Goal: Task Accomplishment & Management: Complete application form

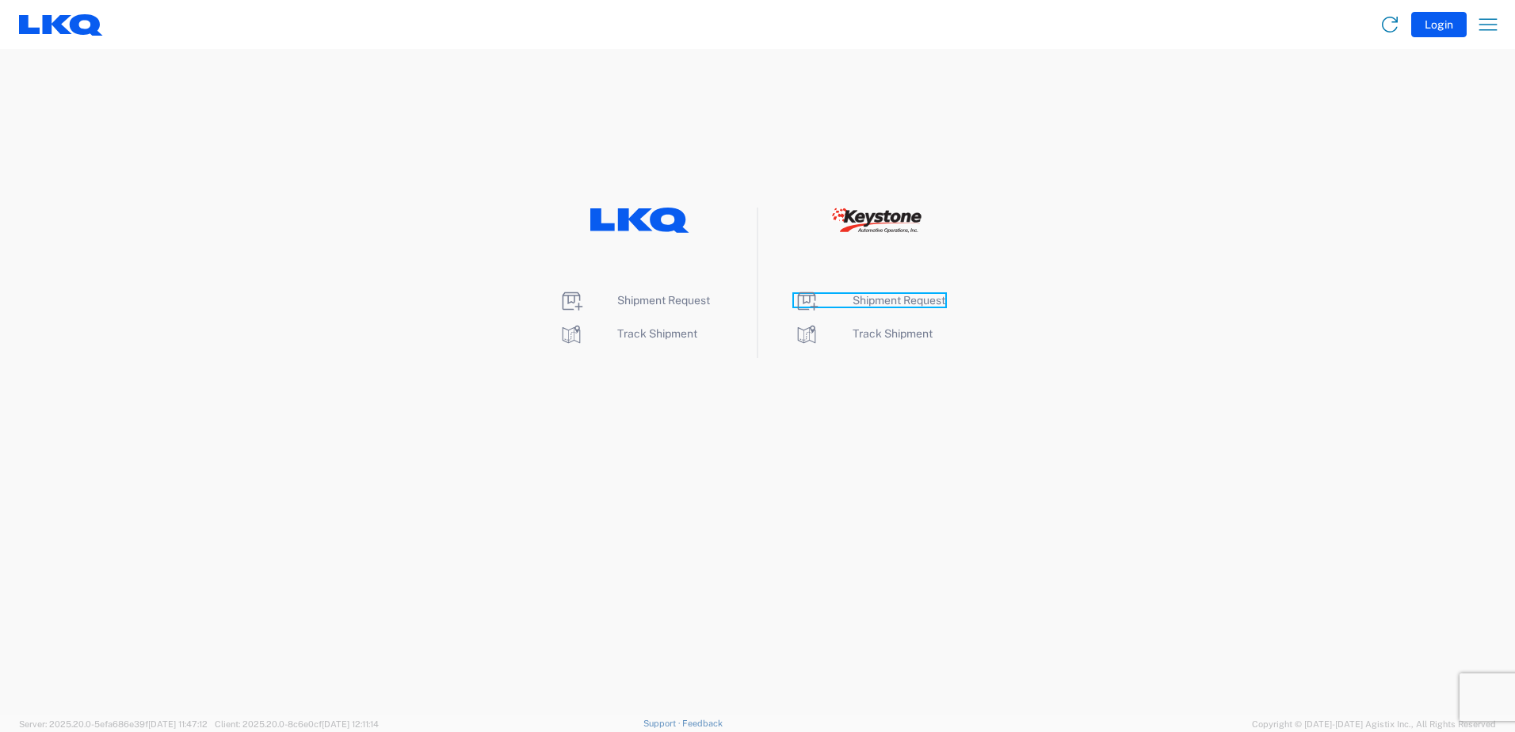
click at [882, 296] on span "Shipment Request" at bounding box center [899, 300] width 93 height 13
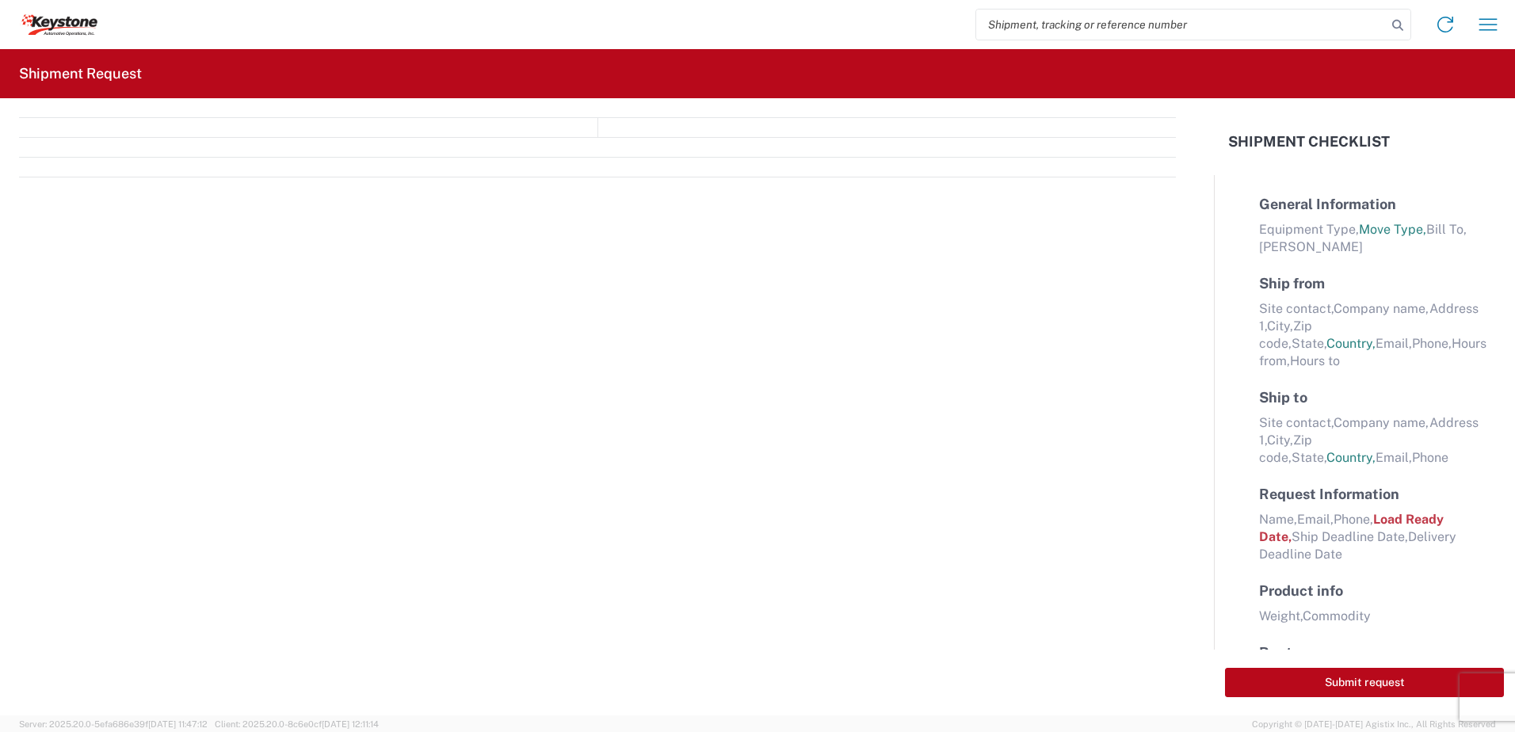
select select "FULL"
select select "LBS"
select select "IN"
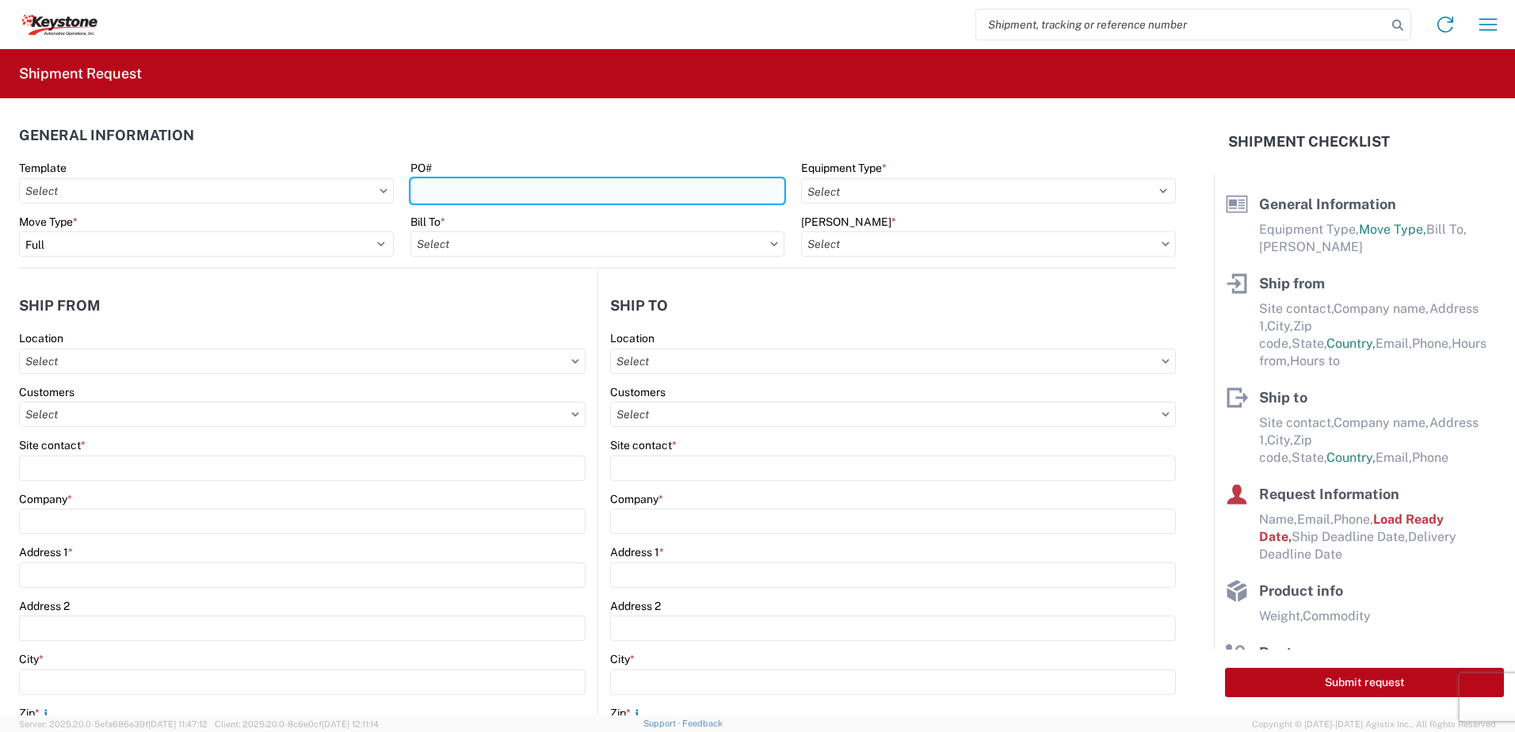
click at [433, 189] on input "PO#" at bounding box center [598, 190] width 375 height 25
type input "Mass 10-7-25"
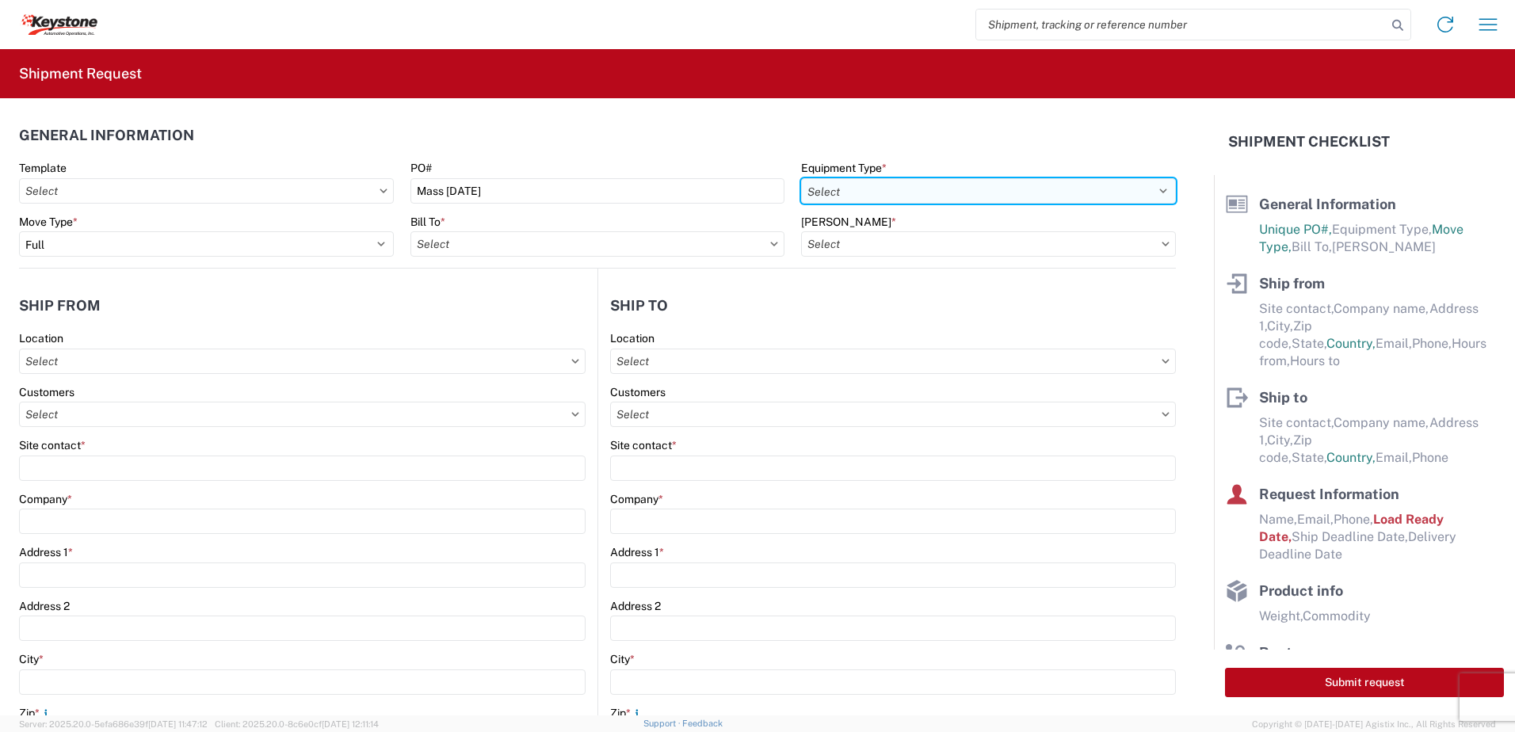
drag, startPoint x: 838, startPoint y: 183, endPoint x: 846, endPoint y: 199, distance: 18.1
click at [838, 183] on select "Select 53’ Dry Van Flatbed Dropdeck (van) Lowboy (flatbed) Rail" at bounding box center [988, 190] width 375 height 25
select select "STDV"
click at [801, 178] on select "Select 53’ Dry Van Flatbed Dropdeck (van) Lowboy (flatbed) Rail" at bounding box center [988, 190] width 375 height 25
click at [605, 250] on input "text" at bounding box center [598, 243] width 375 height 25
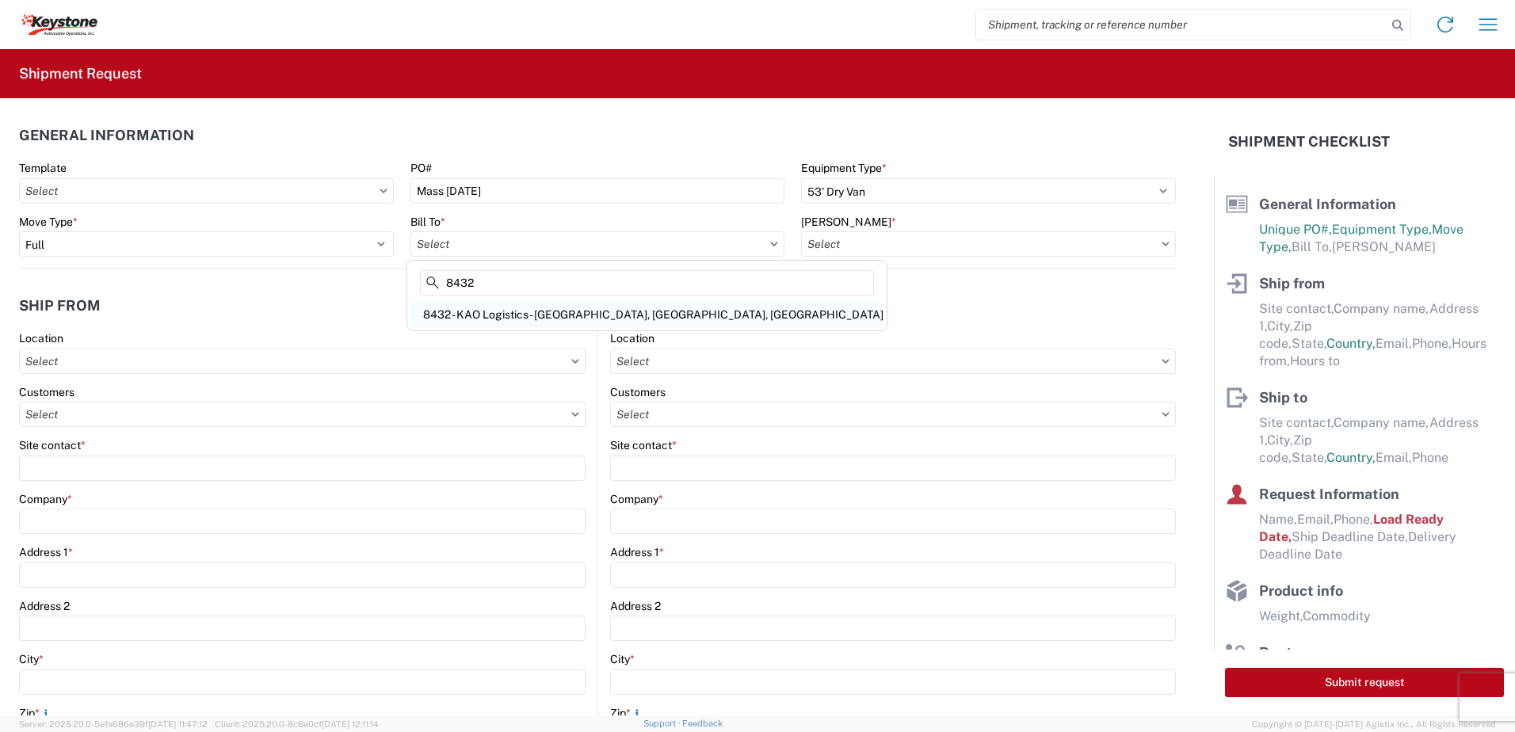
type input "8432"
click at [556, 319] on div "8432 - KAO Logistics - [GEOGRAPHIC_DATA], [GEOGRAPHIC_DATA], [GEOGRAPHIC_DATA]" at bounding box center [647, 314] width 473 height 25
type input "8432 - KAO Logistics - [GEOGRAPHIC_DATA], [GEOGRAPHIC_DATA], [GEOGRAPHIC_DATA]"
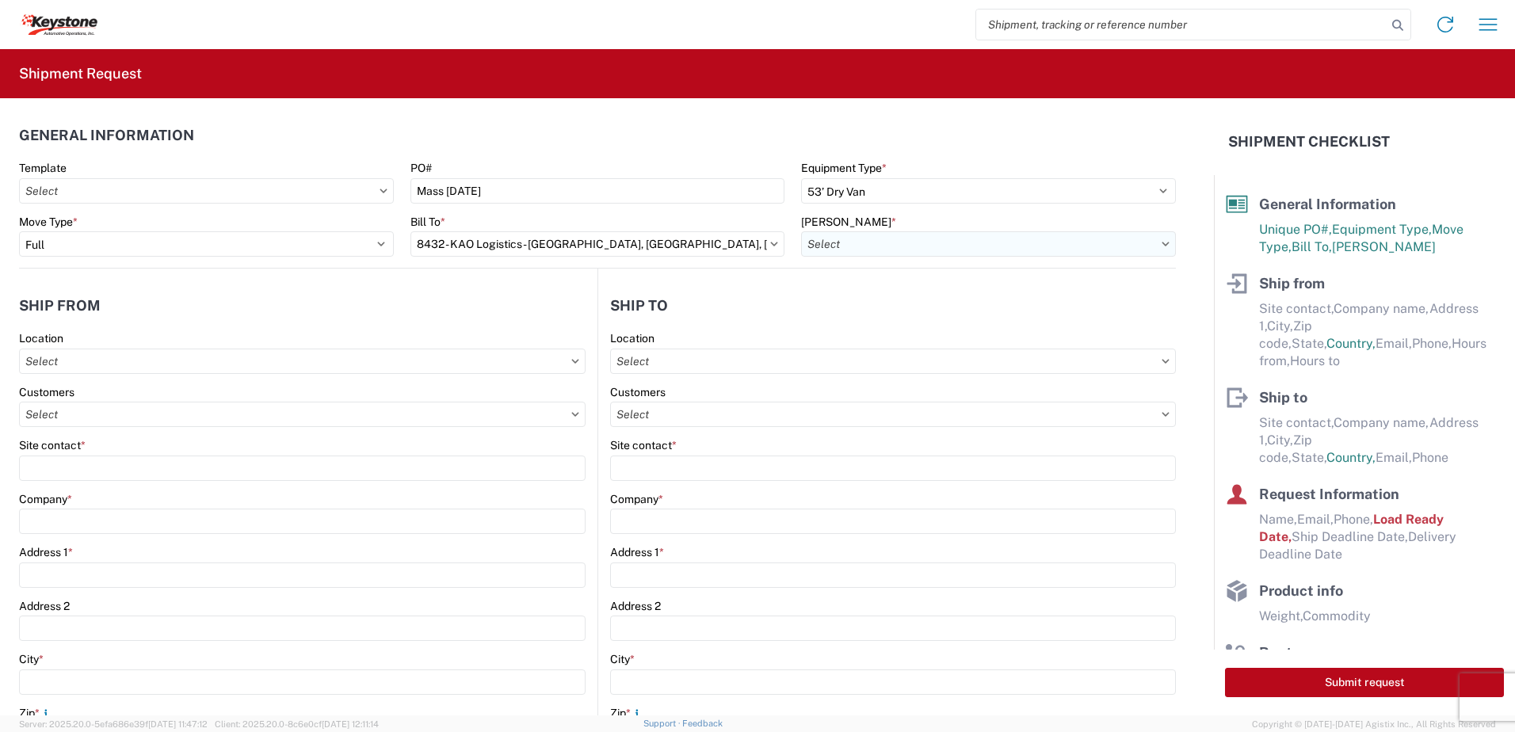
click at [839, 247] on input "text" at bounding box center [988, 243] width 375 height 25
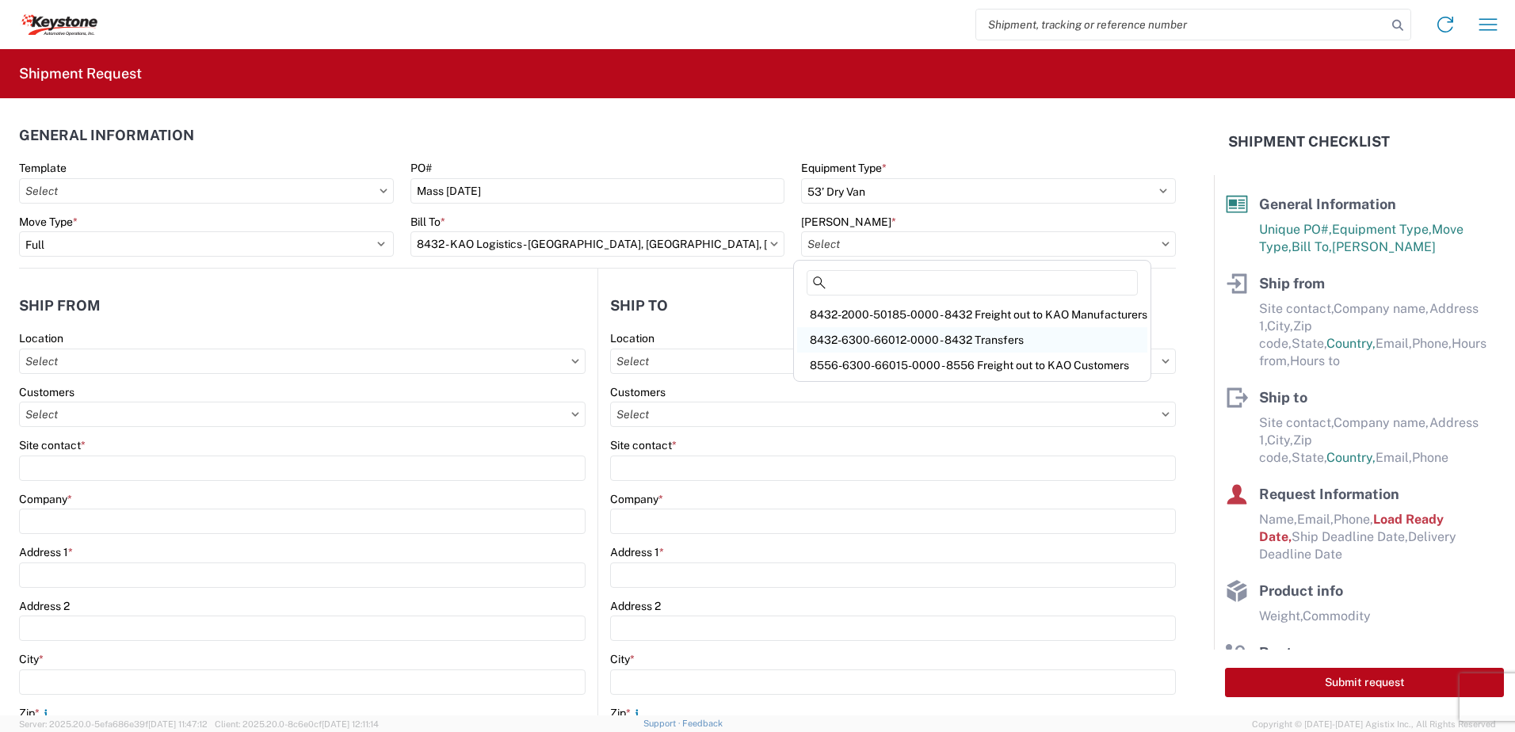
click at [920, 328] on div "8432-6300-66012-0000 - 8432 Transfers" at bounding box center [972, 339] width 350 height 25
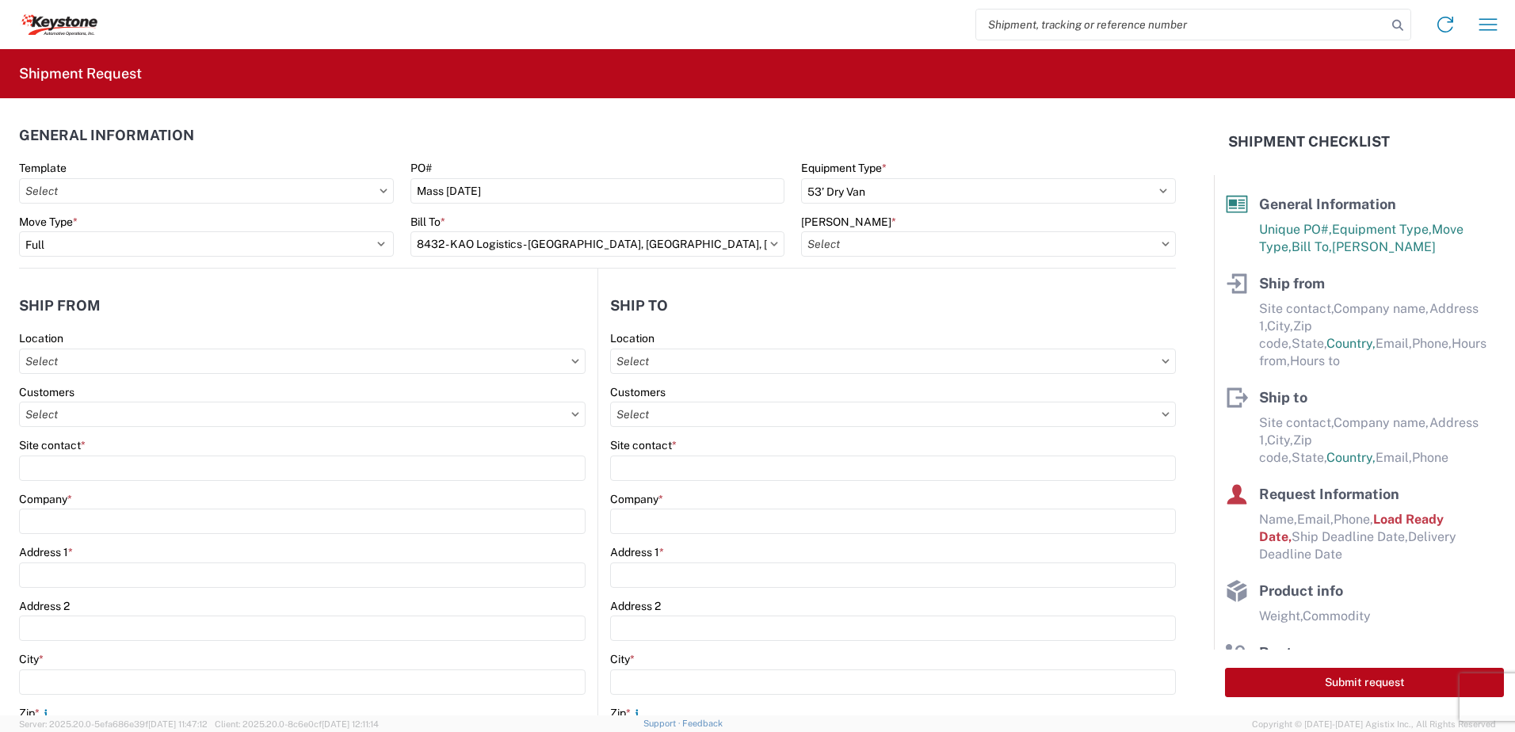
type input "8432-6300-66012-0000 - 8432 Transfers, 8432-6300-66012-0000 - 8432 Transfers"
click at [59, 358] on input "text" at bounding box center [302, 361] width 567 height 25
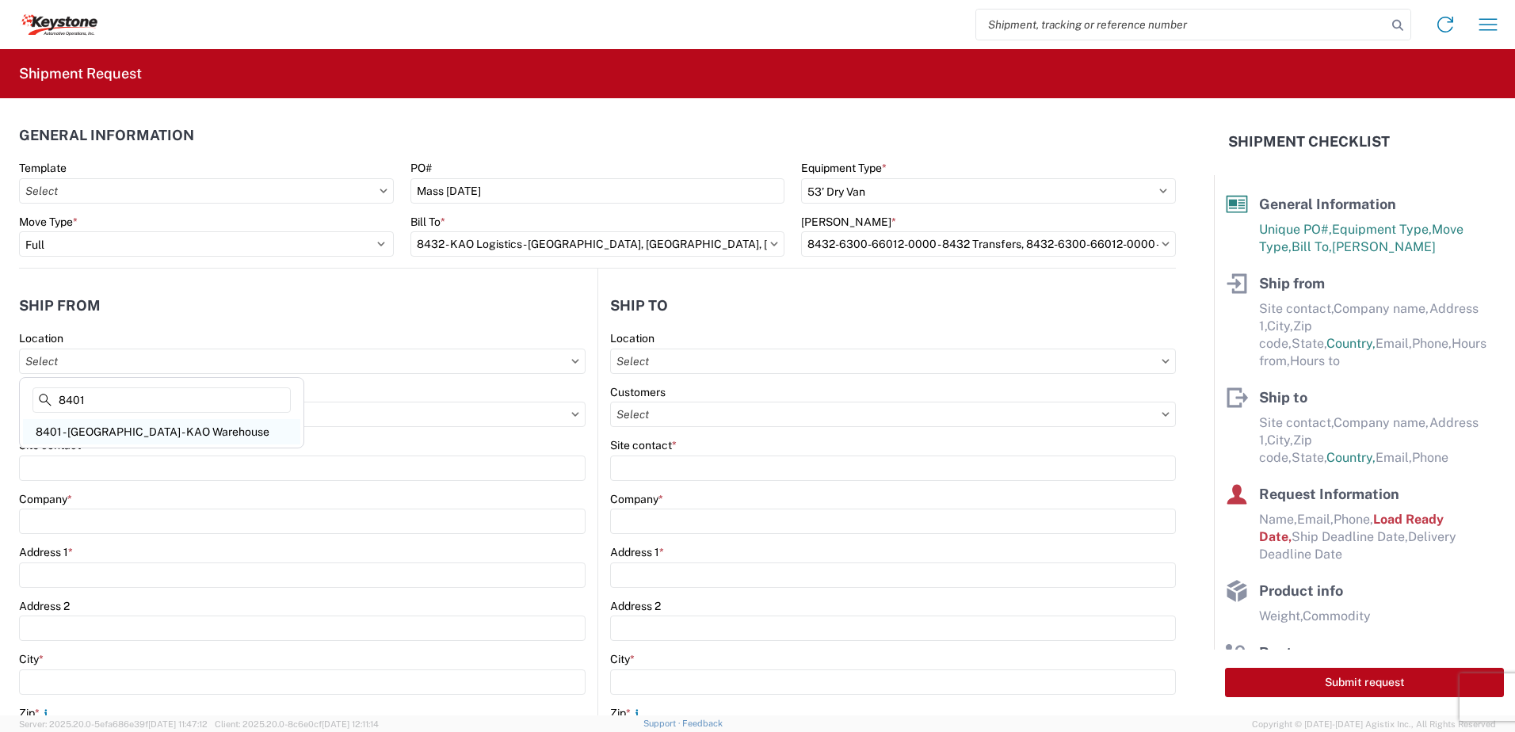
type input "8401"
click at [86, 433] on div "8401 - [GEOGRAPHIC_DATA] - KAO Warehouse" at bounding box center [161, 431] width 277 height 25
type input "8401 - [GEOGRAPHIC_DATA] - KAO Warehouse"
type input "KAO"
type input "[STREET_ADDRESS][PERSON_NAME]"
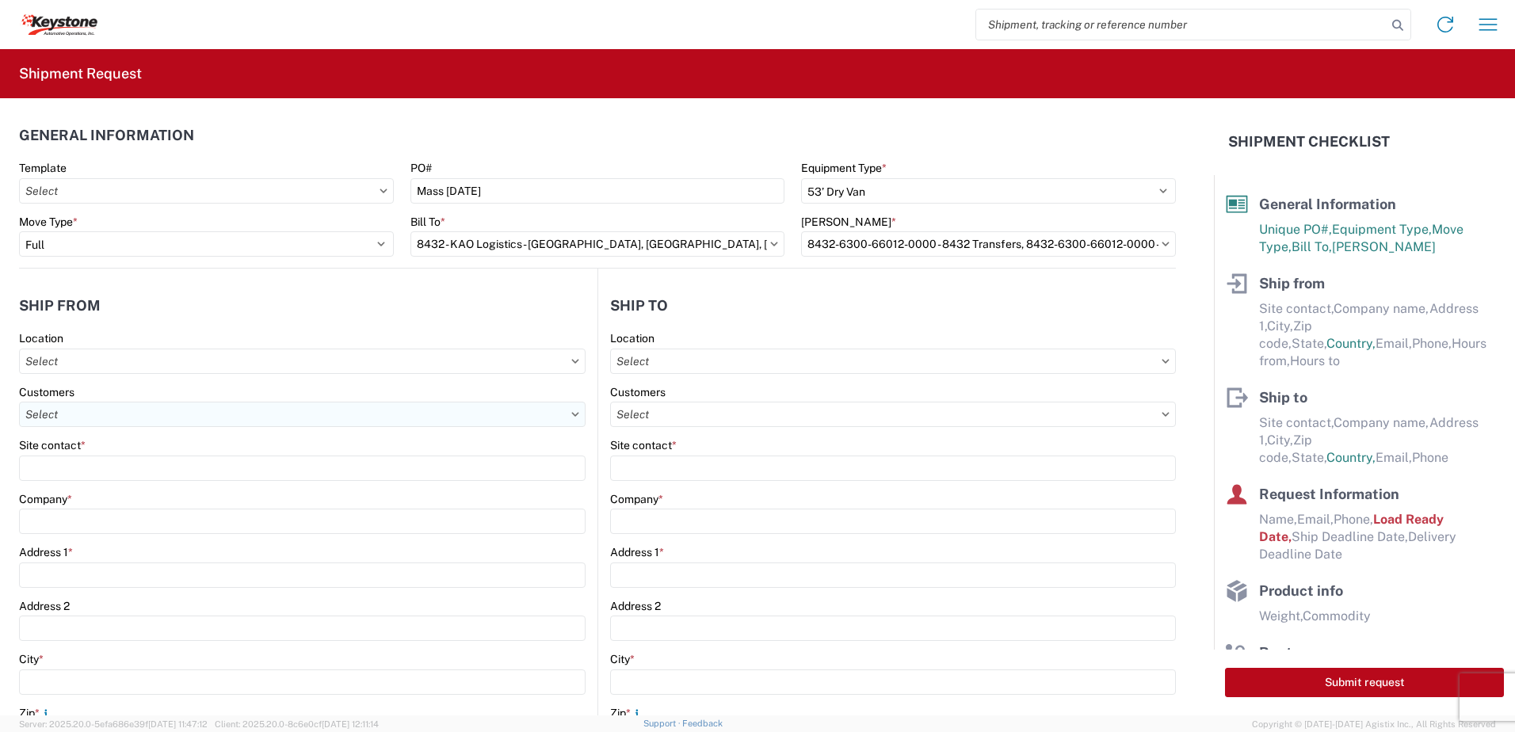
type input "[GEOGRAPHIC_DATA]"
type input "18643"
select select "PA"
select select "US"
type input "07:00"
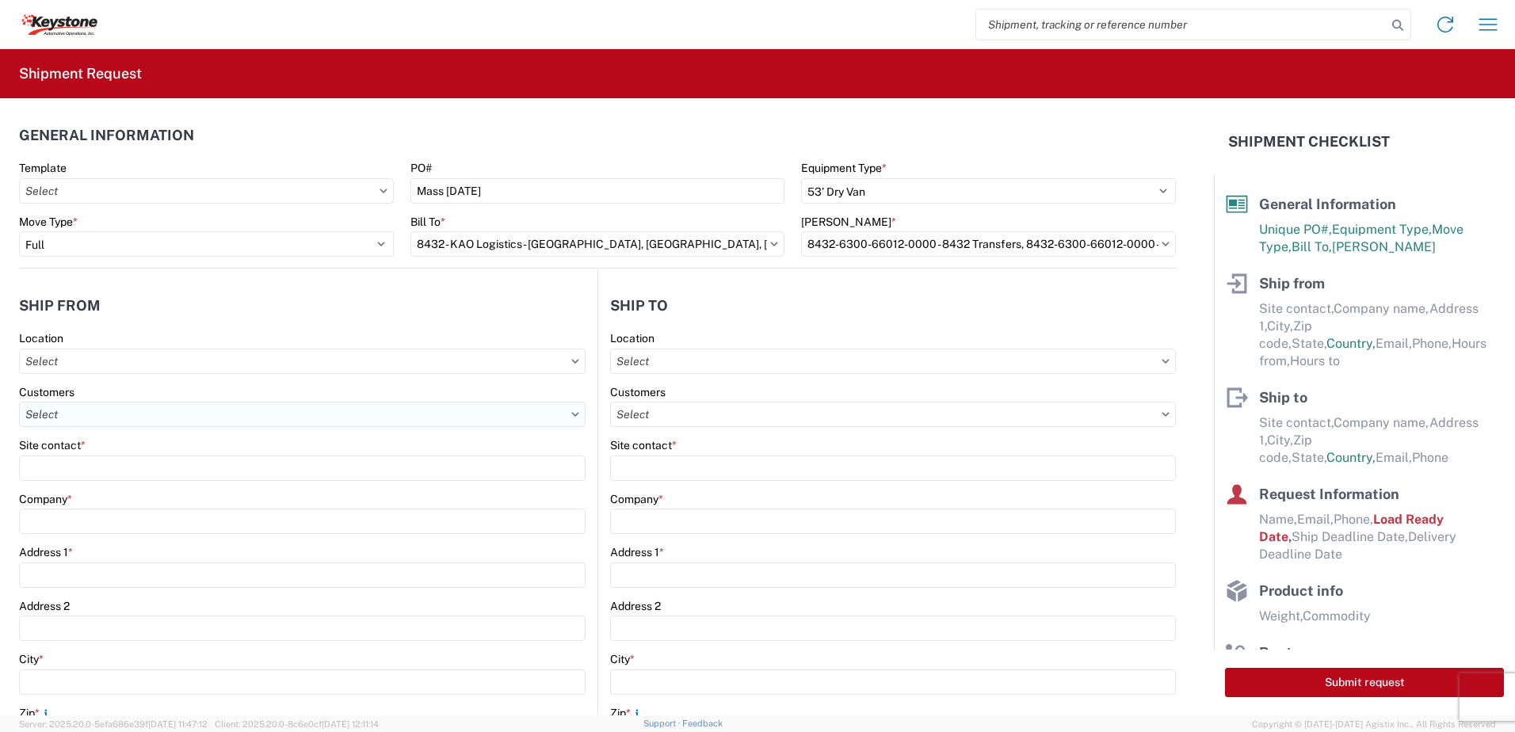
type input "17:00"
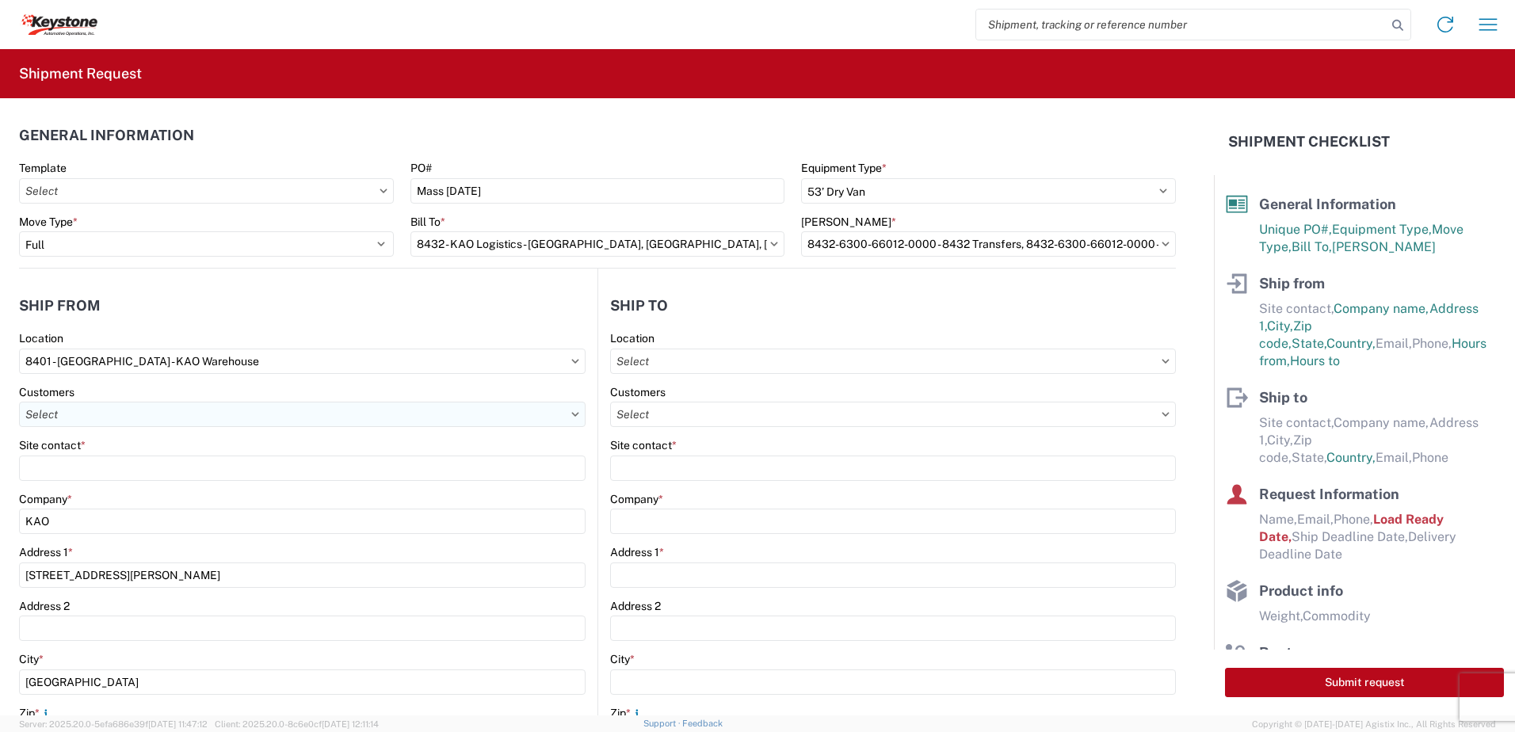
click at [99, 411] on input "text" at bounding box center [302, 414] width 567 height 25
type input "shipping"
click at [208, 294] on header "Ship from" at bounding box center [308, 306] width 579 height 36
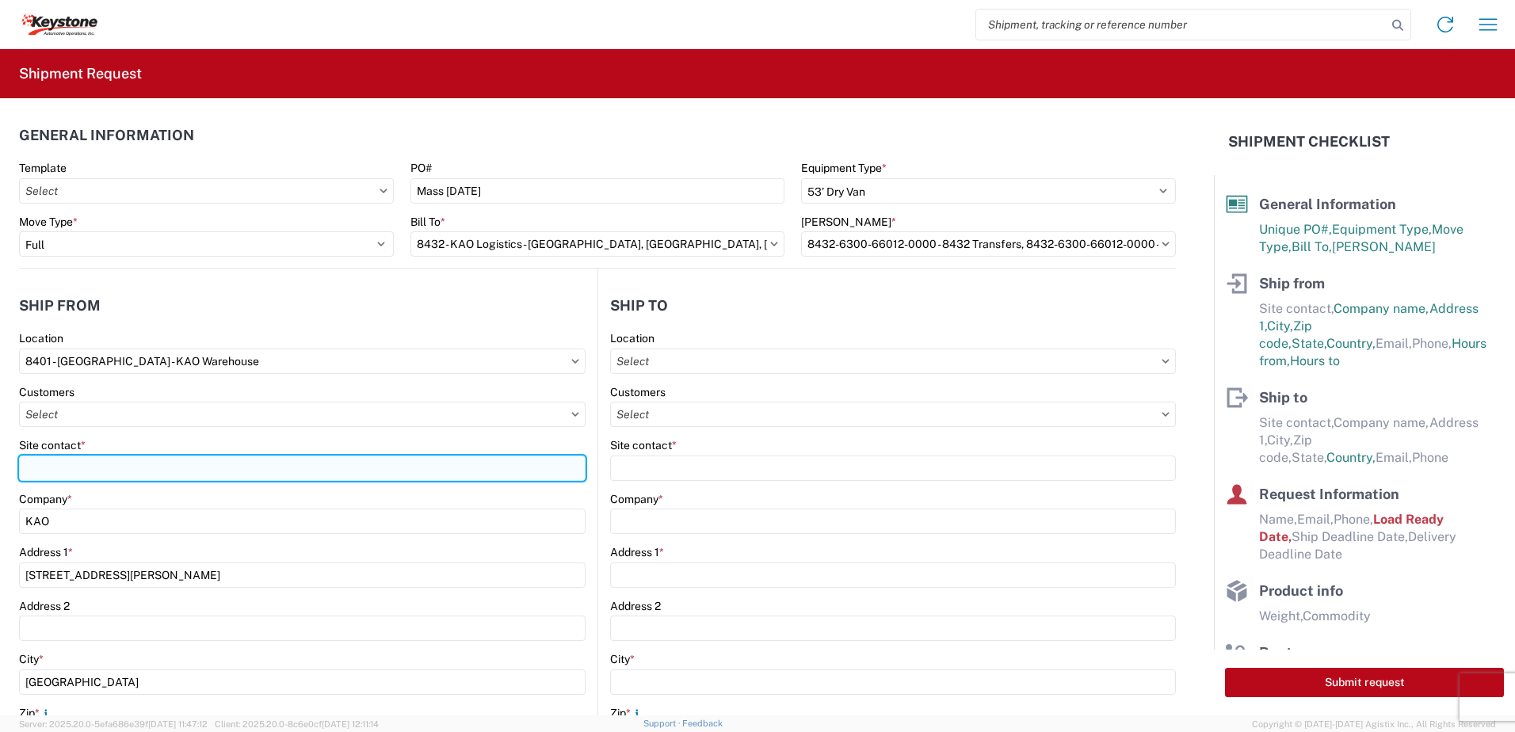
click at [73, 469] on input "Site contact *" at bounding box center [302, 468] width 567 height 25
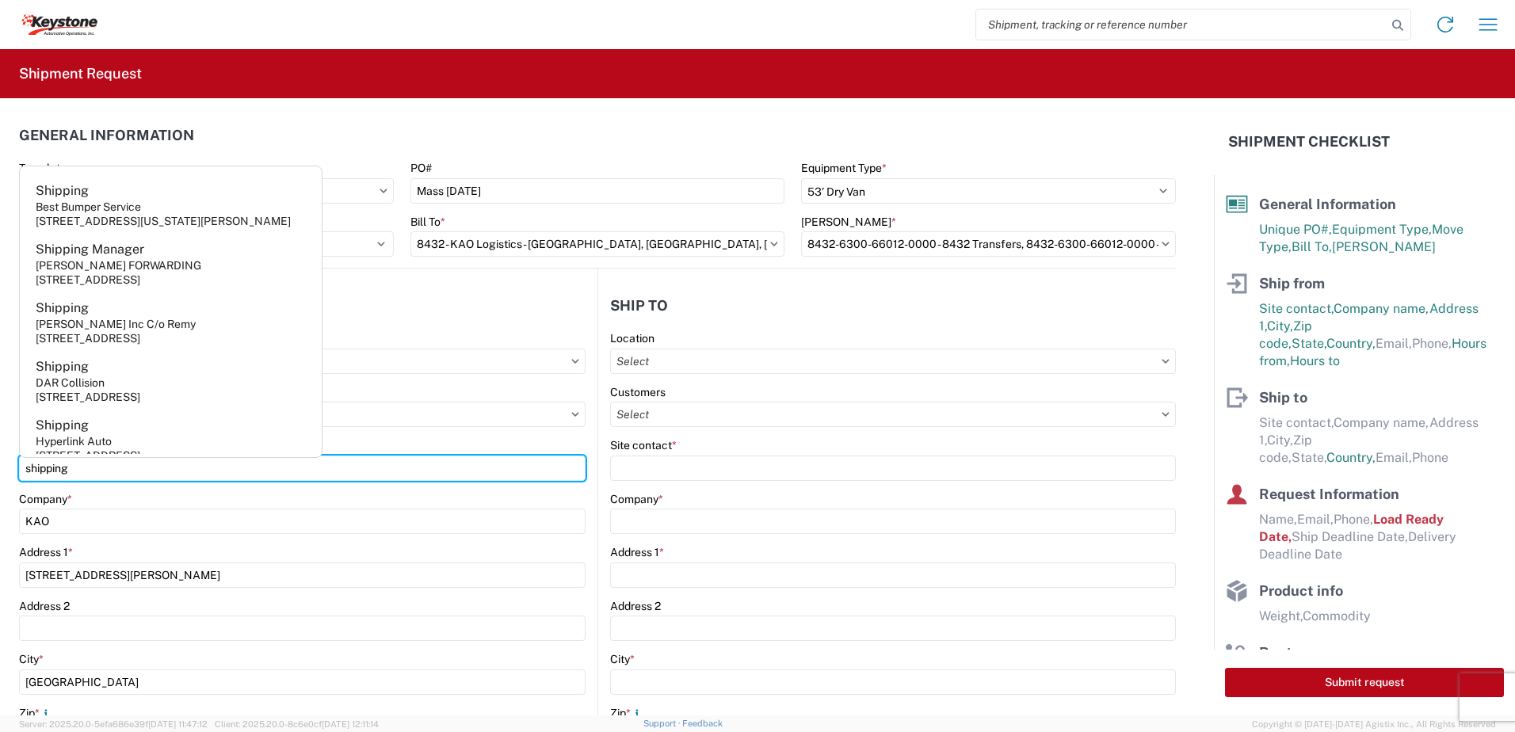
type input "shipping"
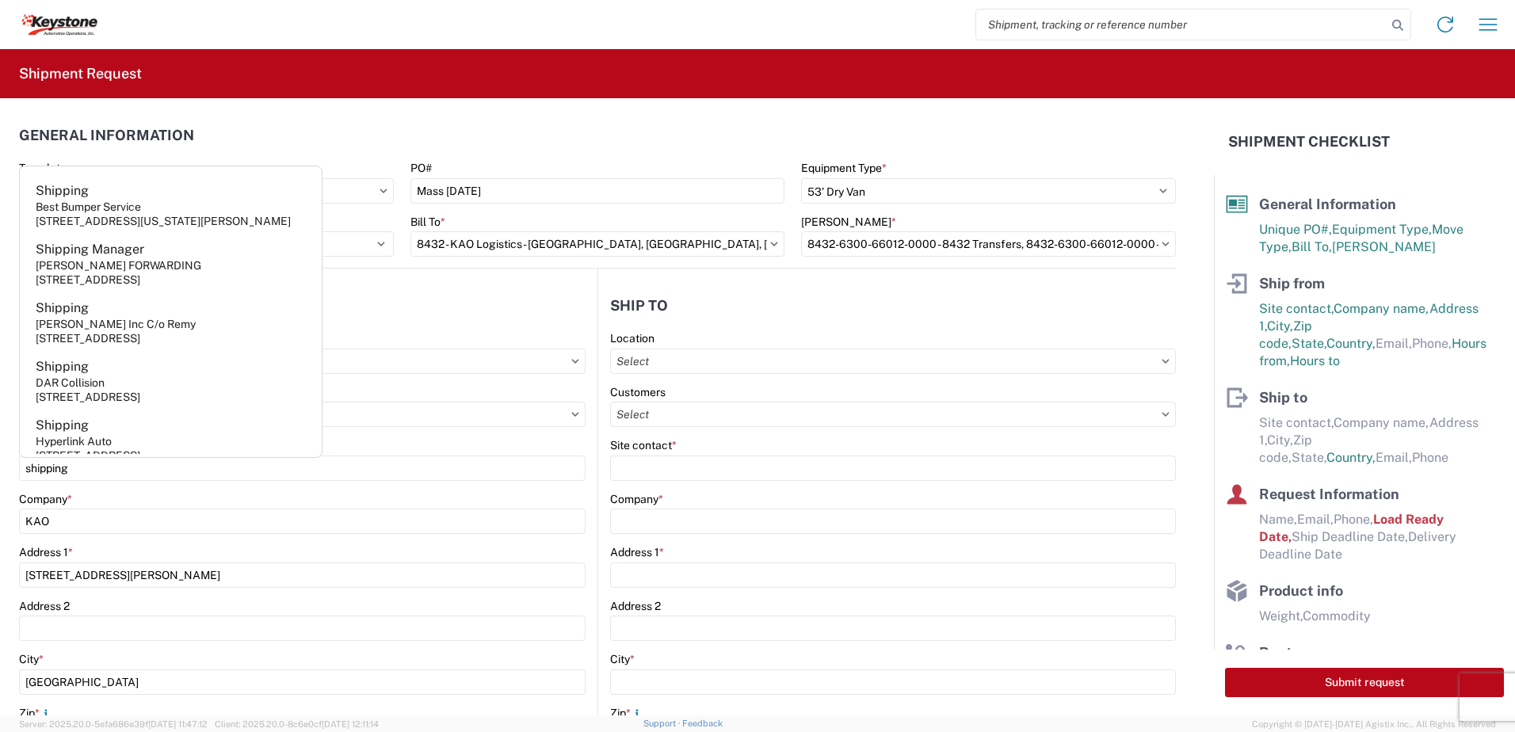
click at [424, 296] on header "Ship from" at bounding box center [308, 306] width 579 height 36
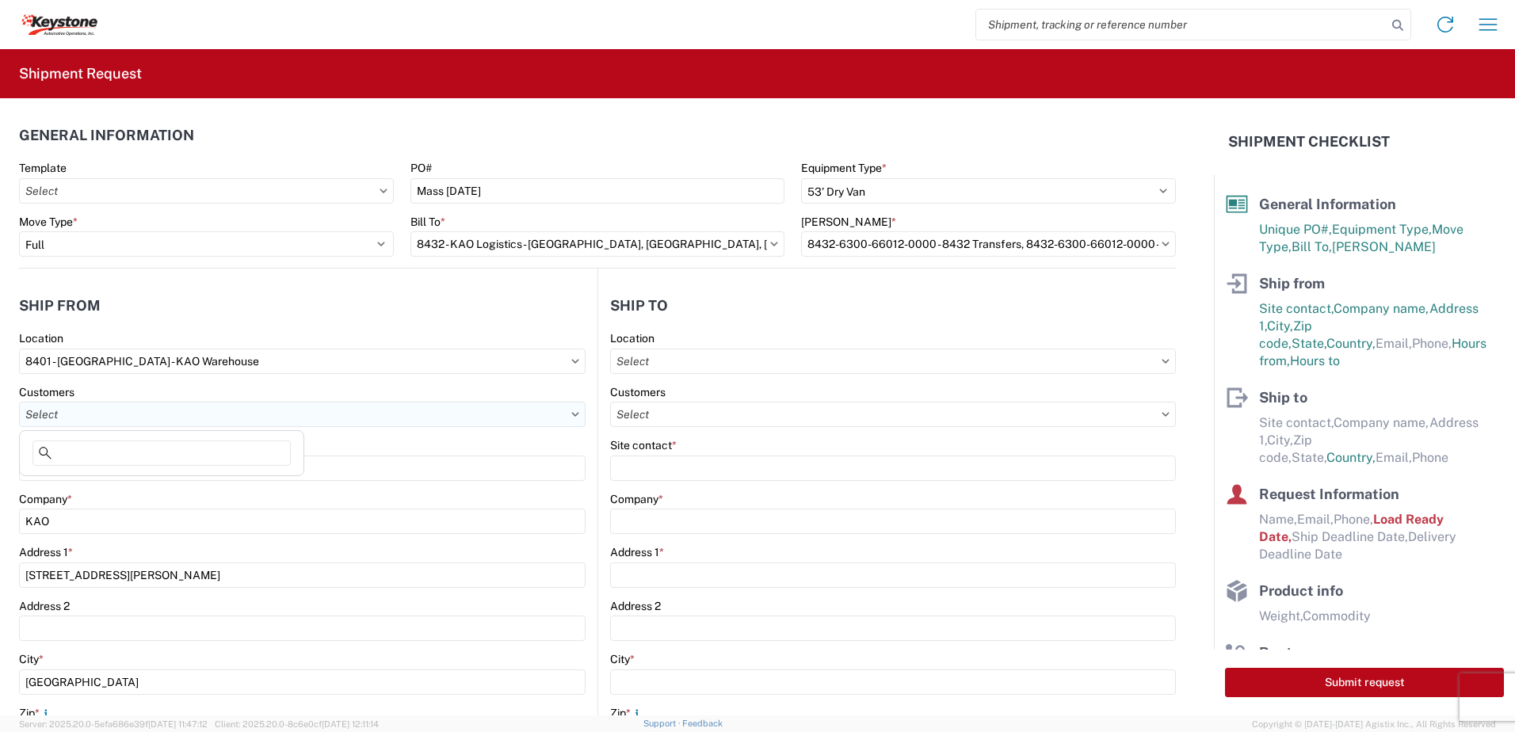
click at [567, 423] on input "text" at bounding box center [302, 414] width 567 height 25
click at [434, 274] on agx-shipment-stop-widget-v2 "Ship from 8401 Location 8401 - Exeter - KAO Warehouse Customers Site contact * …" at bounding box center [308, 648] width 579 height 759
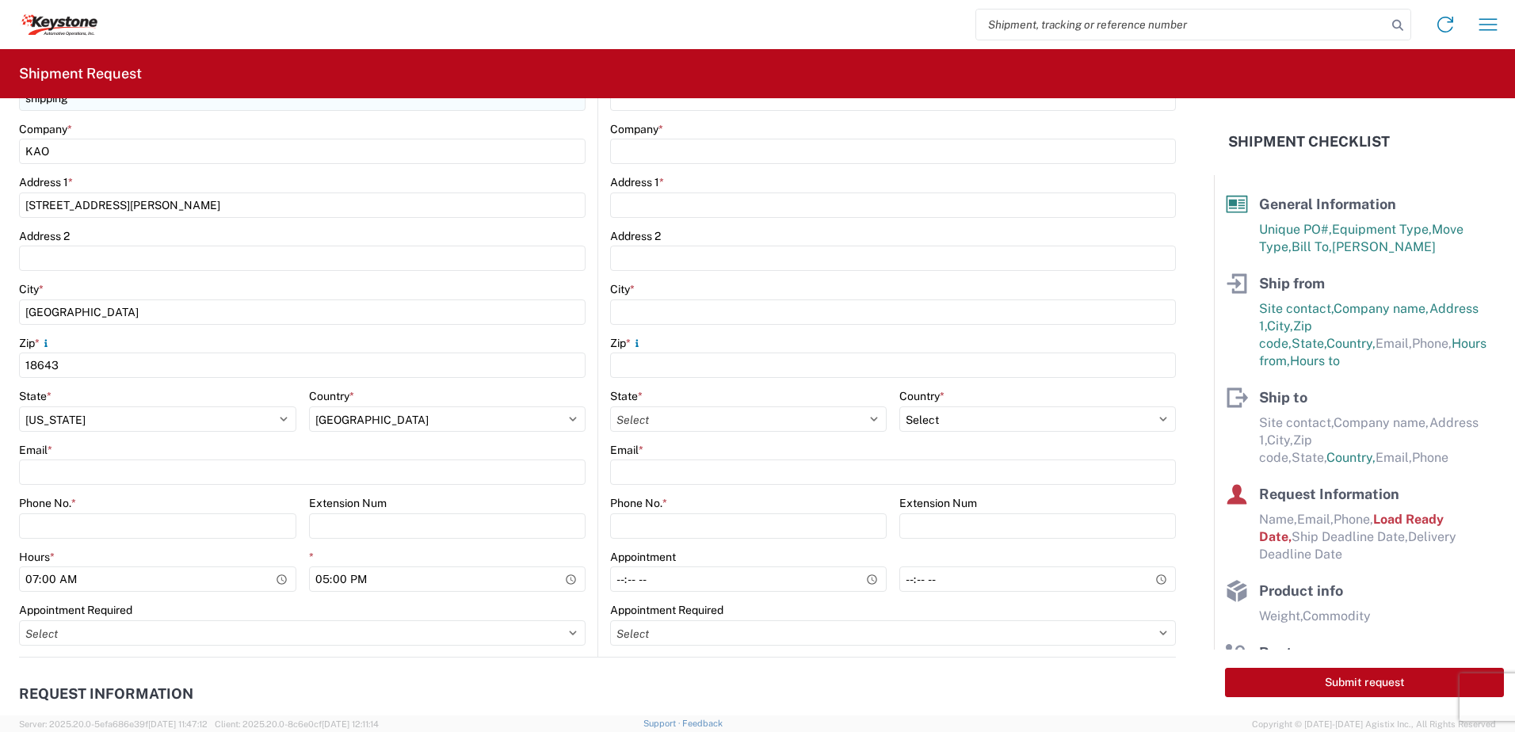
scroll to position [396, 0]
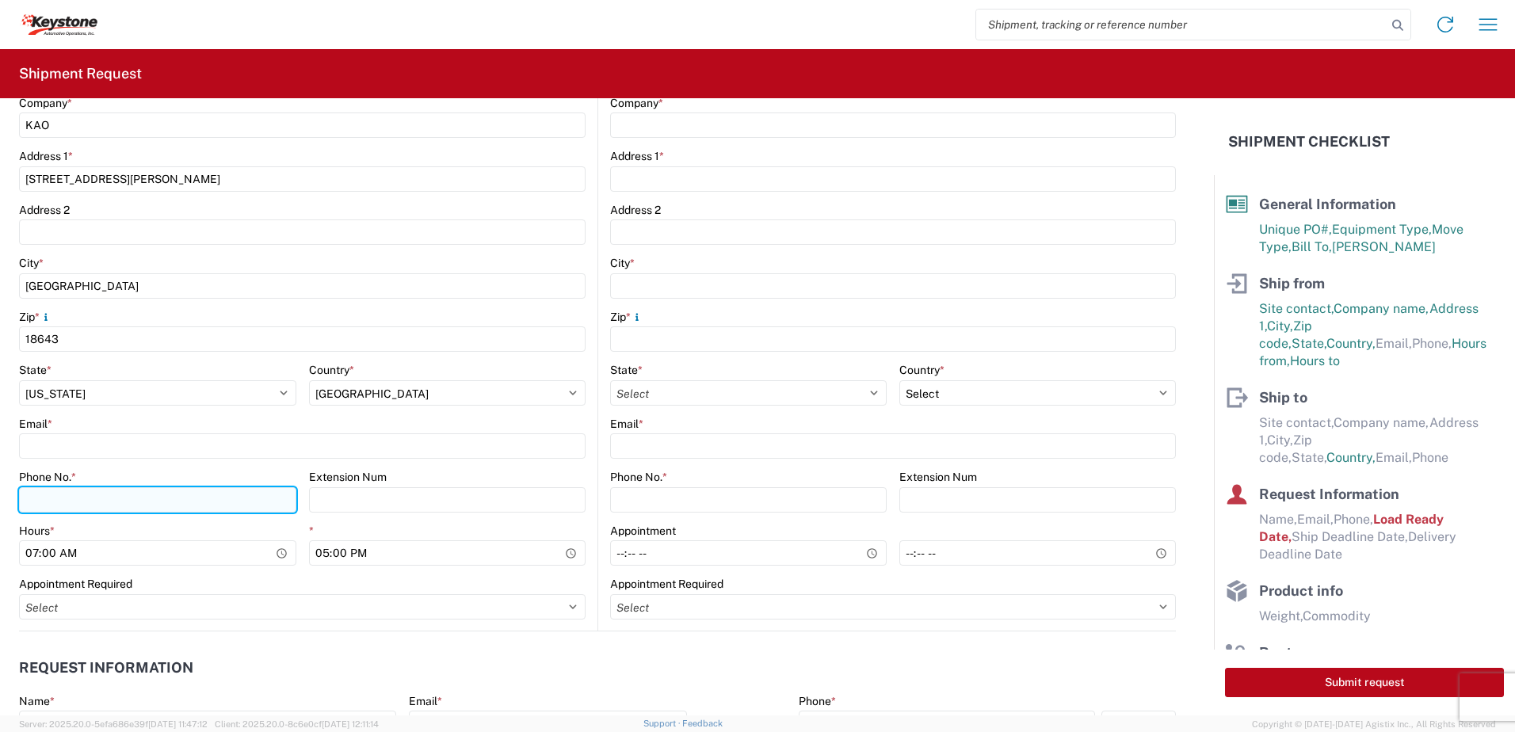
click at [89, 504] on input "Phone No. *" at bounding box center [157, 499] width 277 height 25
click at [89, 504] on input "57" at bounding box center [157, 499] width 277 height 25
type input "5706554514"
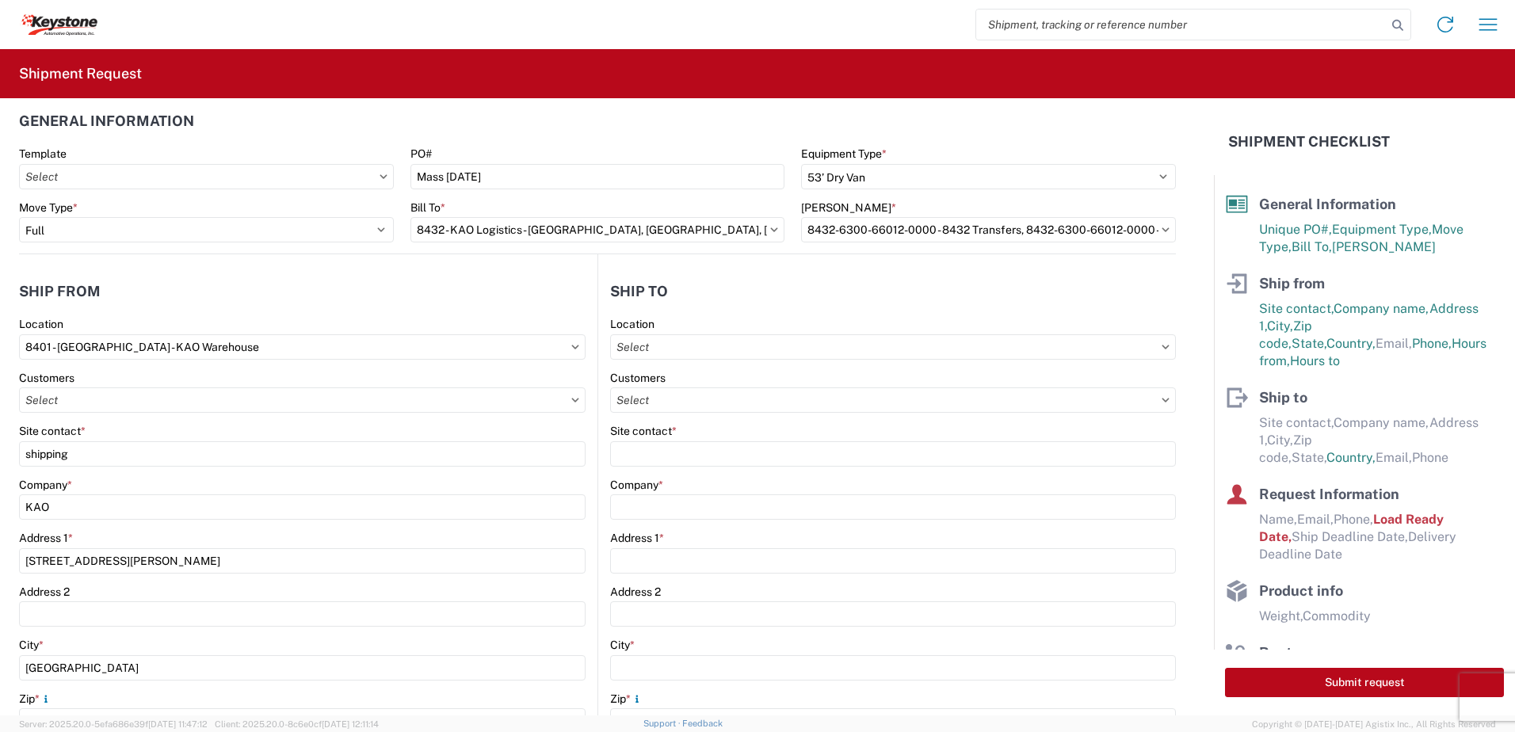
scroll to position [0, 0]
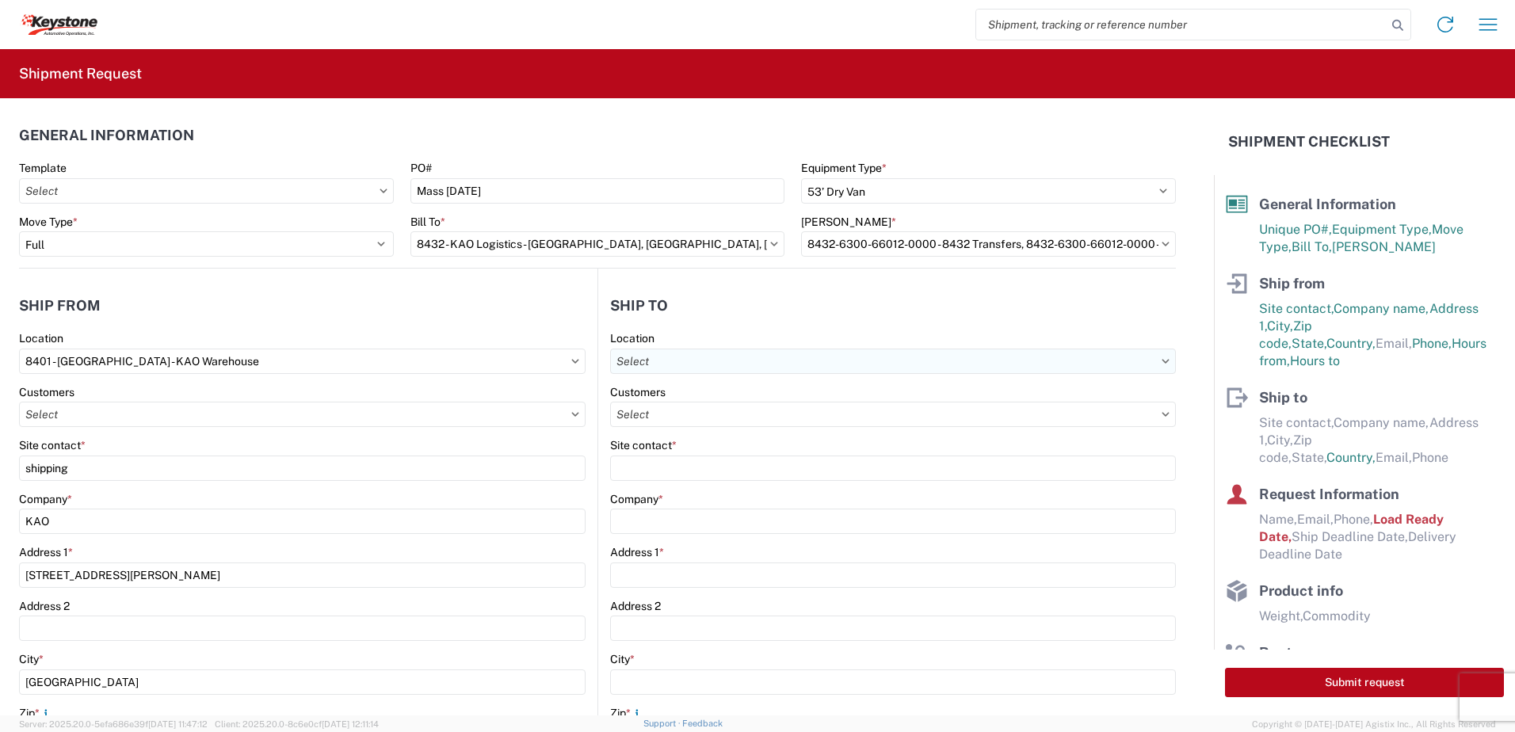
click at [683, 363] on input "text" at bounding box center [893, 361] width 566 height 25
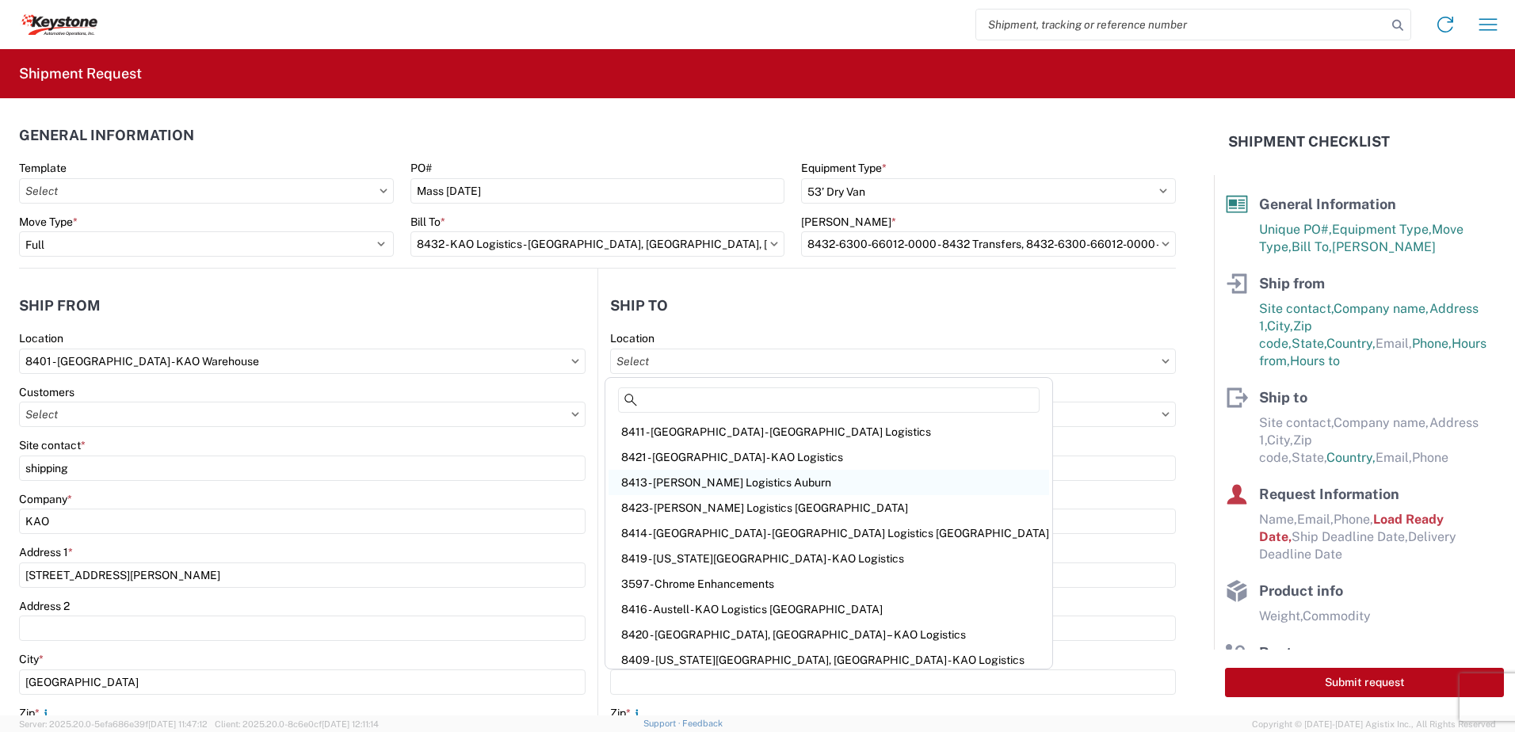
click at [762, 480] on div "8413 - [PERSON_NAME] Logistics Auburn" at bounding box center [829, 482] width 441 height 25
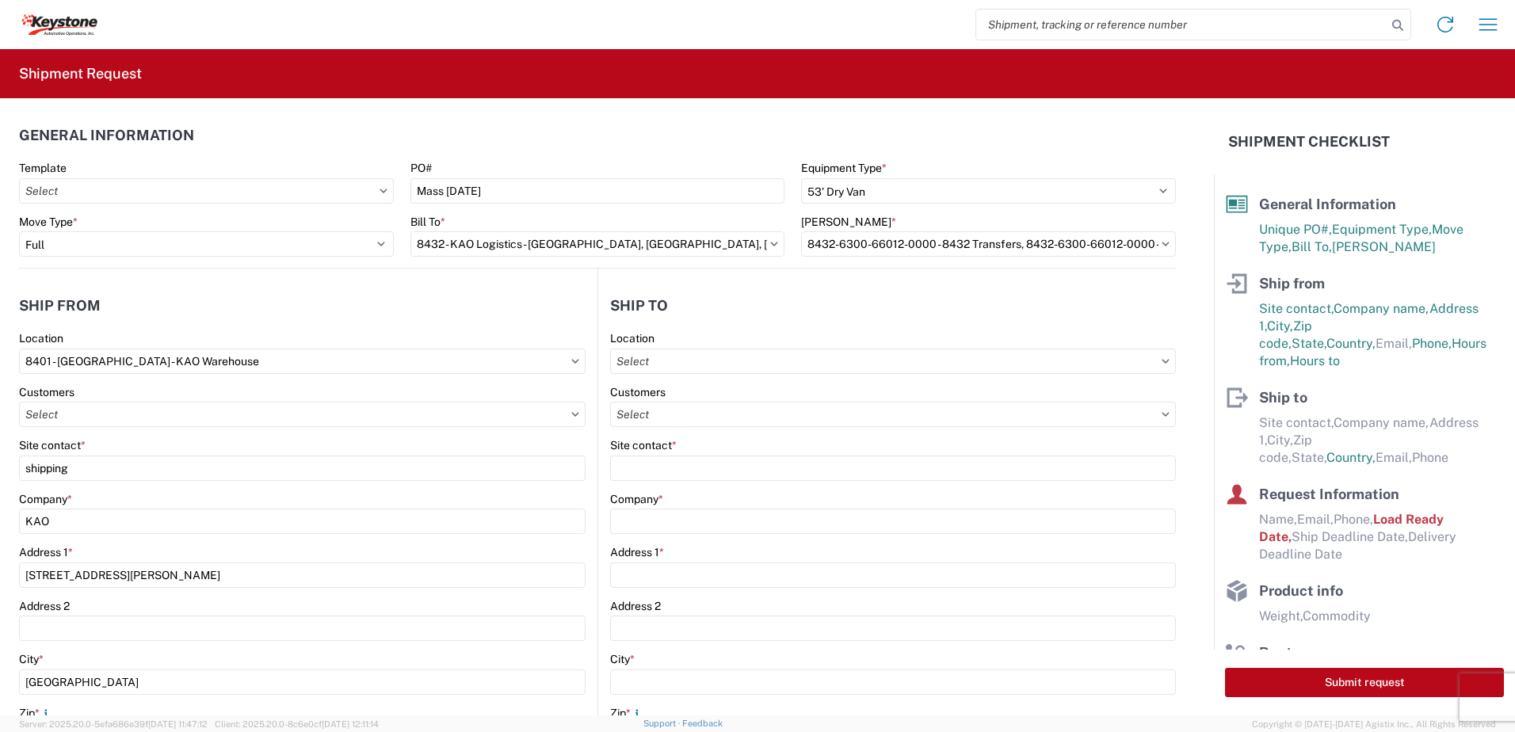
type input "8413 - [PERSON_NAME] Logistics Auburn"
type input "KAO"
type input "21 Chocksett Rd"
type input "Sterling"
type input "01564"
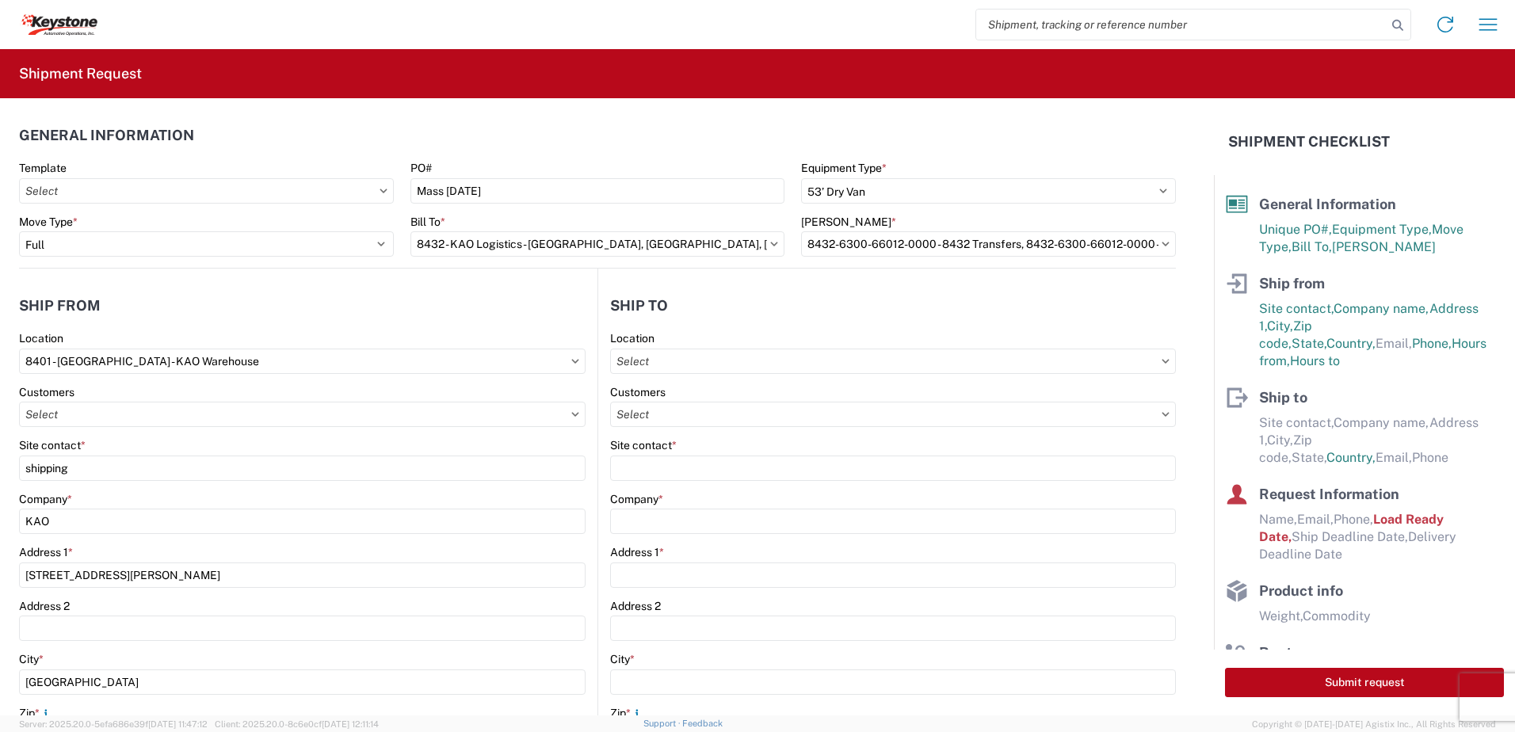
select select "US"
type input "07:00"
type input "17:00"
select select "MA"
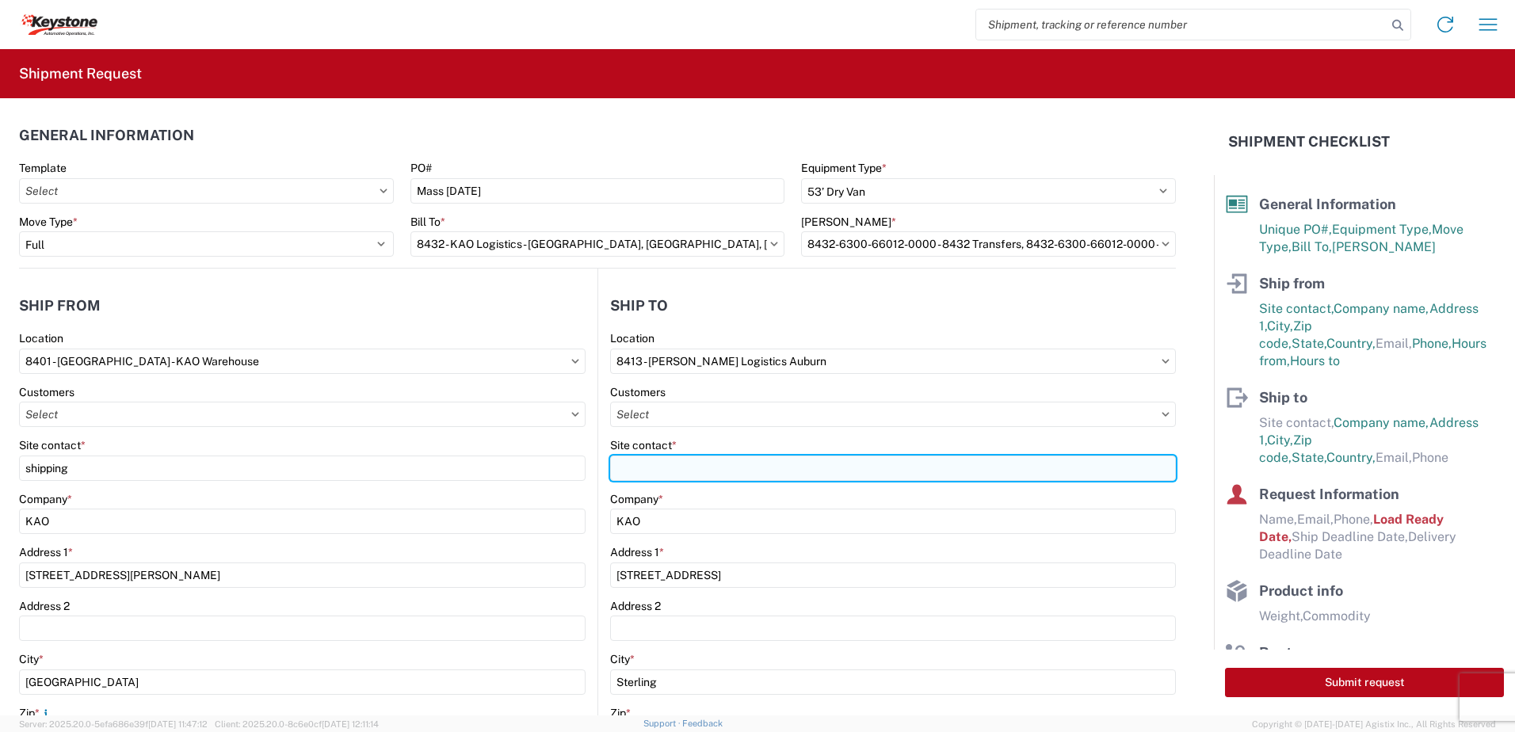
click at [678, 474] on input "Site contact *" at bounding box center [893, 468] width 566 height 25
type input "reciveivng"
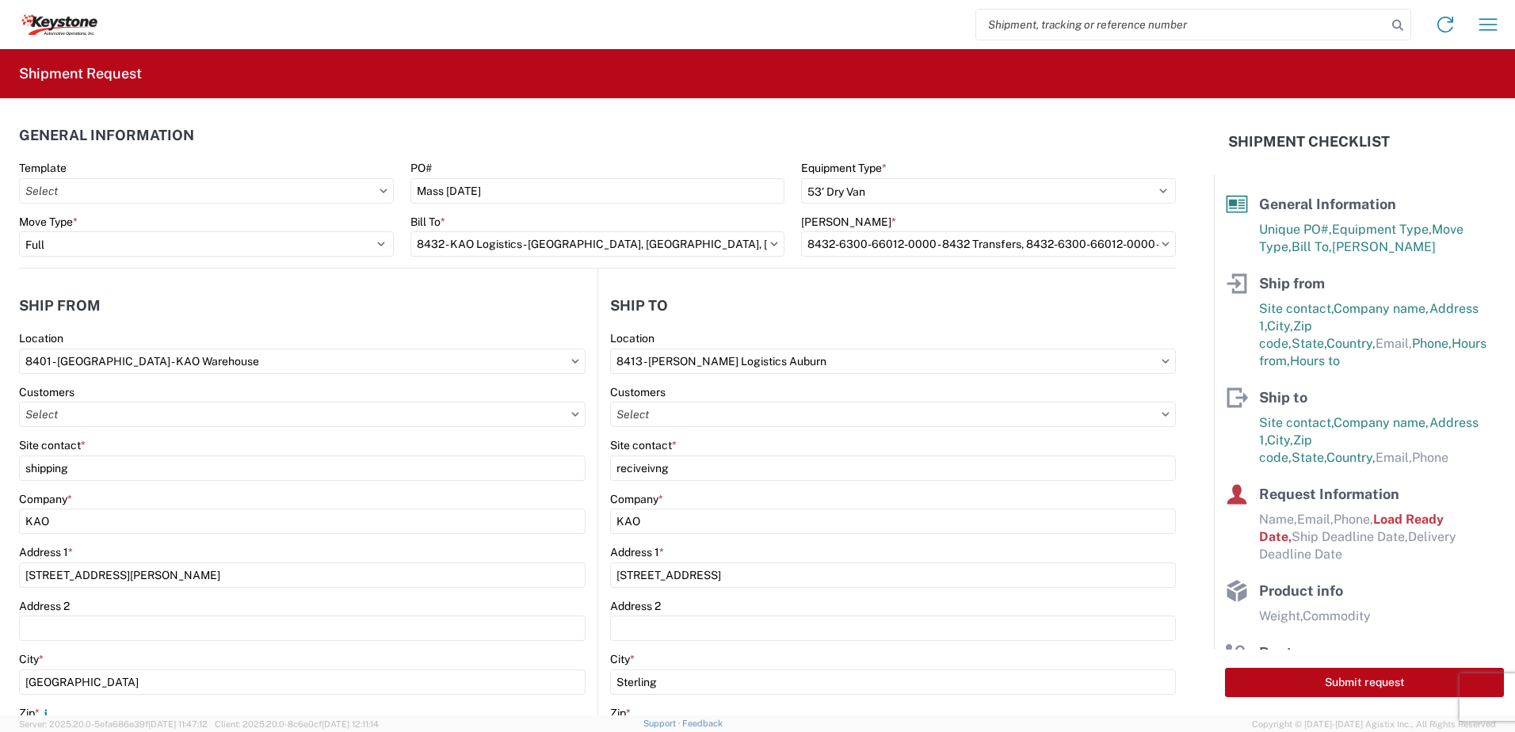
click at [712, 294] on header "Ship to" at bounding box center [887, 306] width 578 height 36
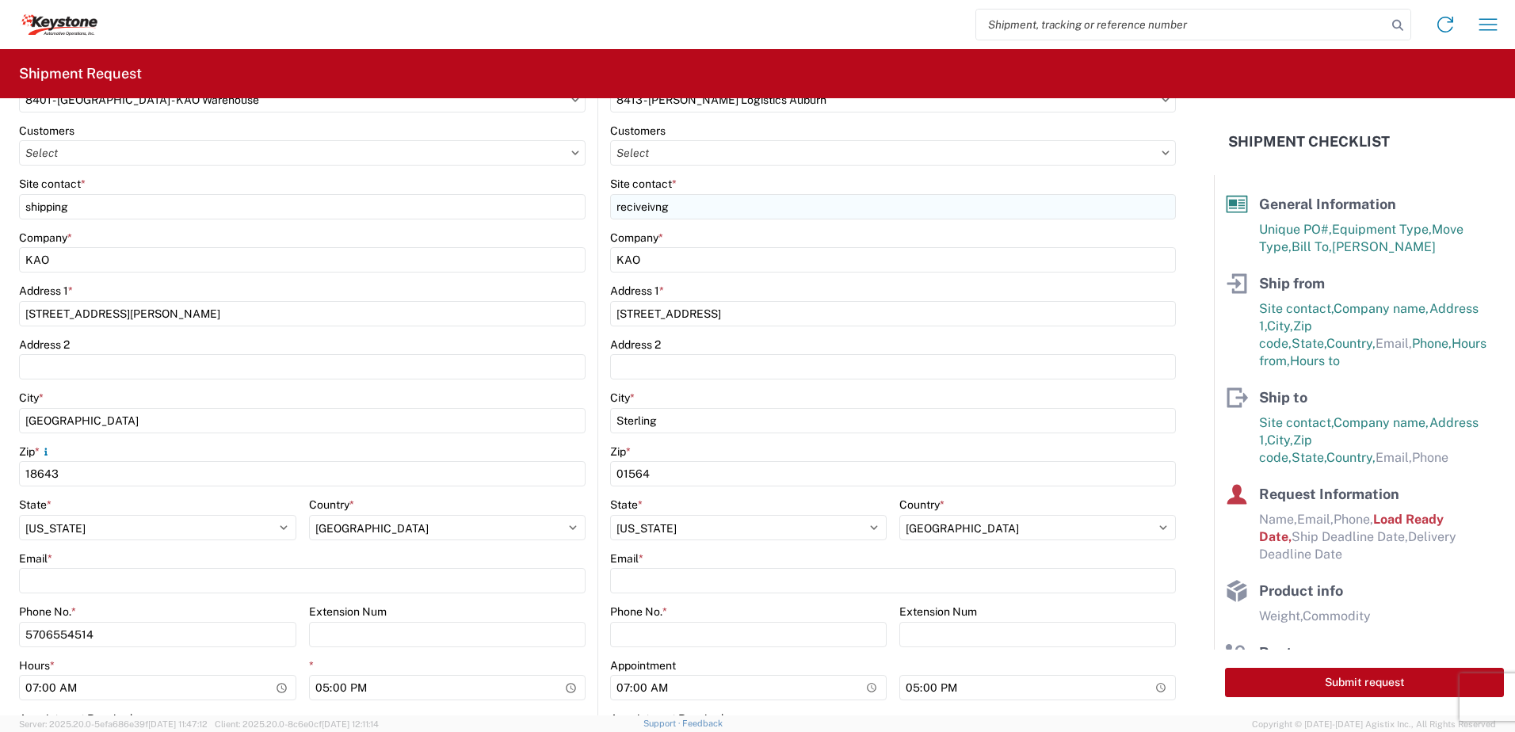
scroll to position [317, 0]
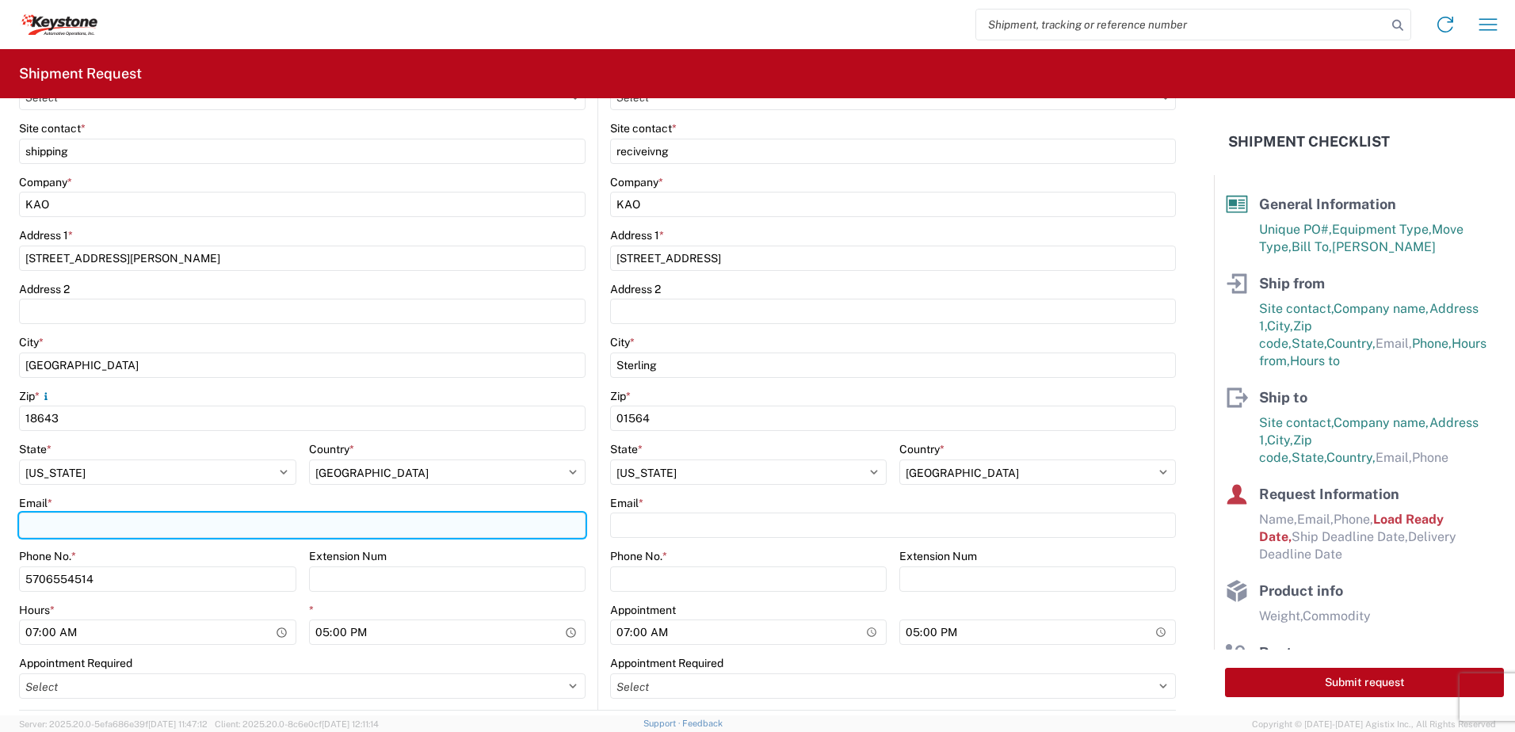
click at [289, 521] on input "Email *" at bounding box center [302, 525] width 567 height 25
type input "[EMAIL_ADDRESS][DOMAIN_NAME]"
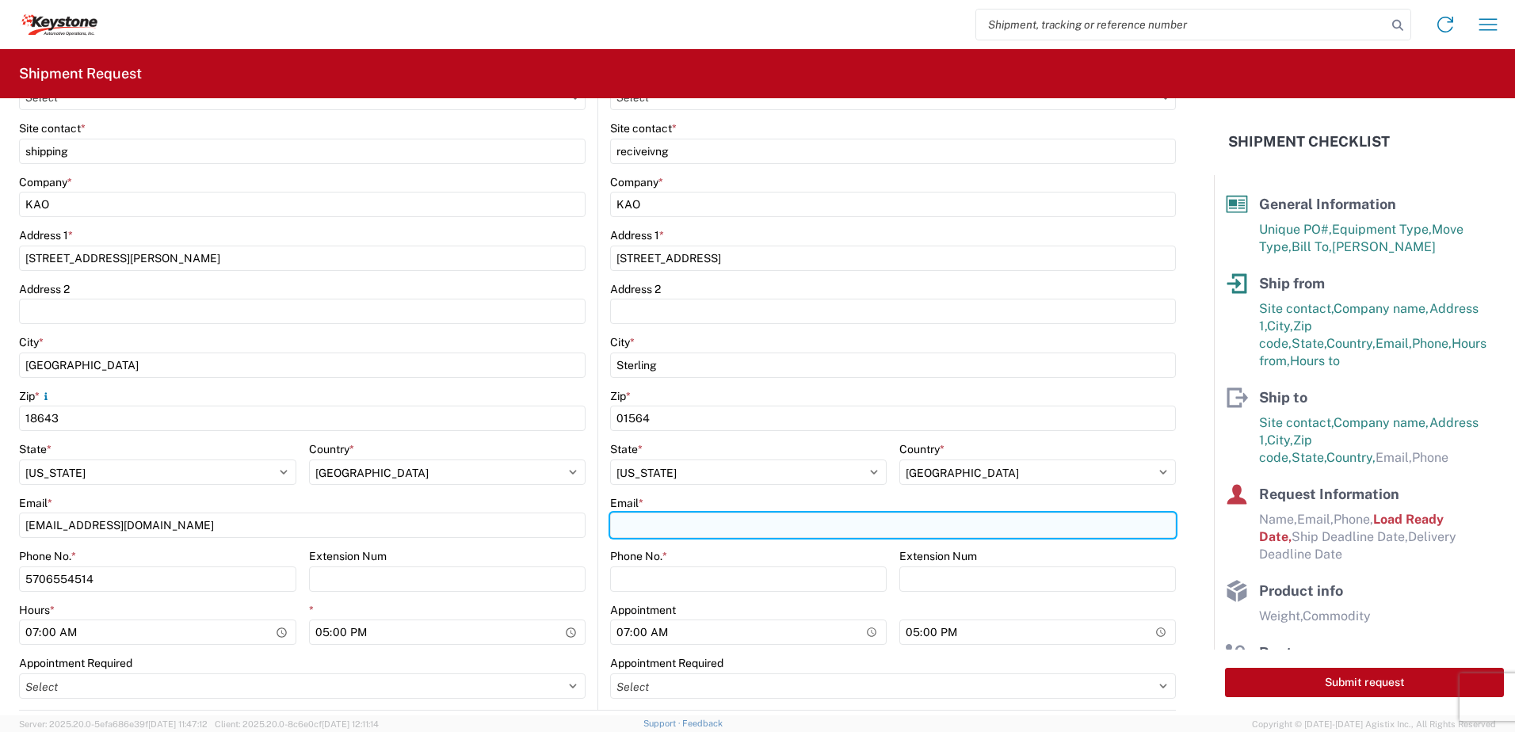
click at [754, 528] on input "Email *" at bounding box center [893, 525] width 566 height 25
type input "[EMAIL_ADDRESS][DOMAIN_NAME]"
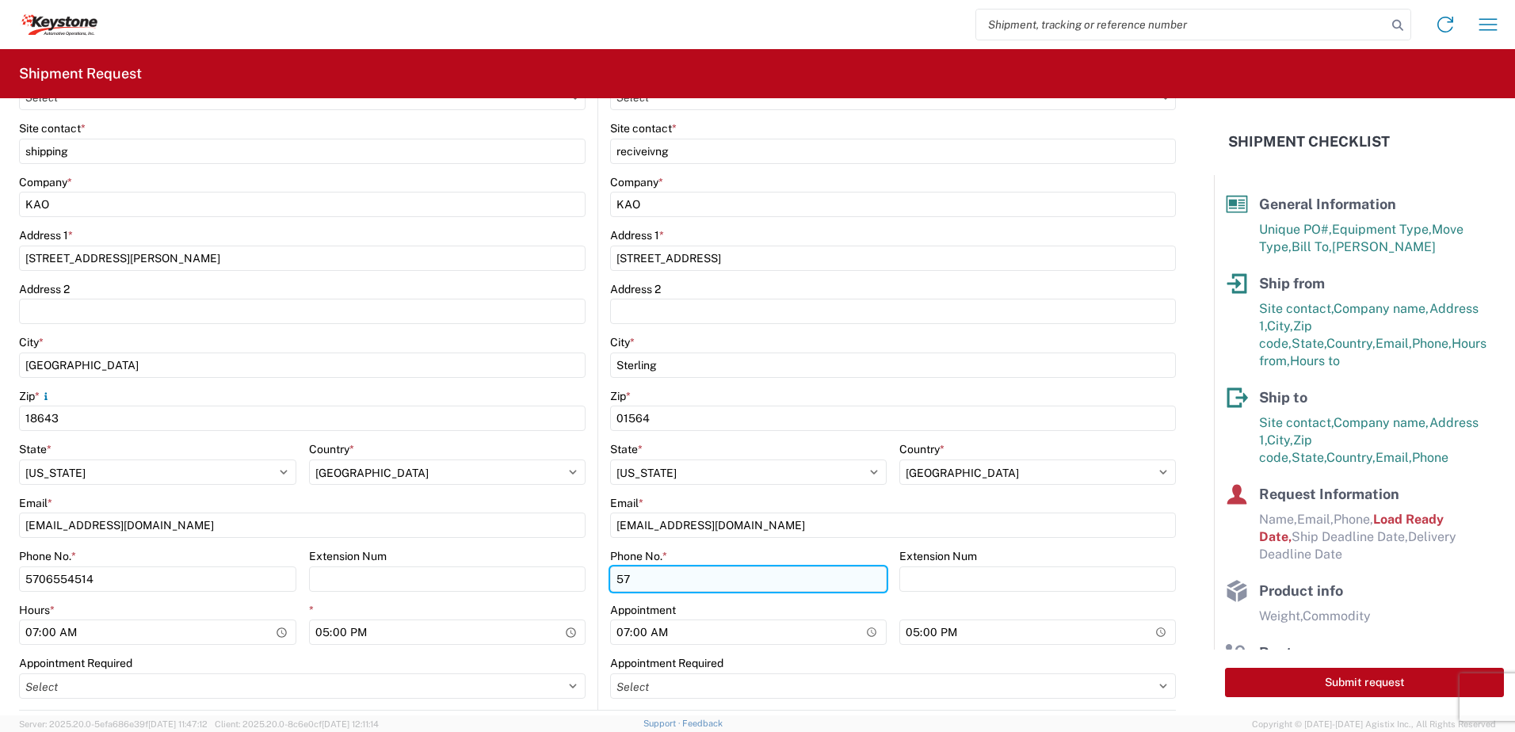
click at [670, 583] on input "57" at bounding box center [748, 579] width 277 height 25
type input "5706554514"
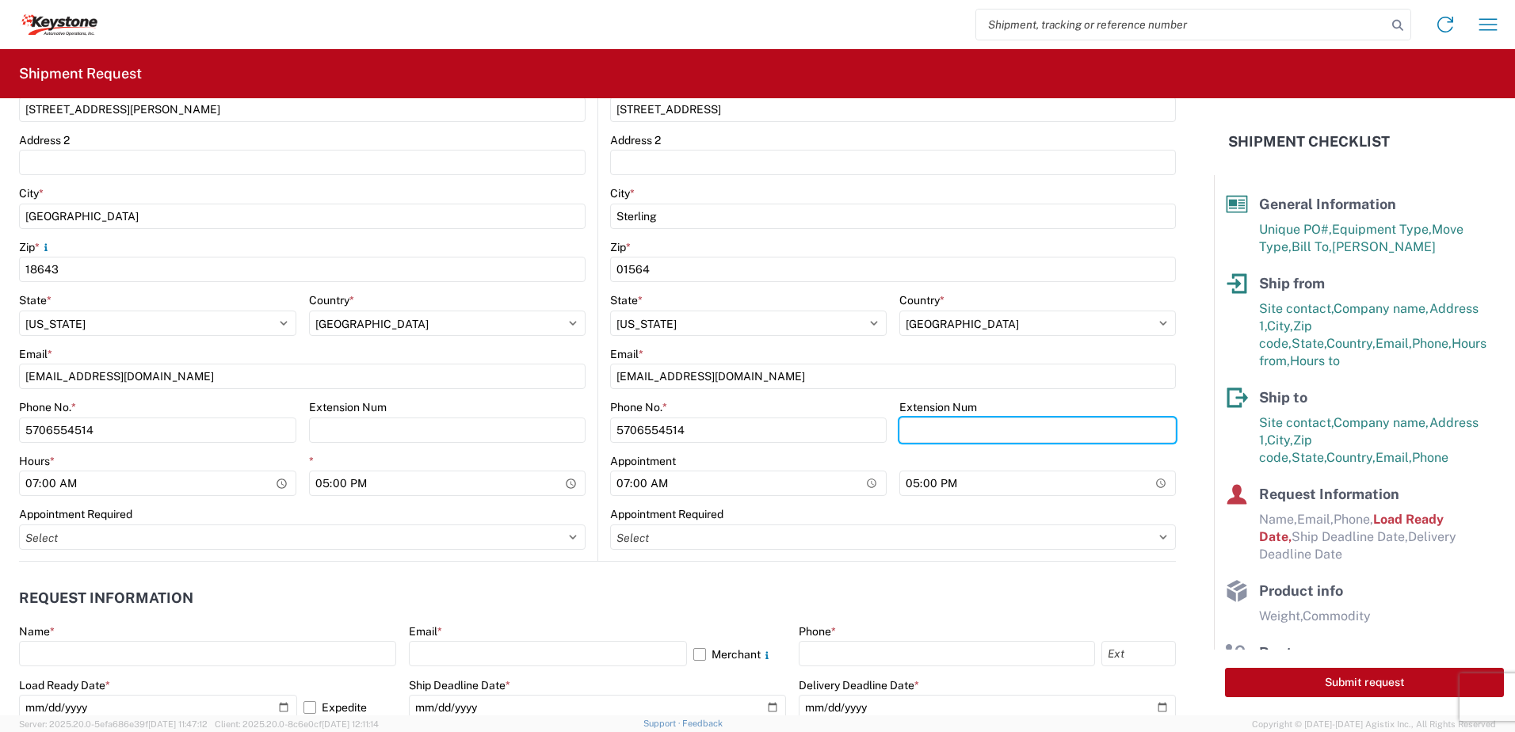
scroll to position [555, 0]
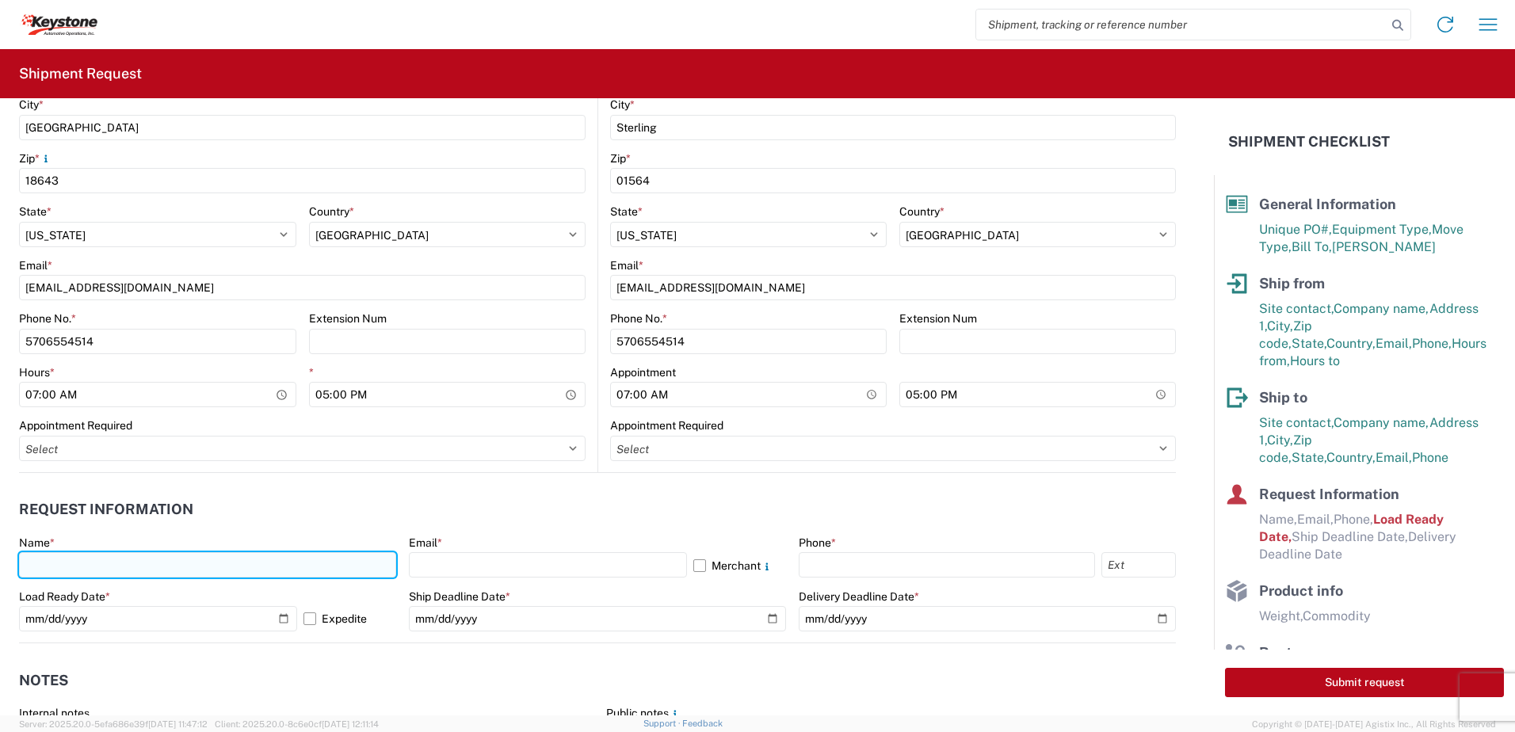
click at [73, 563] on input "text" at bounding box center [207, 564] width 377 height 25
type input "[PERSON_NAME]"
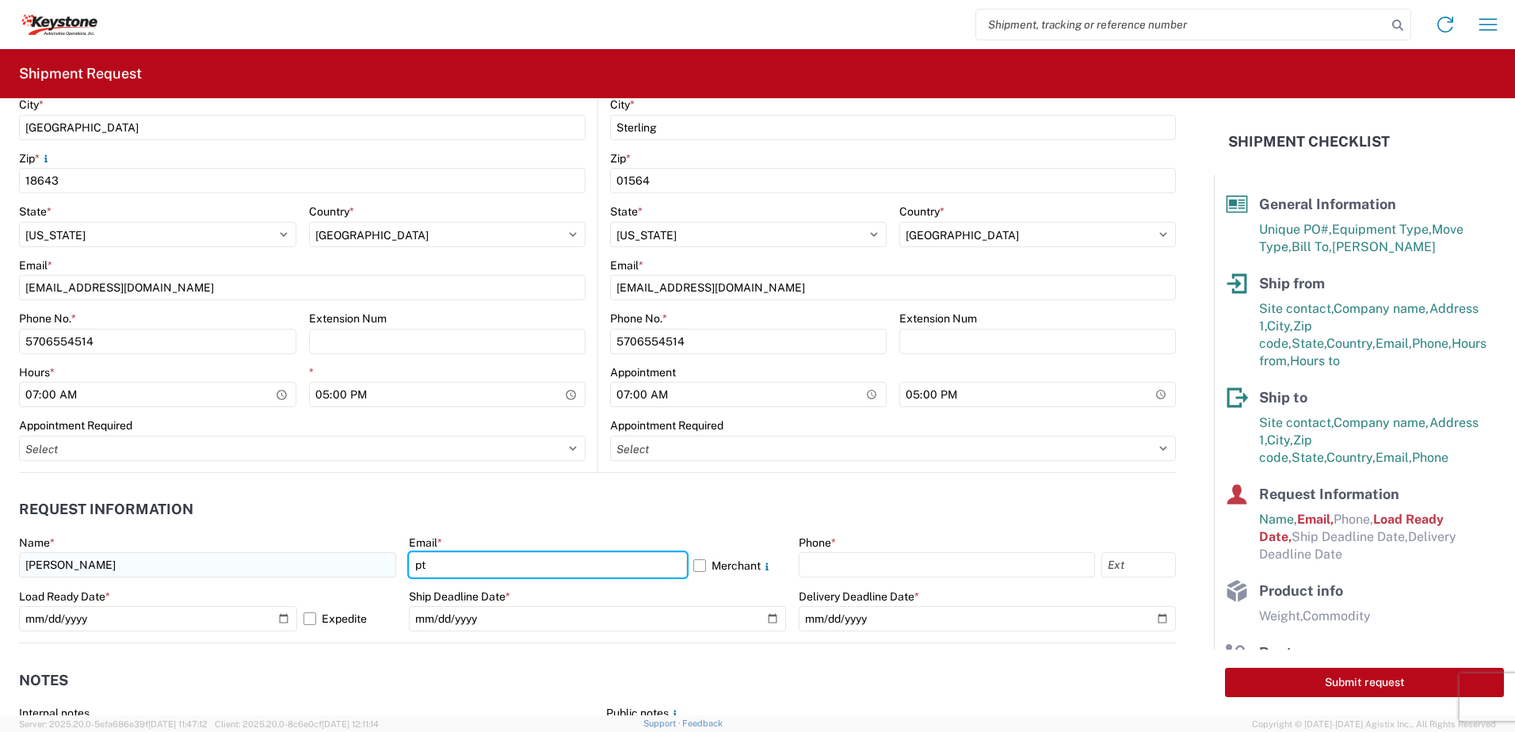
type input "[EMAIL_ADDRESS][DOMAIN_NAME]"
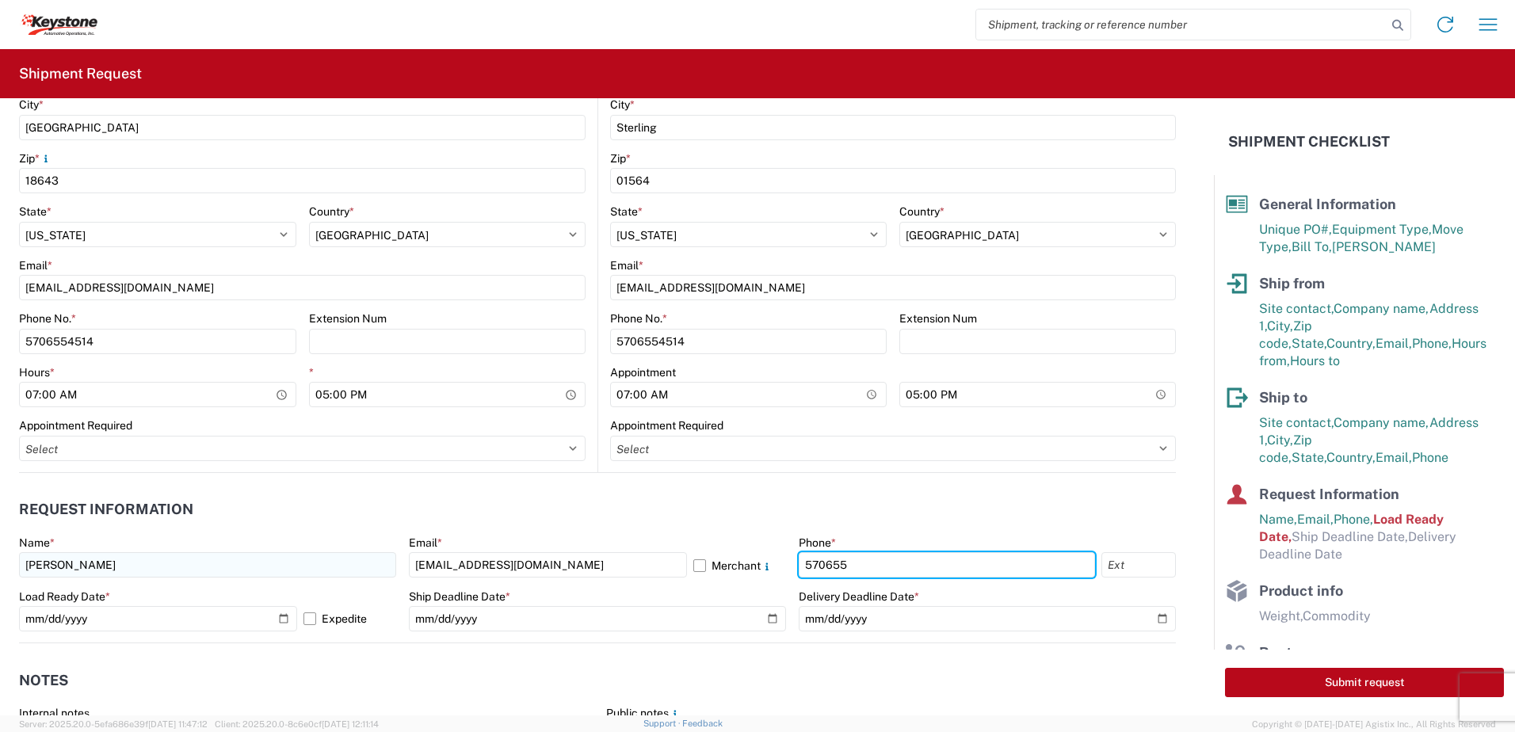
type input "5706554514"
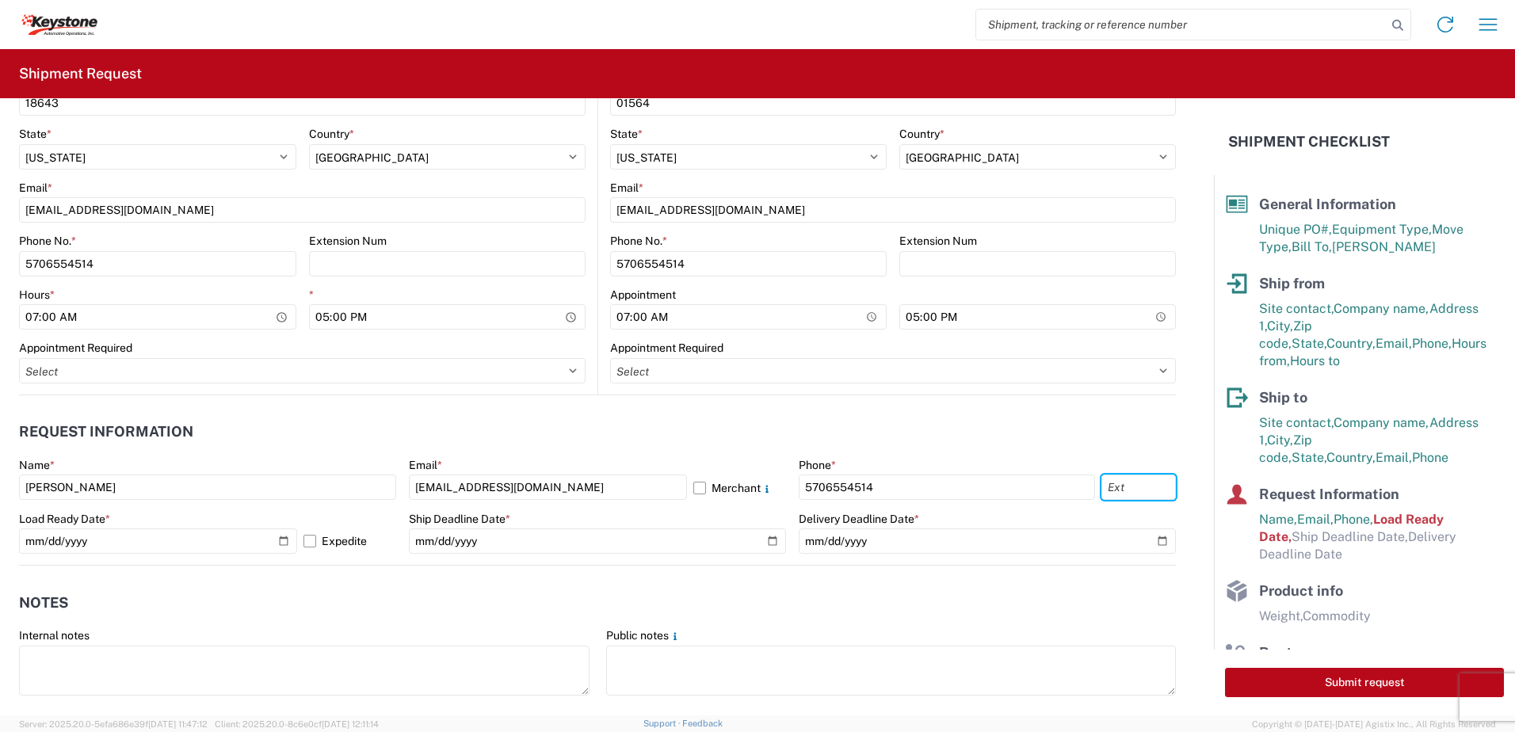
scroll to position [872, 0]
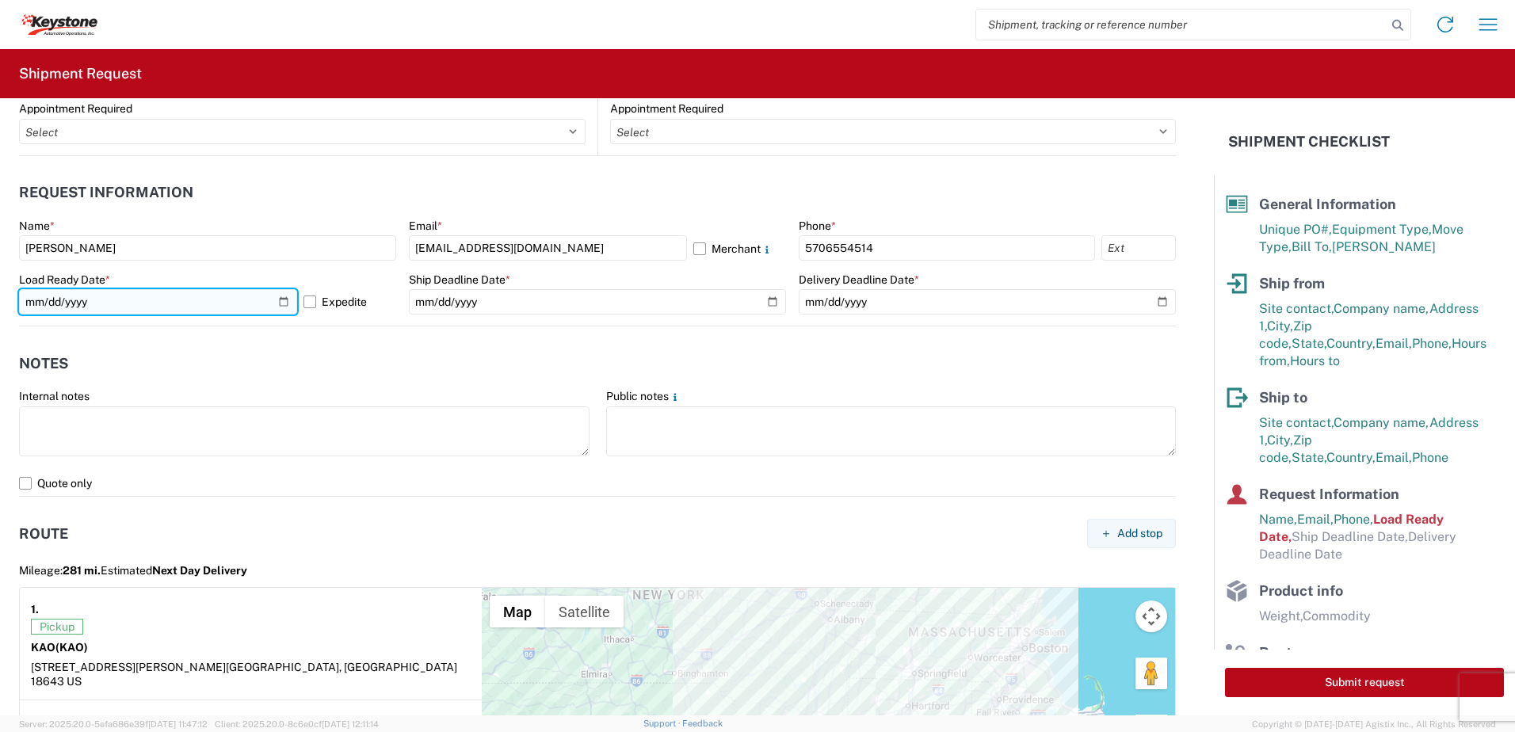
click at [278, 304] on input "[DATE]" at bounding box center [158, 301] width 278 height 25
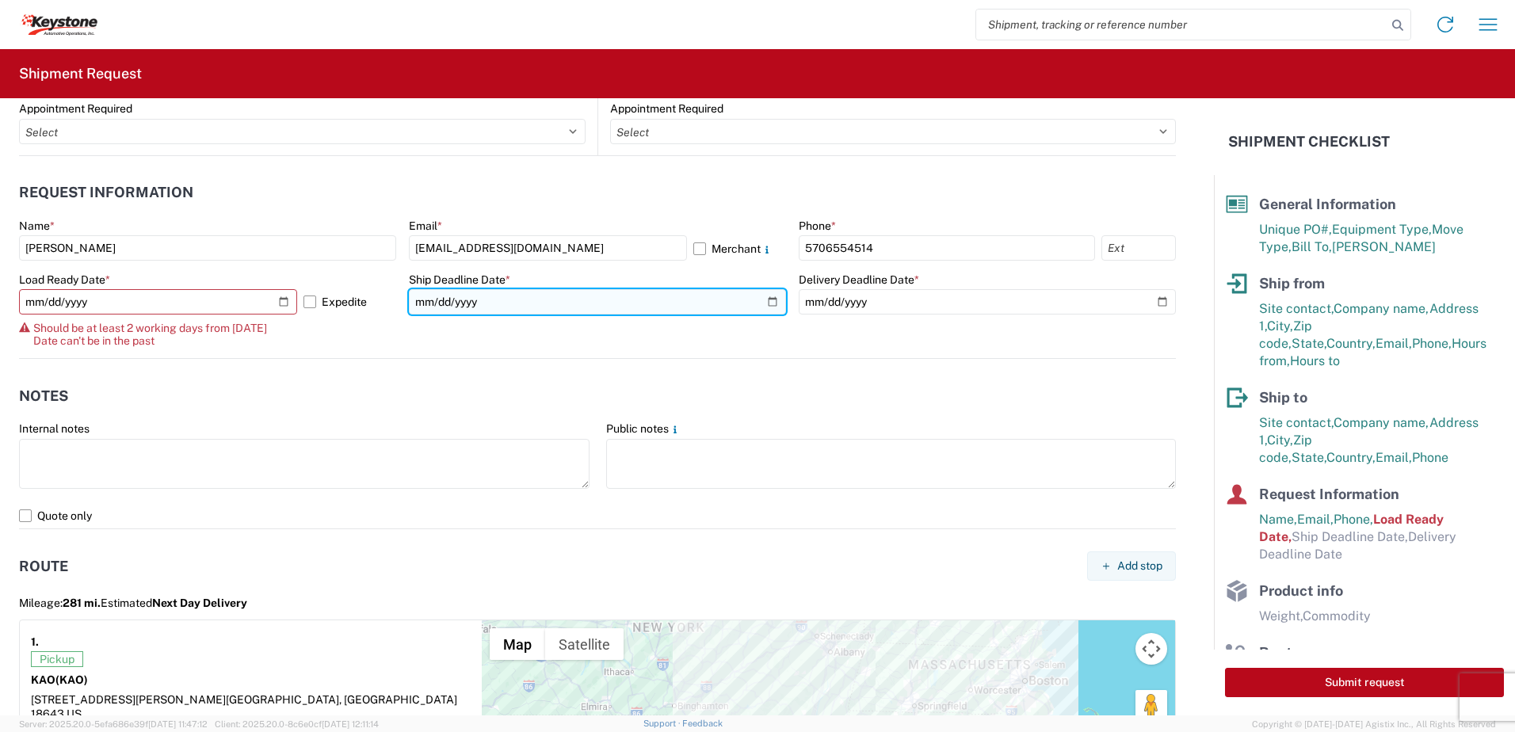
click at [445, 290] on input "date" at bounding box center [597, 301] width 377 height 25
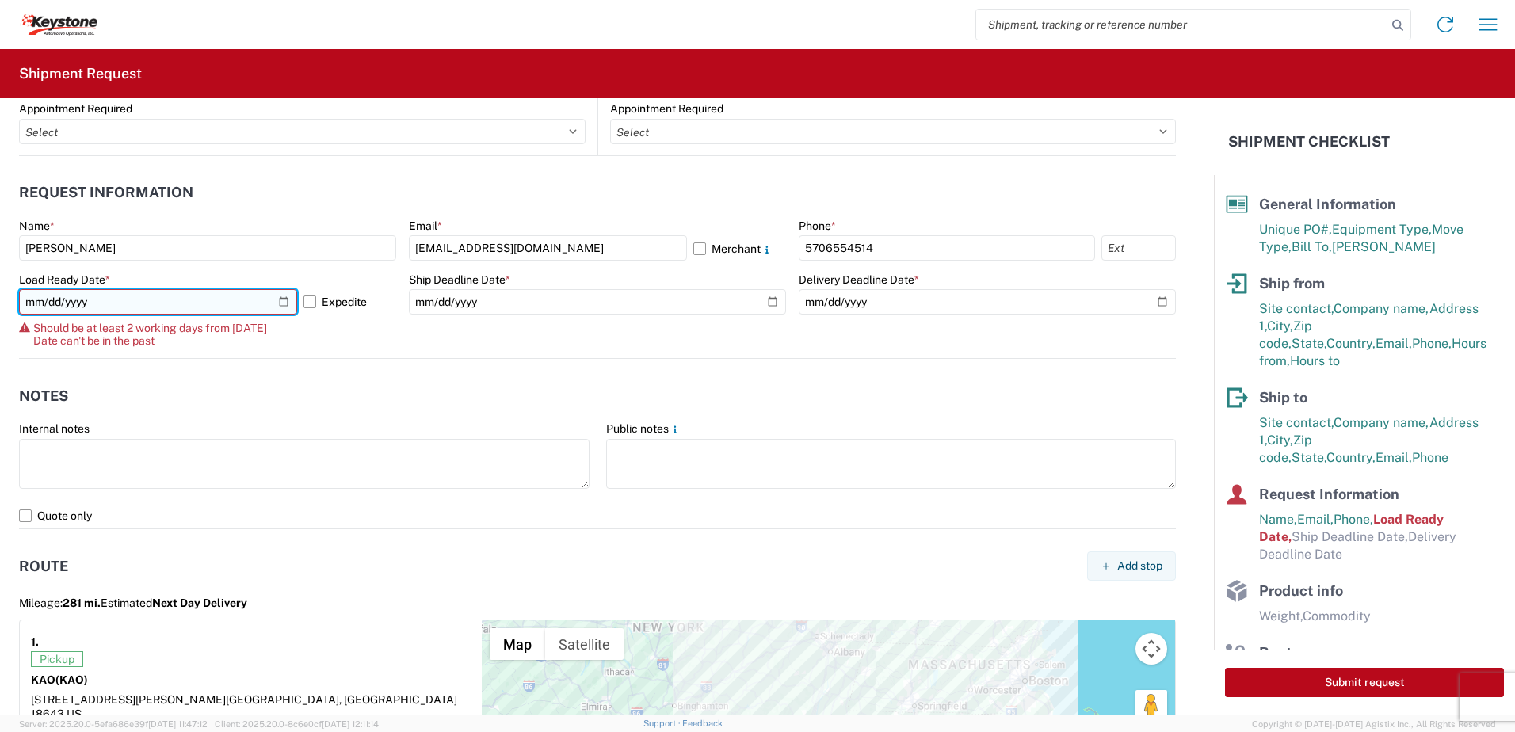
click at [281, 302] on input "2025-10-07" at bounding box center [158, 301] width 278 height 25
type input "[DATE]"
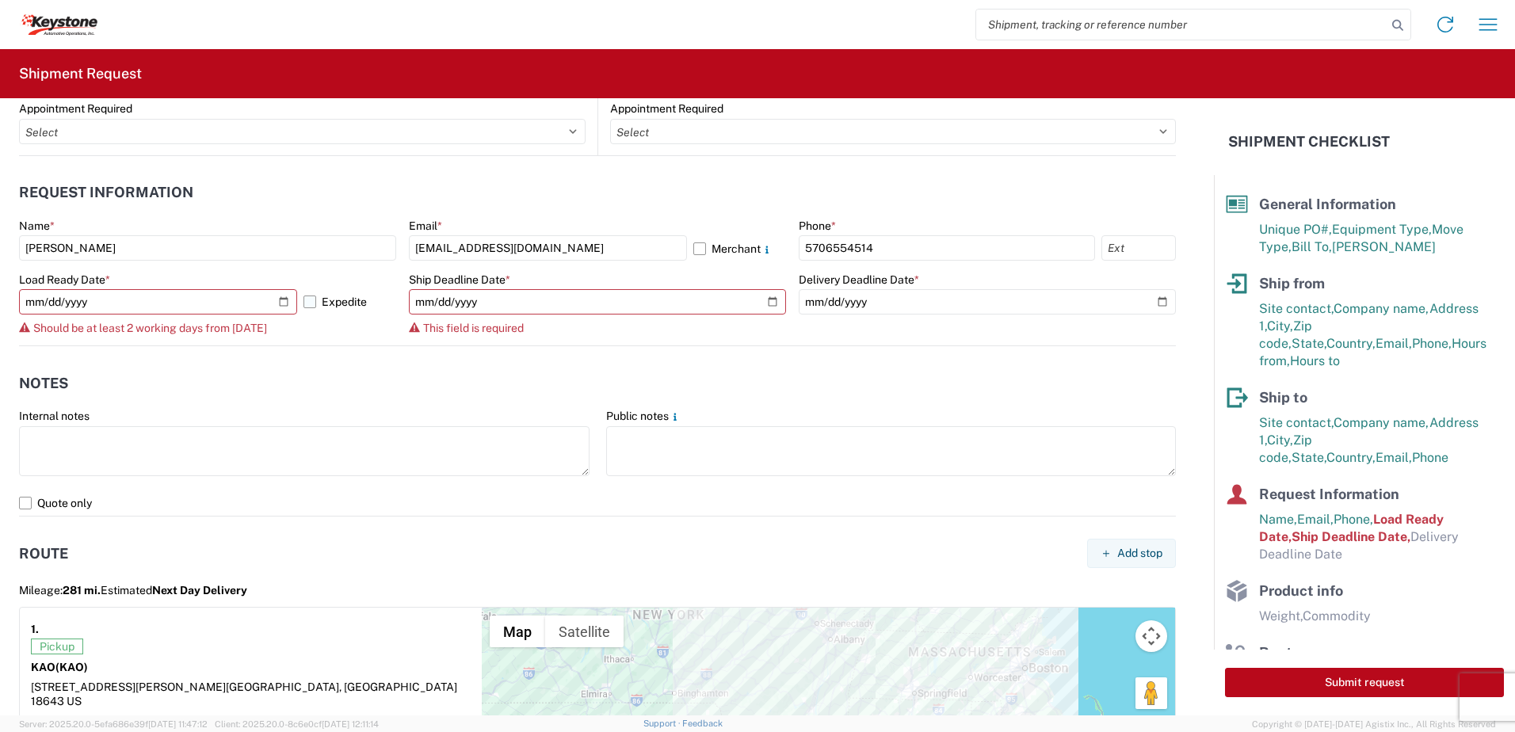
click at [311, 304] on label "Expedite" at bounding box center [350, 301] width 93 height 25
click at [0, 0] on input "Expedite" at bounding box center [0, 0] width 0 height 0
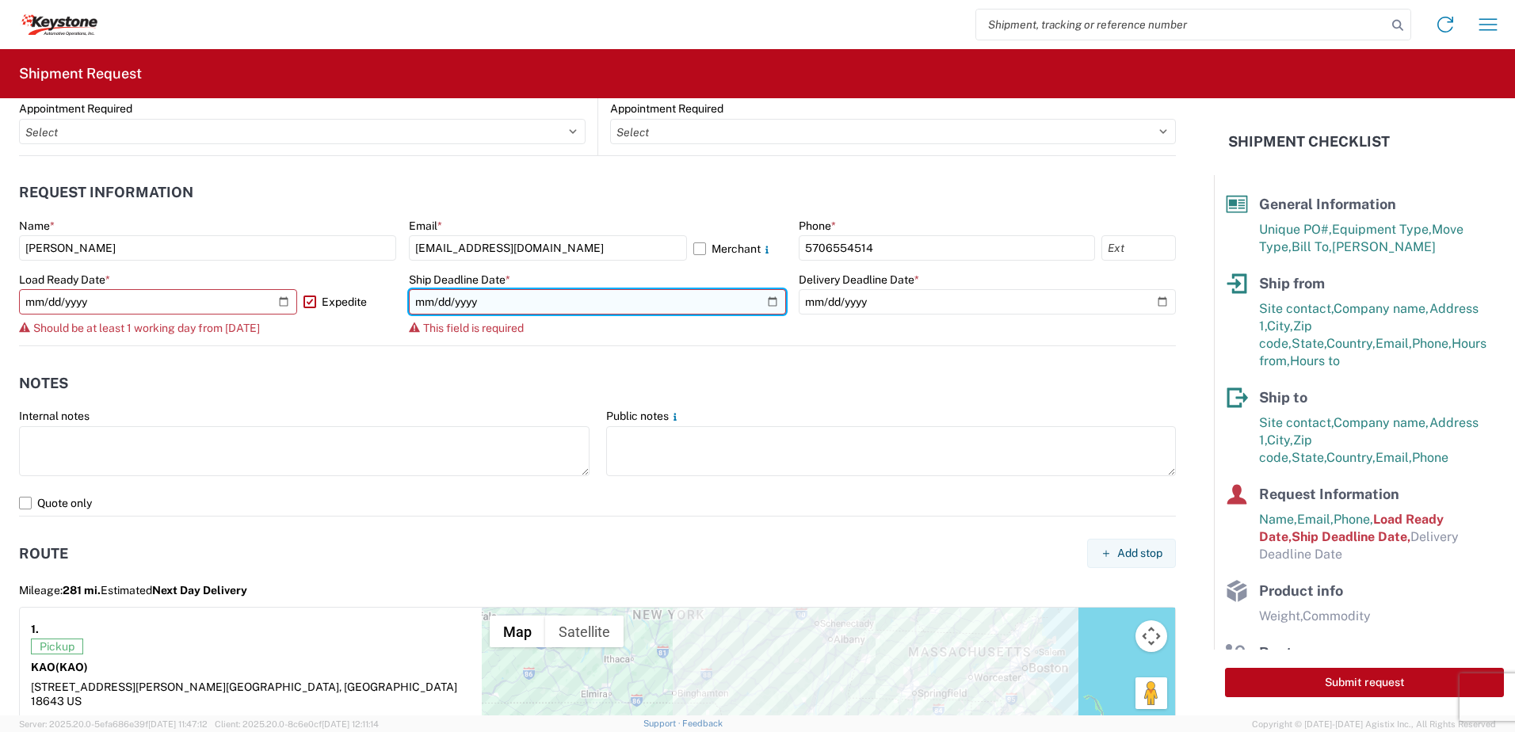
click at [683, 304] on input "date" at bounding box center [597, 301] width 377 height 25
click at [765, 300] on input "date" at bounding box center [597, 301] width 377 height 25
type input "[DATE]"
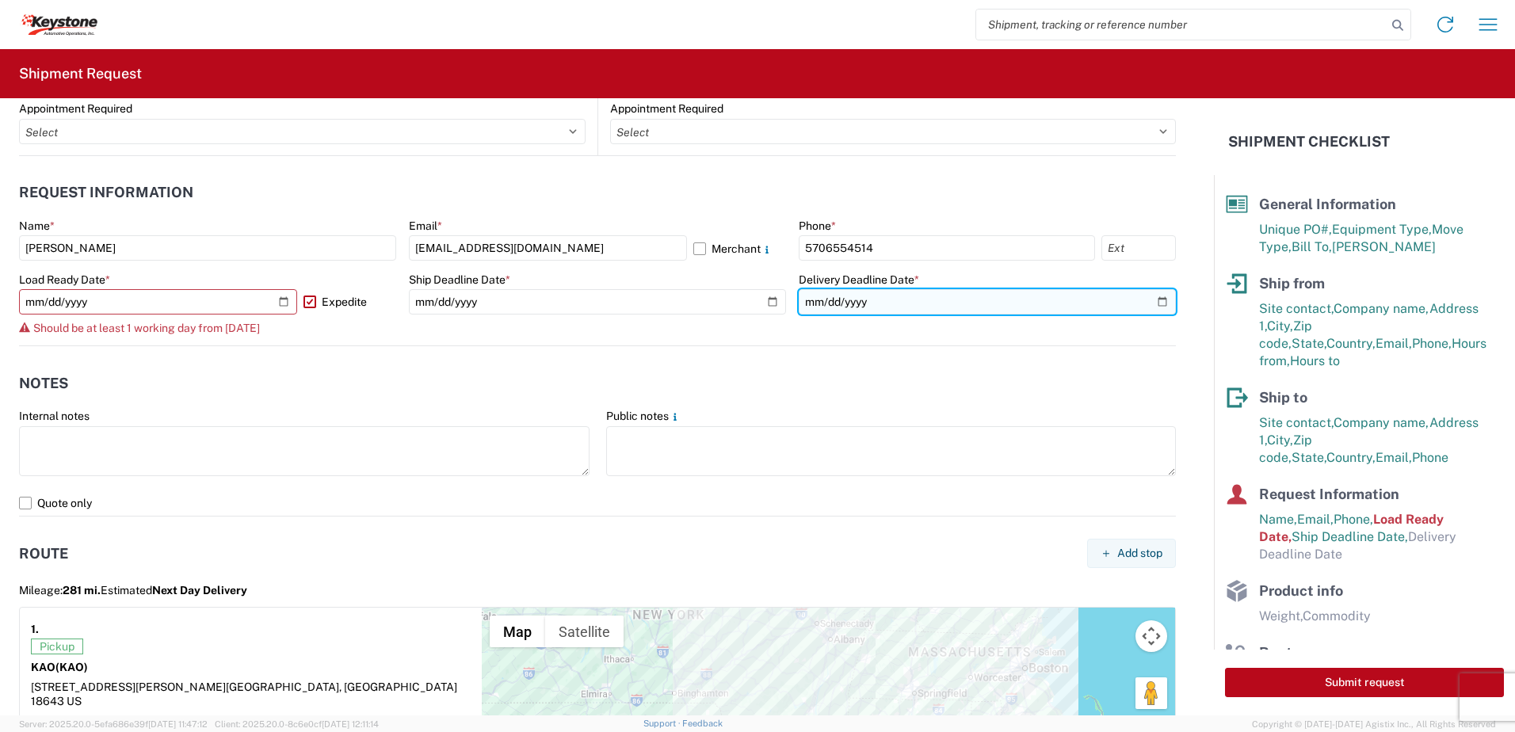
click at [1148, 307] on input "date" at bounding box center [987, 301] width 377 height 25
type input "[DATE]"
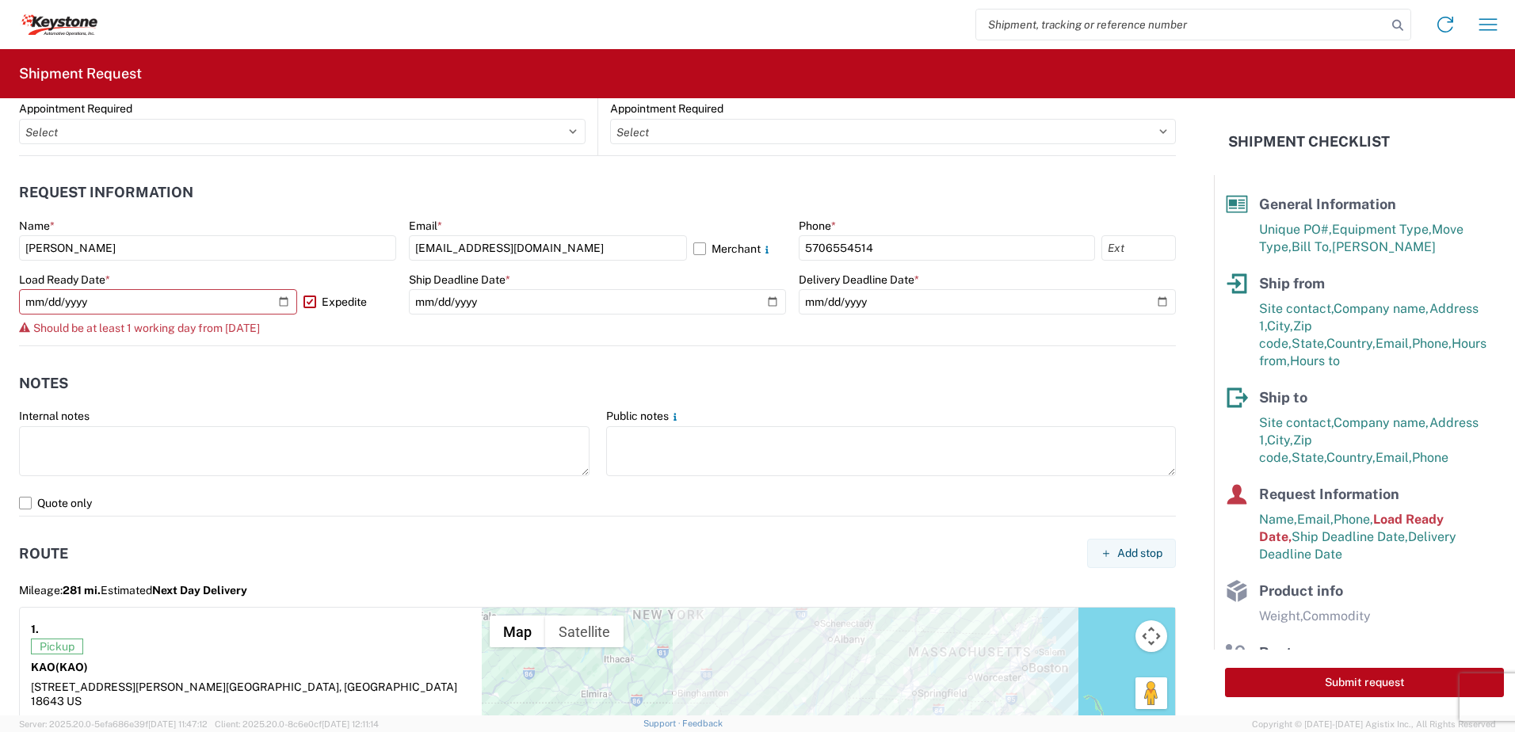
click at [322, 378] on header "Notes" at bounding box center [597, 383] width 1157 height 36
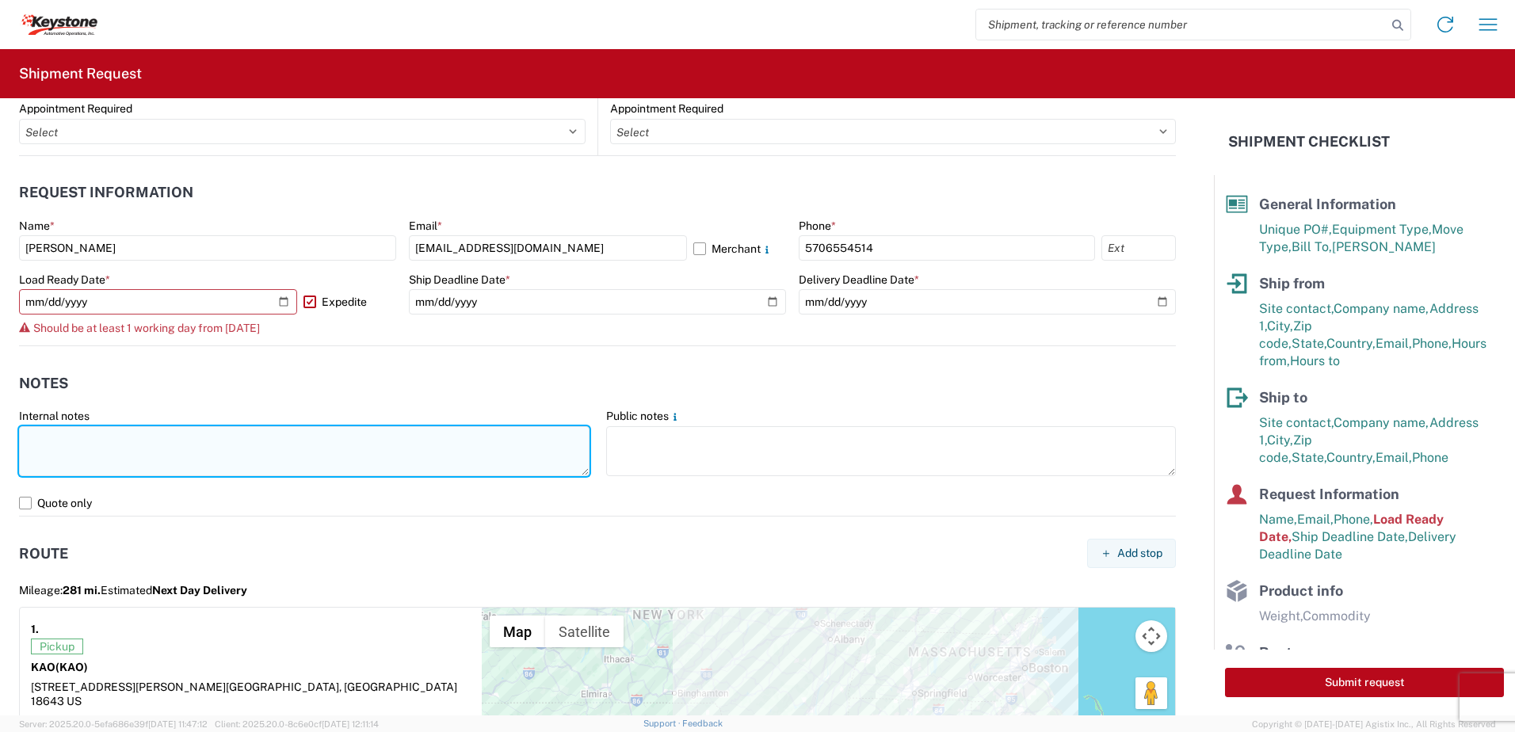
click at [130, 446] on textarea at bounding box center [304, 451] width 571 height 50
type textarea "Already booked with R & L Load shipped night of 10-7-25"
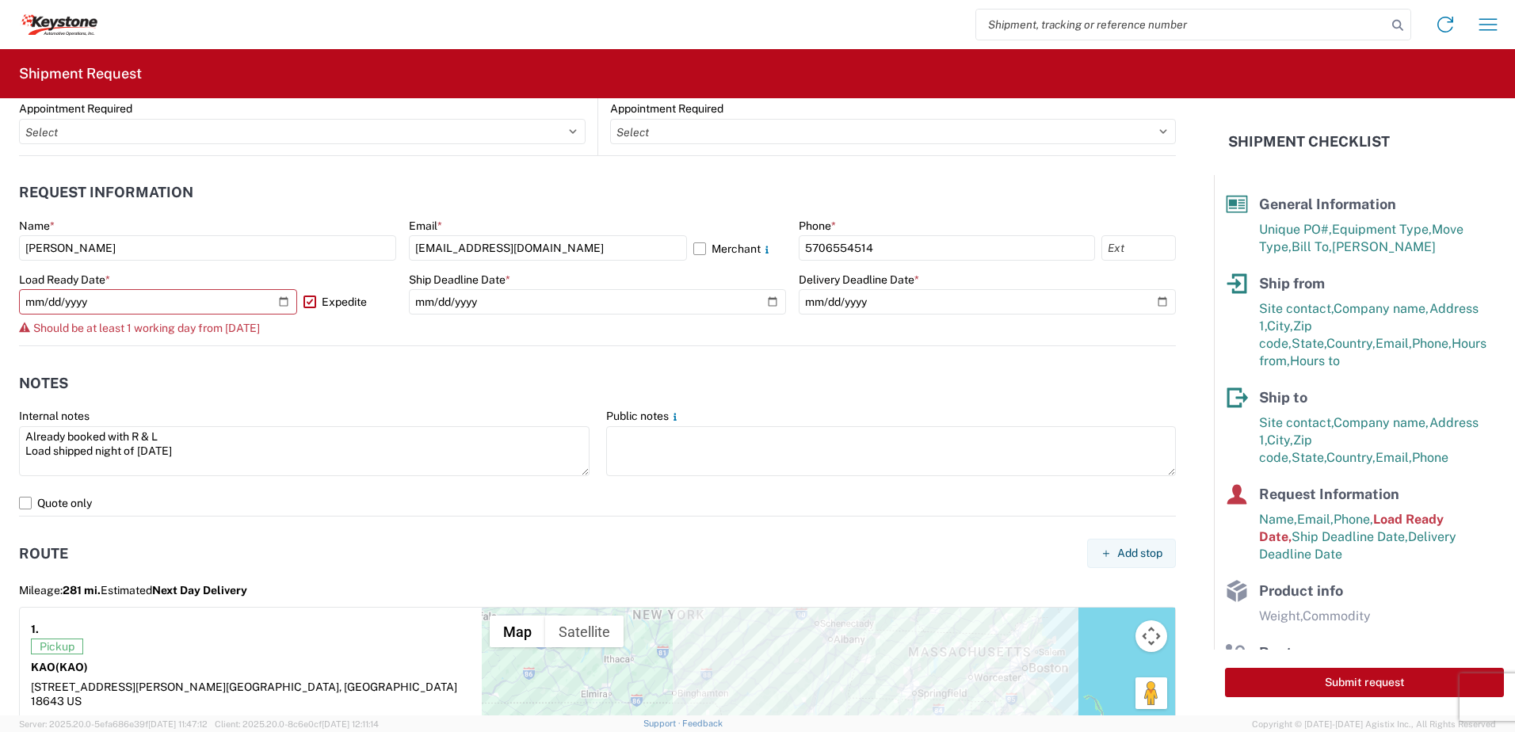
click at [255, 666] on div "KAO (KAO)" at bounding box center [251, 667] width 440 height 14
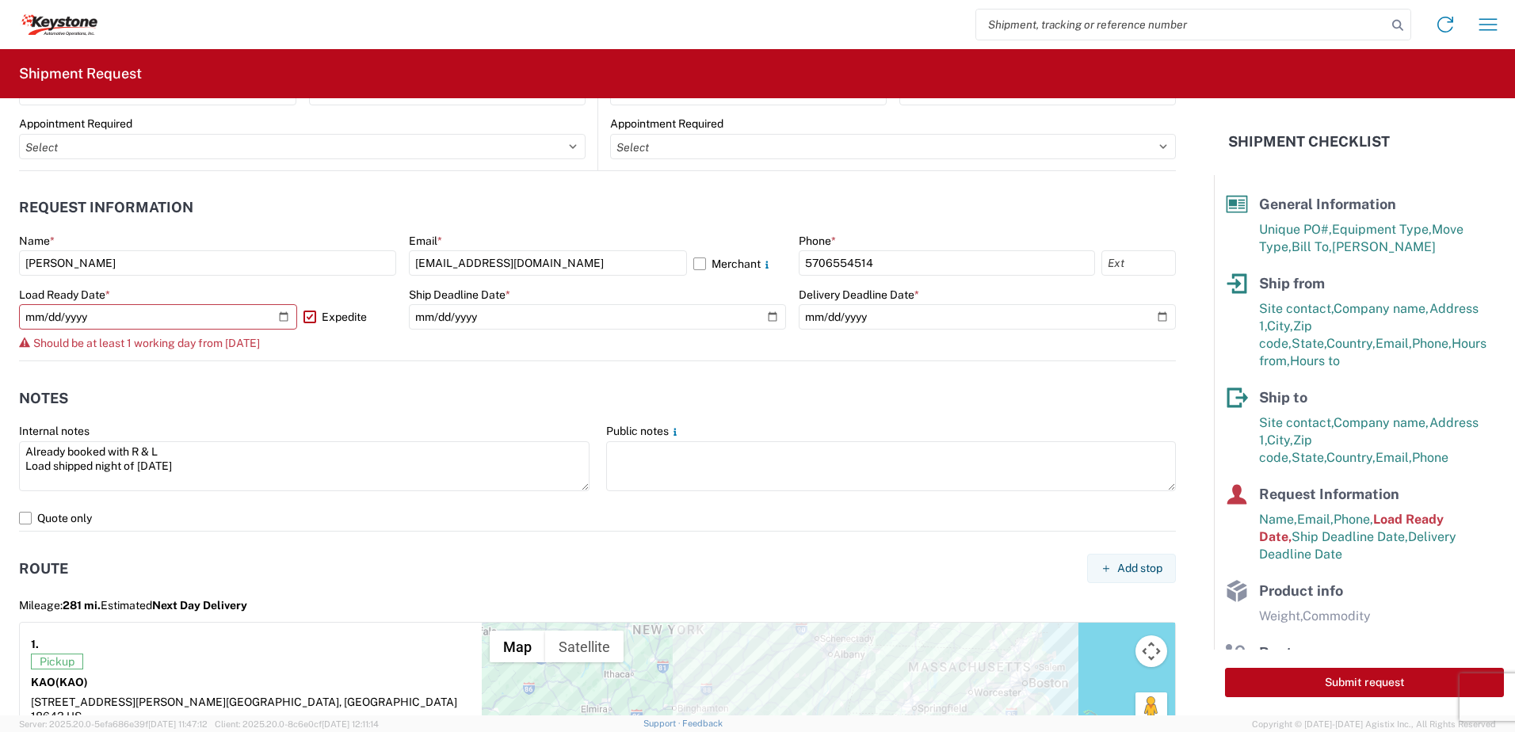
scroll to position [843, 0]
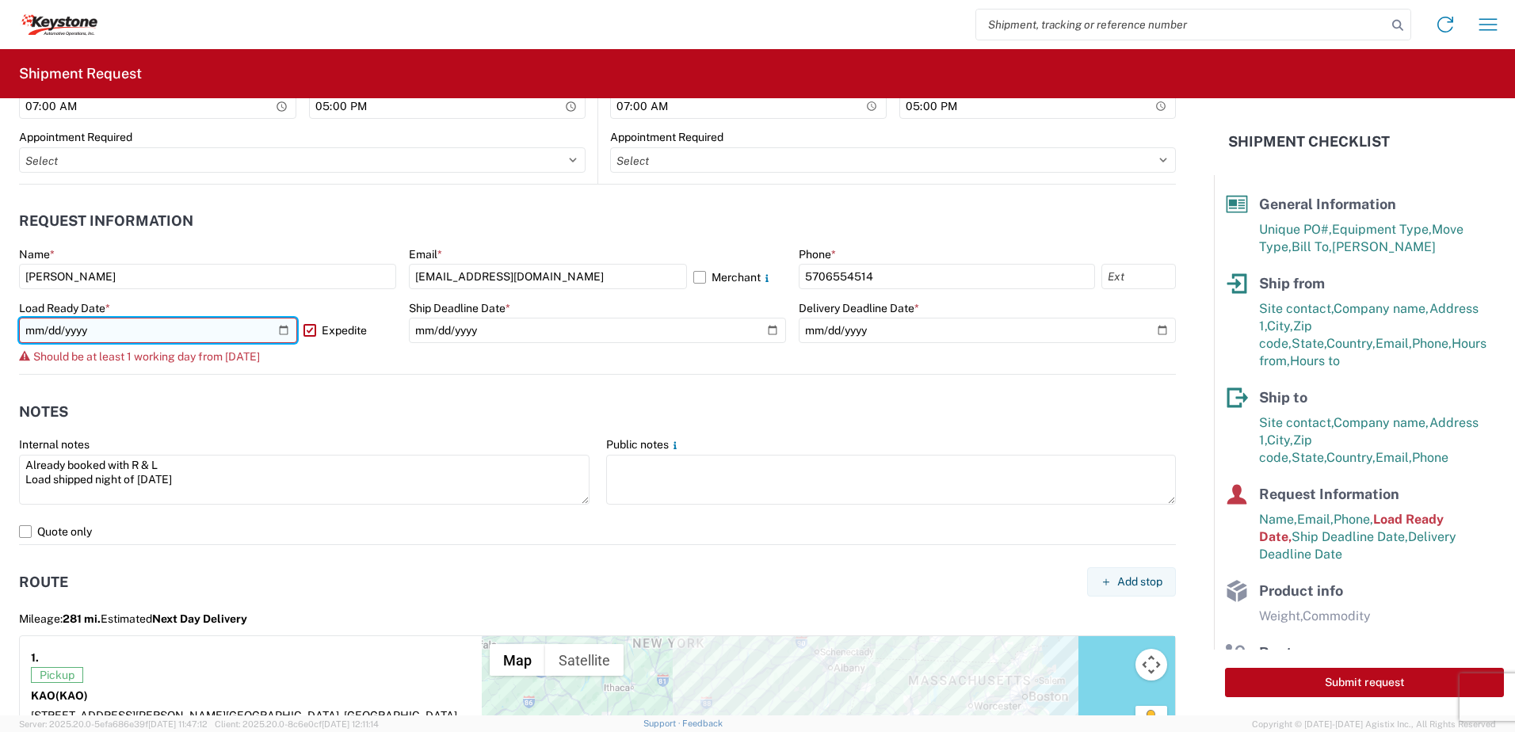
click at [281, 333] on input "[DATE]" at bounding box center [158, 330] width 278 height 25
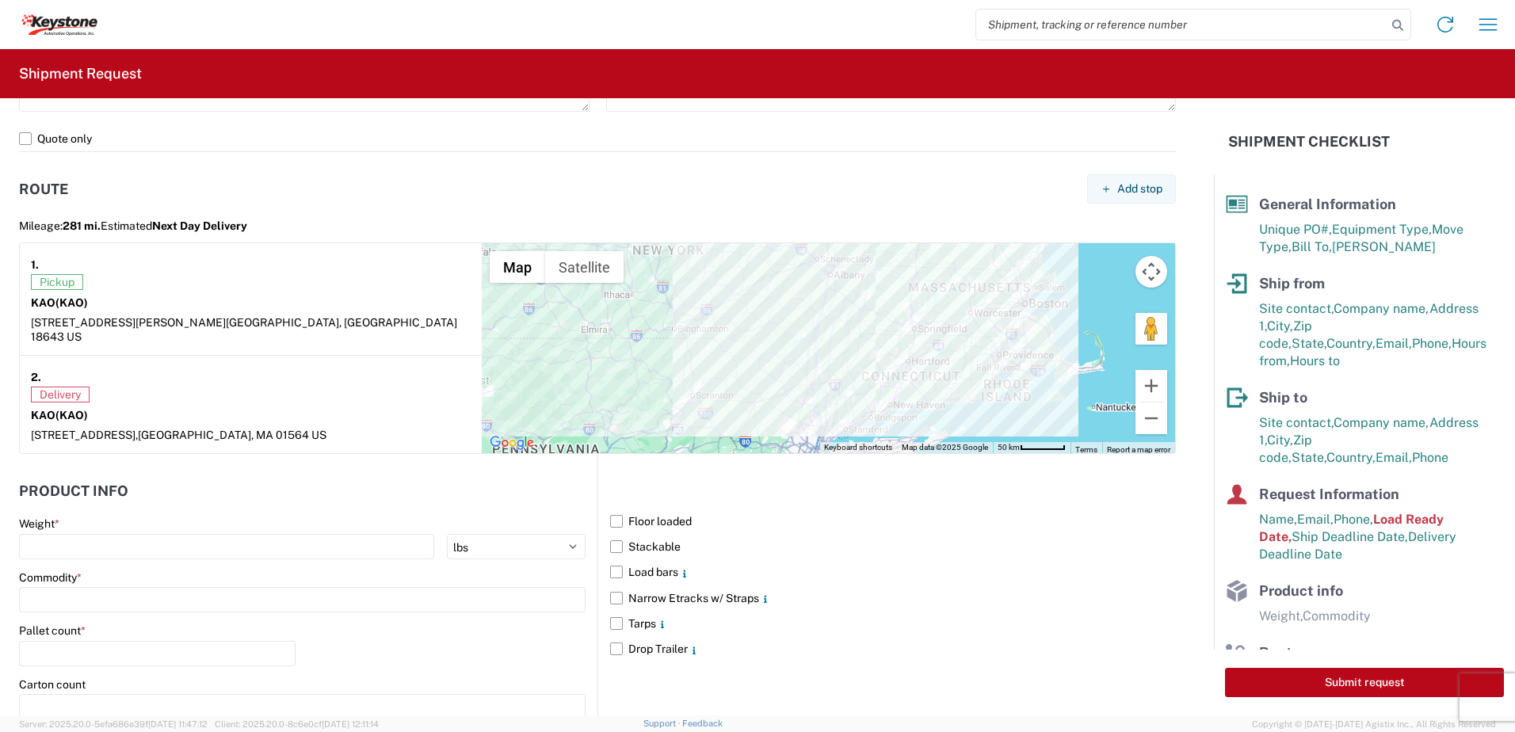
scroll to position [1268, 0]
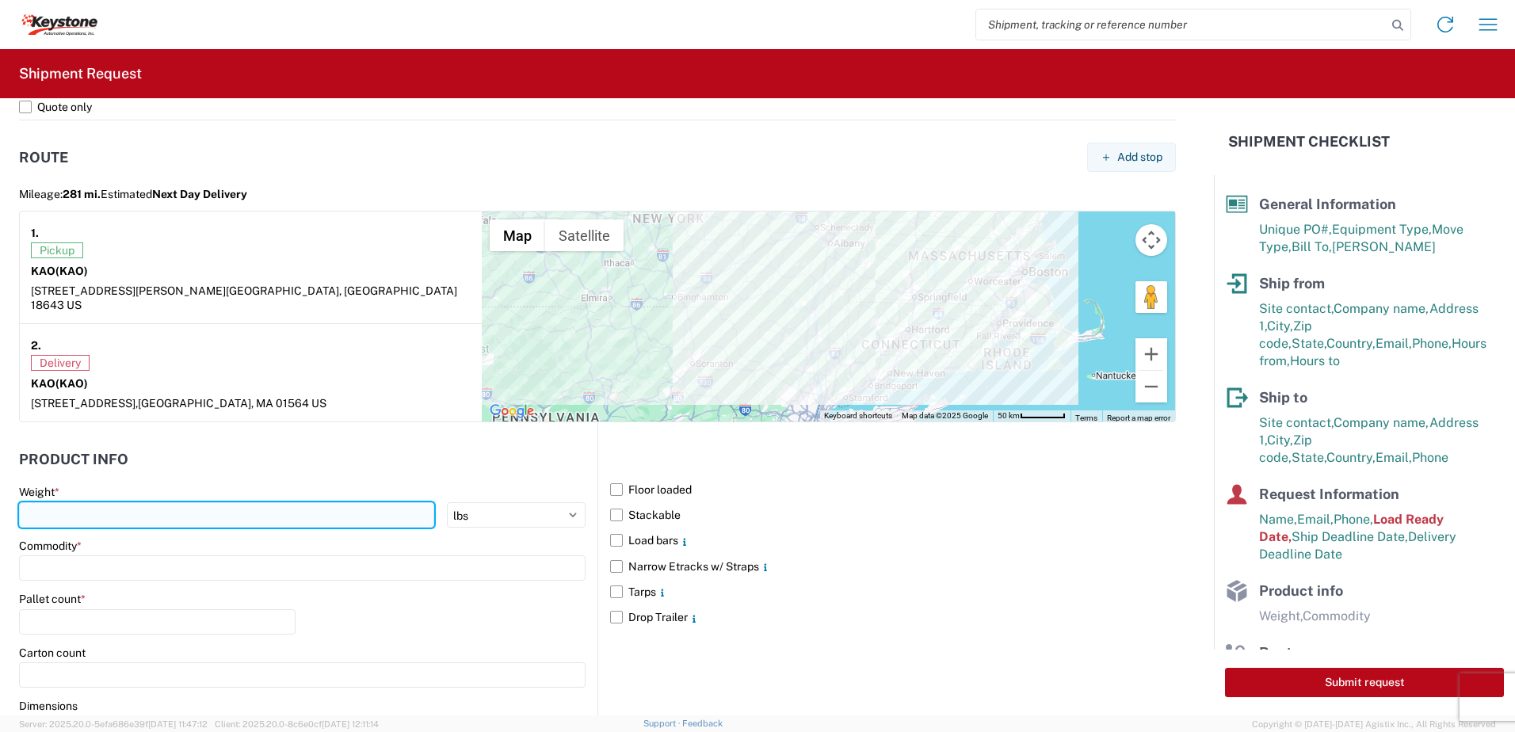
click at [91, 502] on input "number" at bounding box center [226, 514] width 415 height 25
type input "28000"
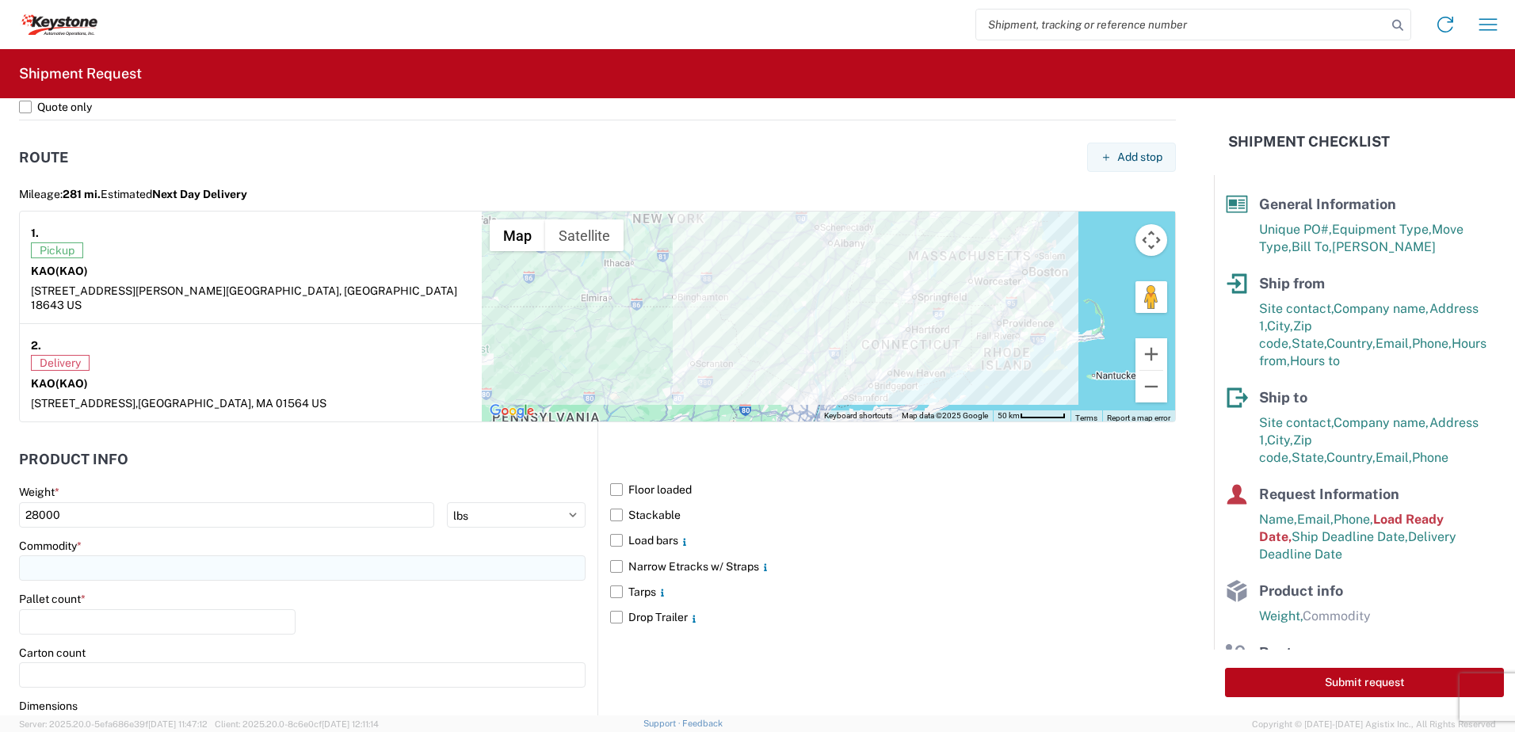
click at [78, 556] on input at bounding box center [302, 568] width 567 height 25
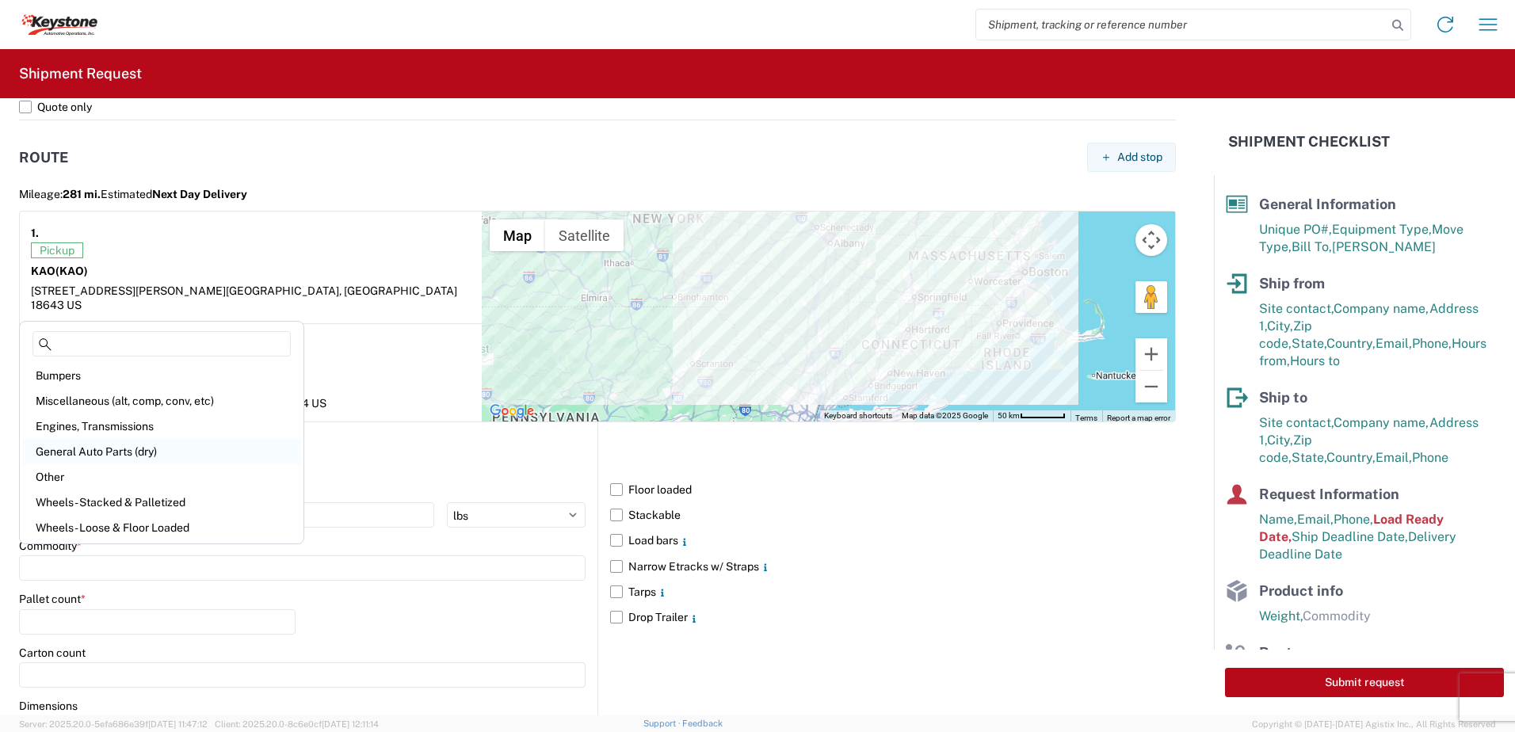
click at [98, 456] on div "General Auto Parts (dry)" at bounding box center [161, 451] width 277 height 25
type input "General Auto Parts (dry)"
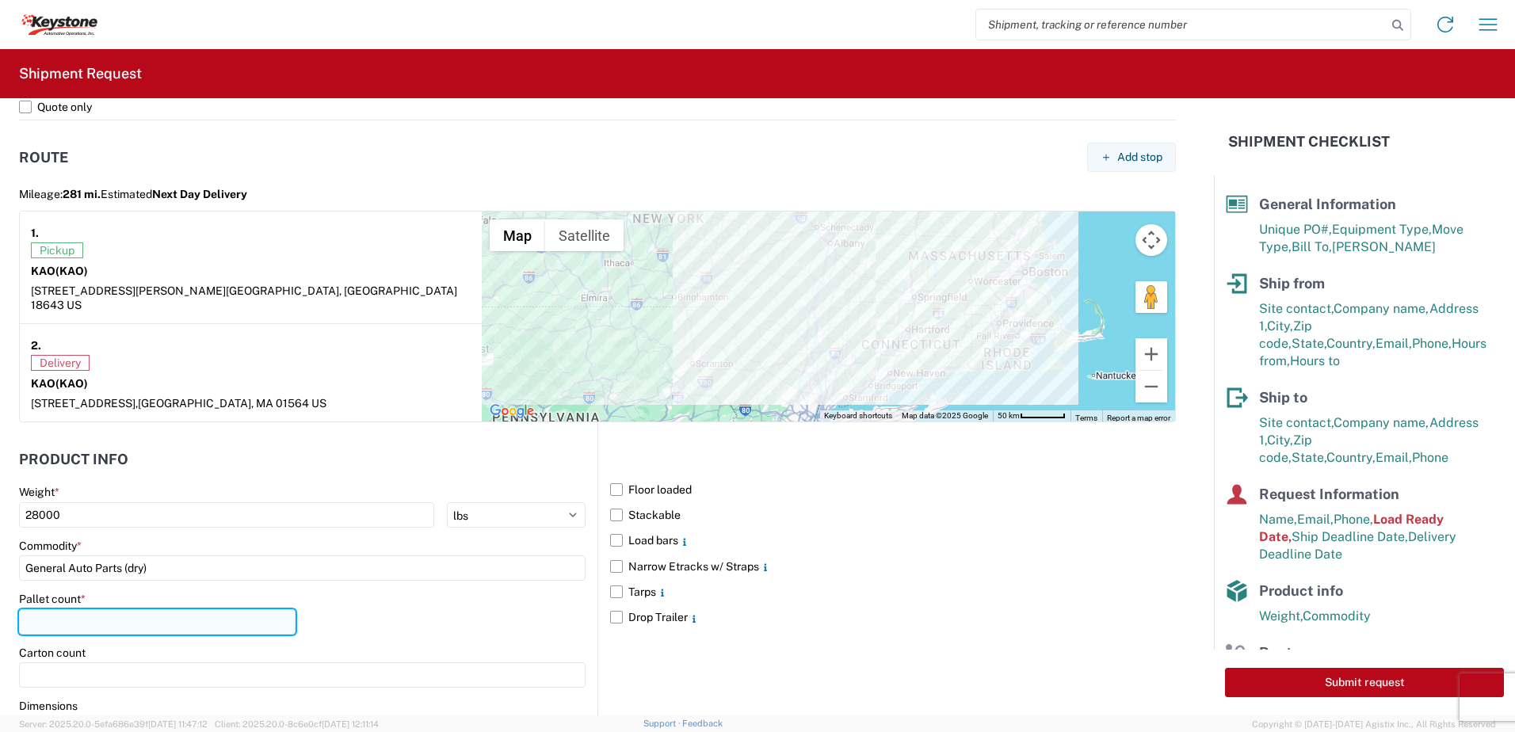
click at [107, 610] on input "number" at bounding box center [157, 621] width 277 height 25
type input "22"
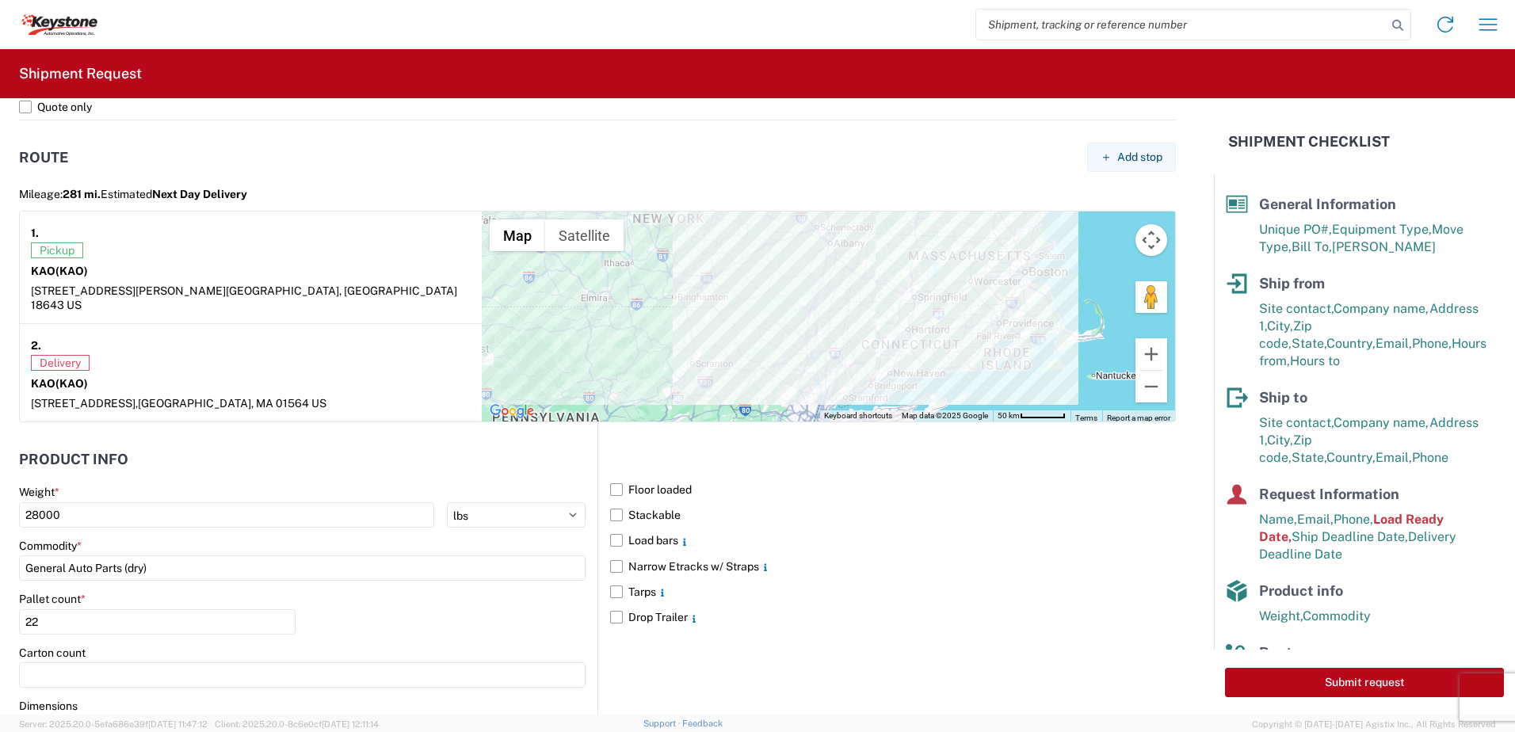
click at [334, 599] on div "Pallet count * 22" at bounding box center [302, 619] width 567 height 54
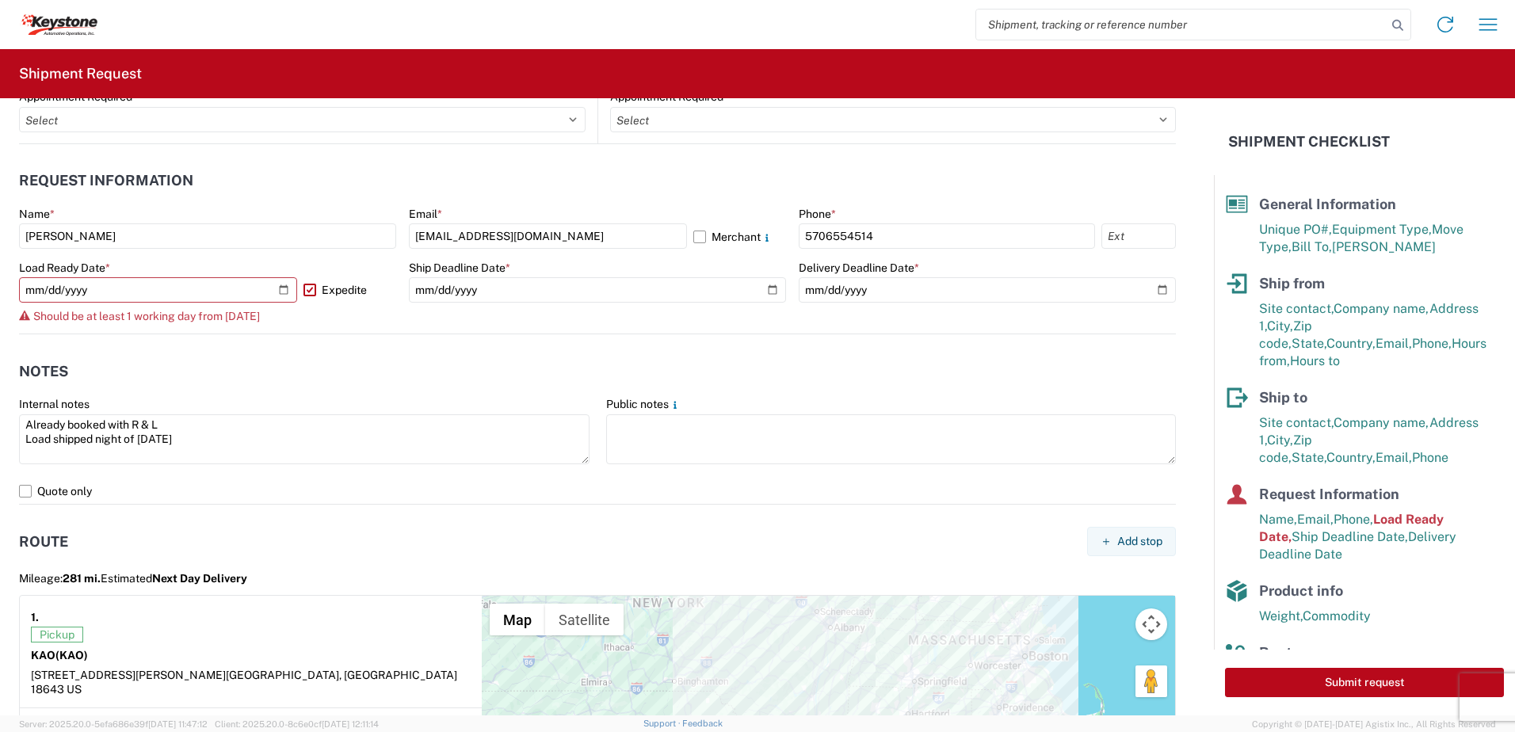
scroll to position [872, 0]
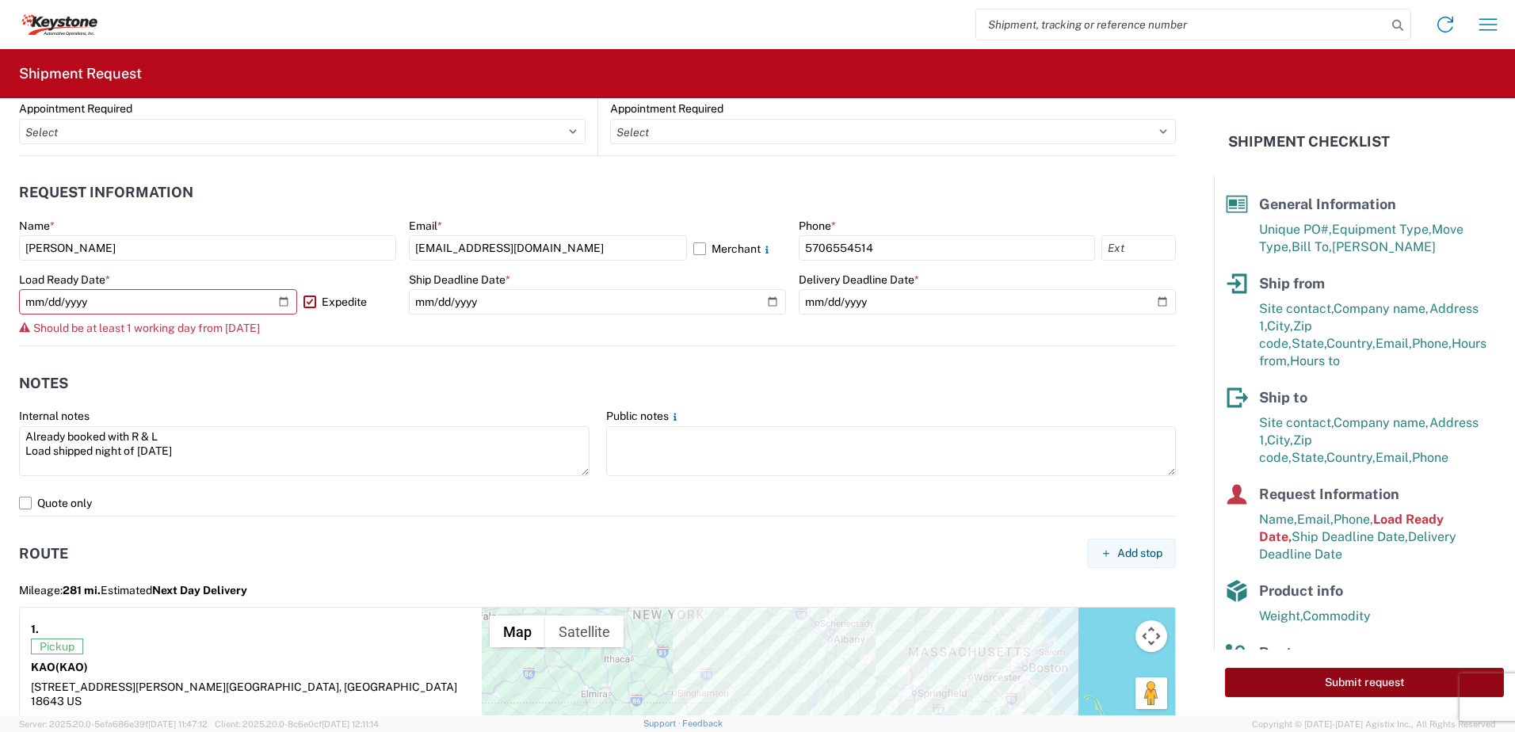
click at [1370, 673] on button "Submit request" at bounding box center [1364, 682] width 279 height 29
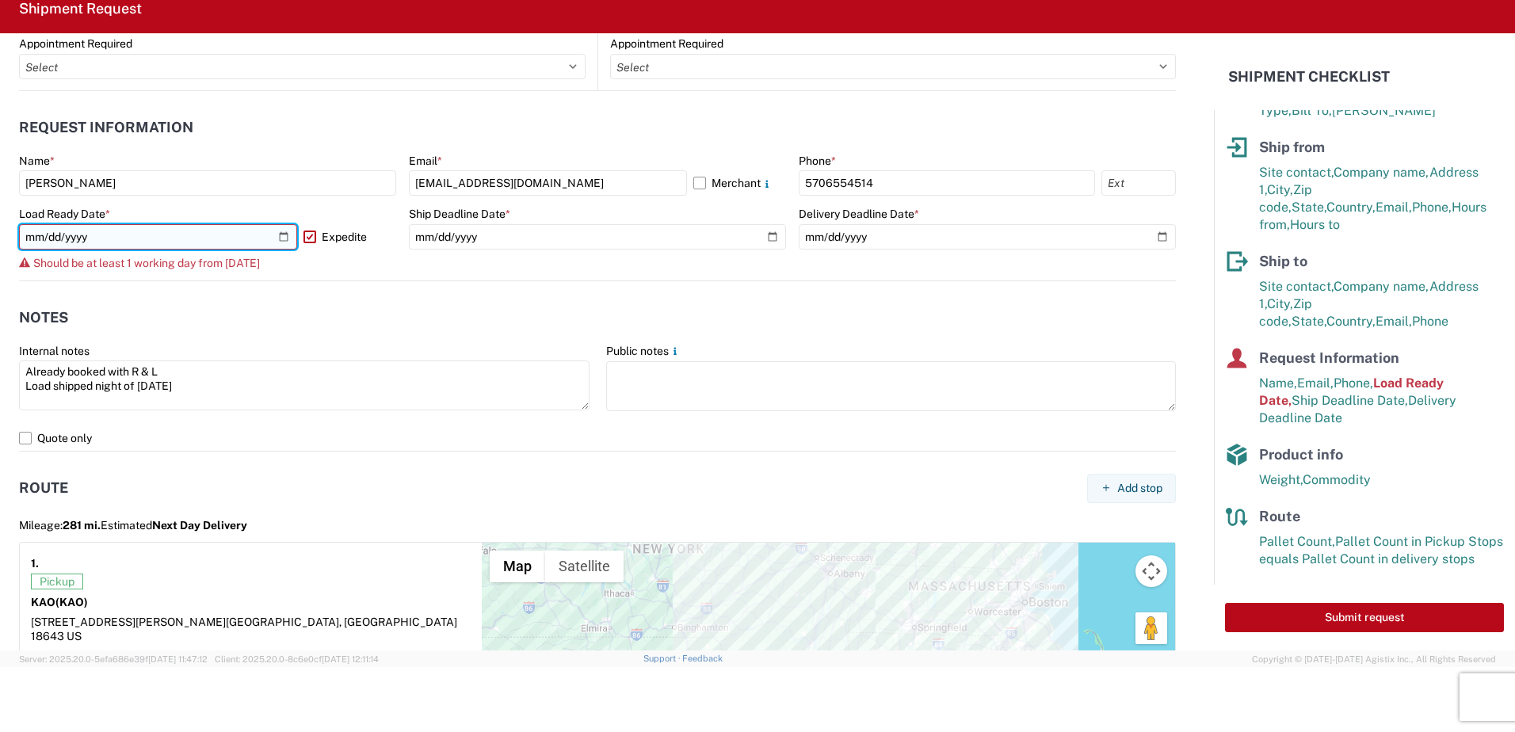
click at [283, 237] on input "[DATE]" at bounding box center [158, 236] width 278 height 25
type input "[DATE]"
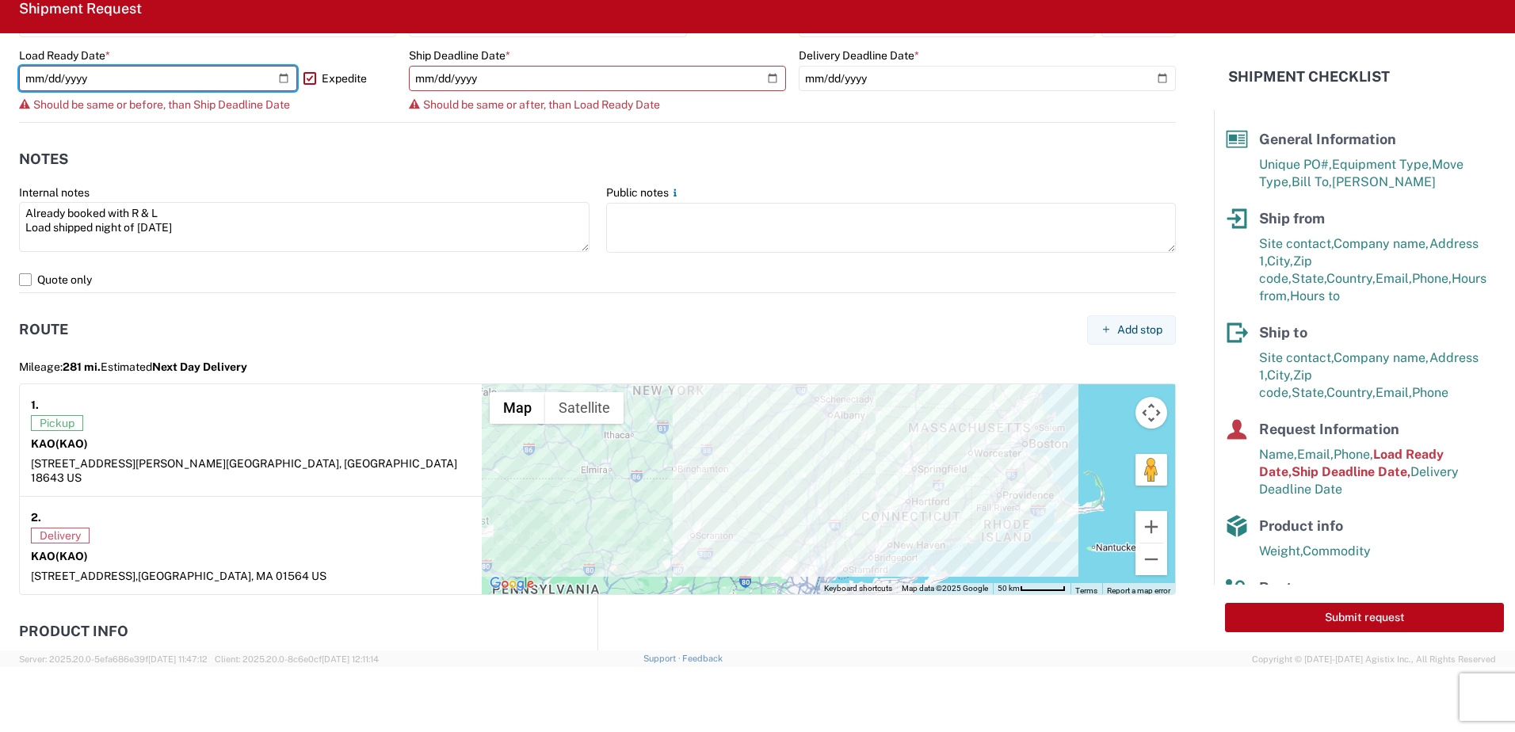
scroll to position [872, 0]
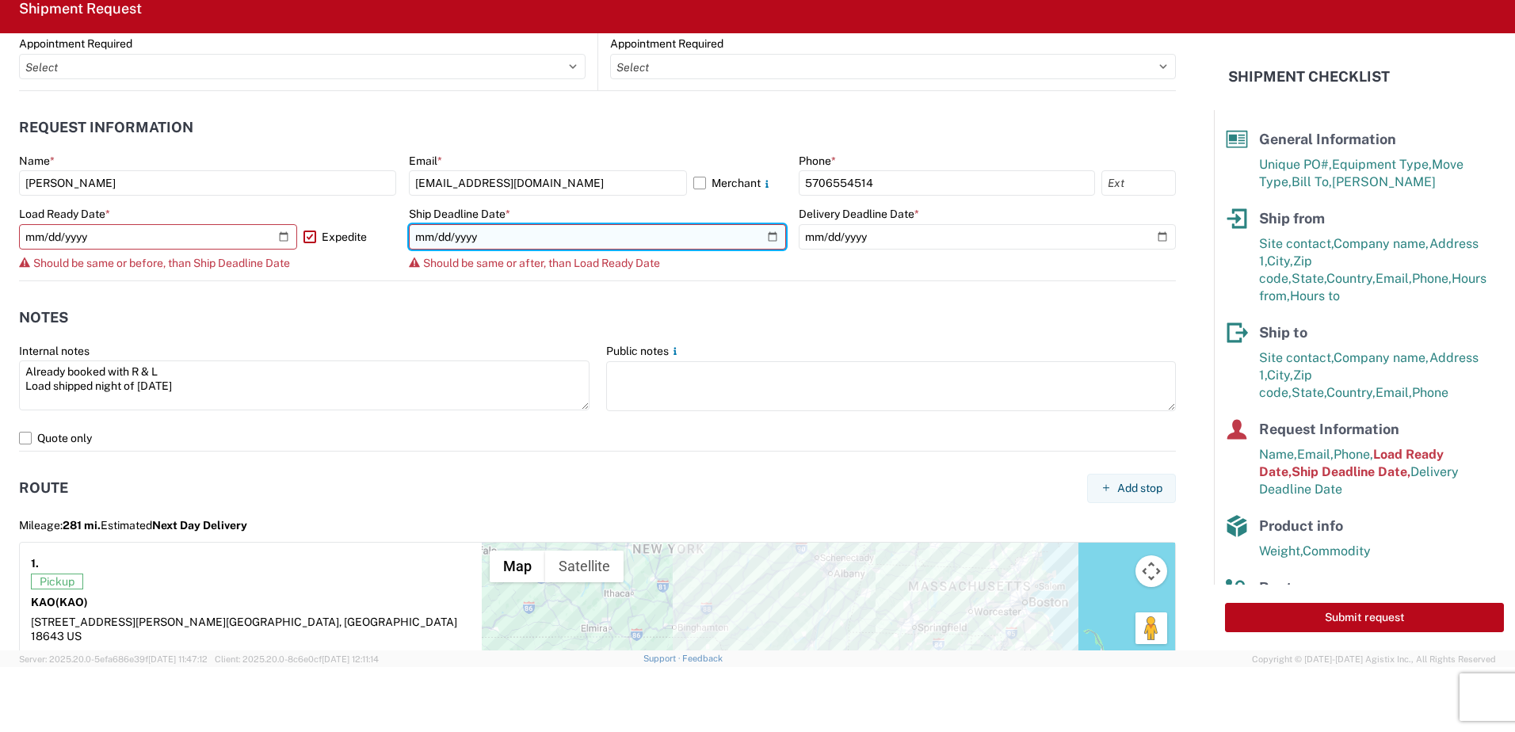
click at [768, 232] on input "[DATE]" at bounding box center [597, 236] width 377 height 25
type input "[DATE]"
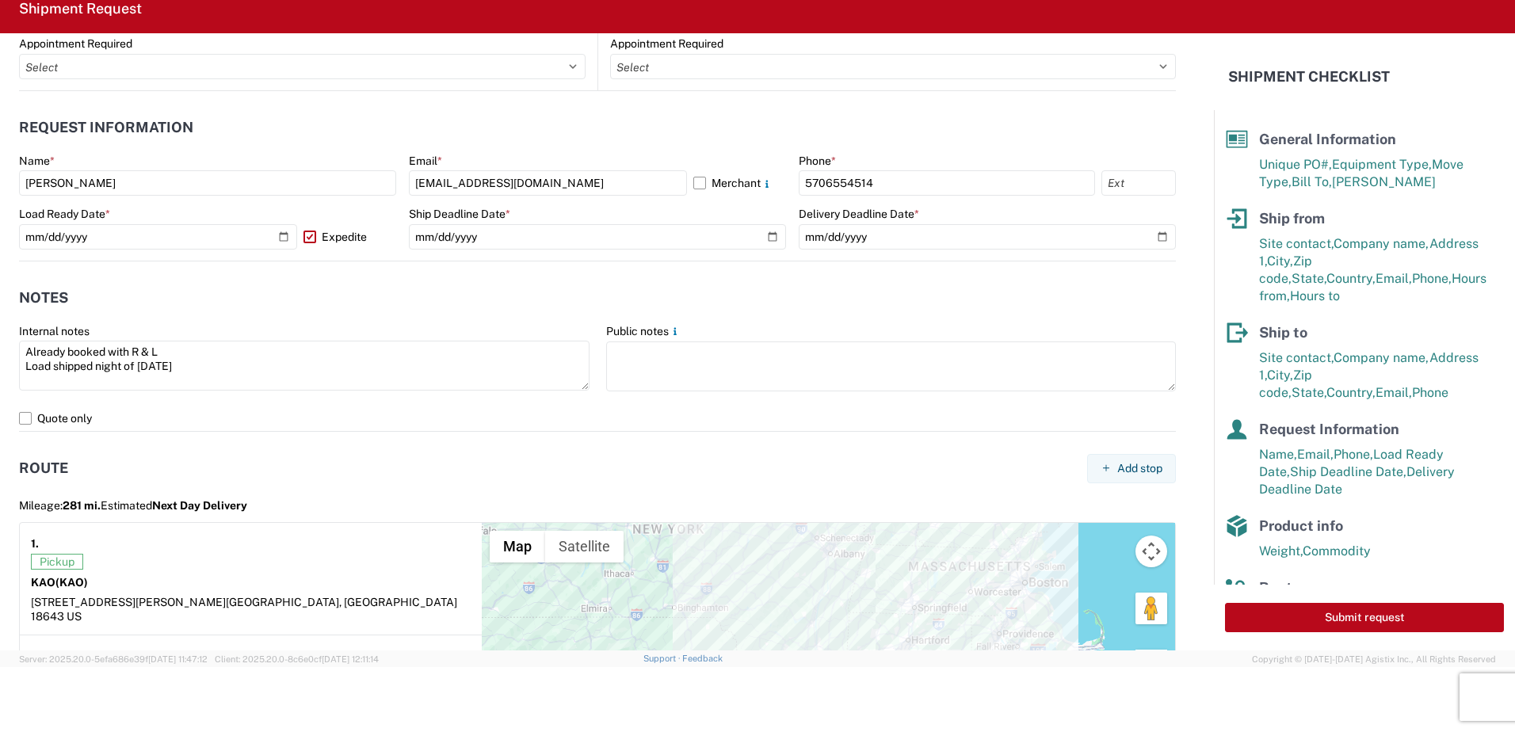
click at [298, 469] on header "Route Add stop" at bounding box center [597, 469] width 1157 height 36
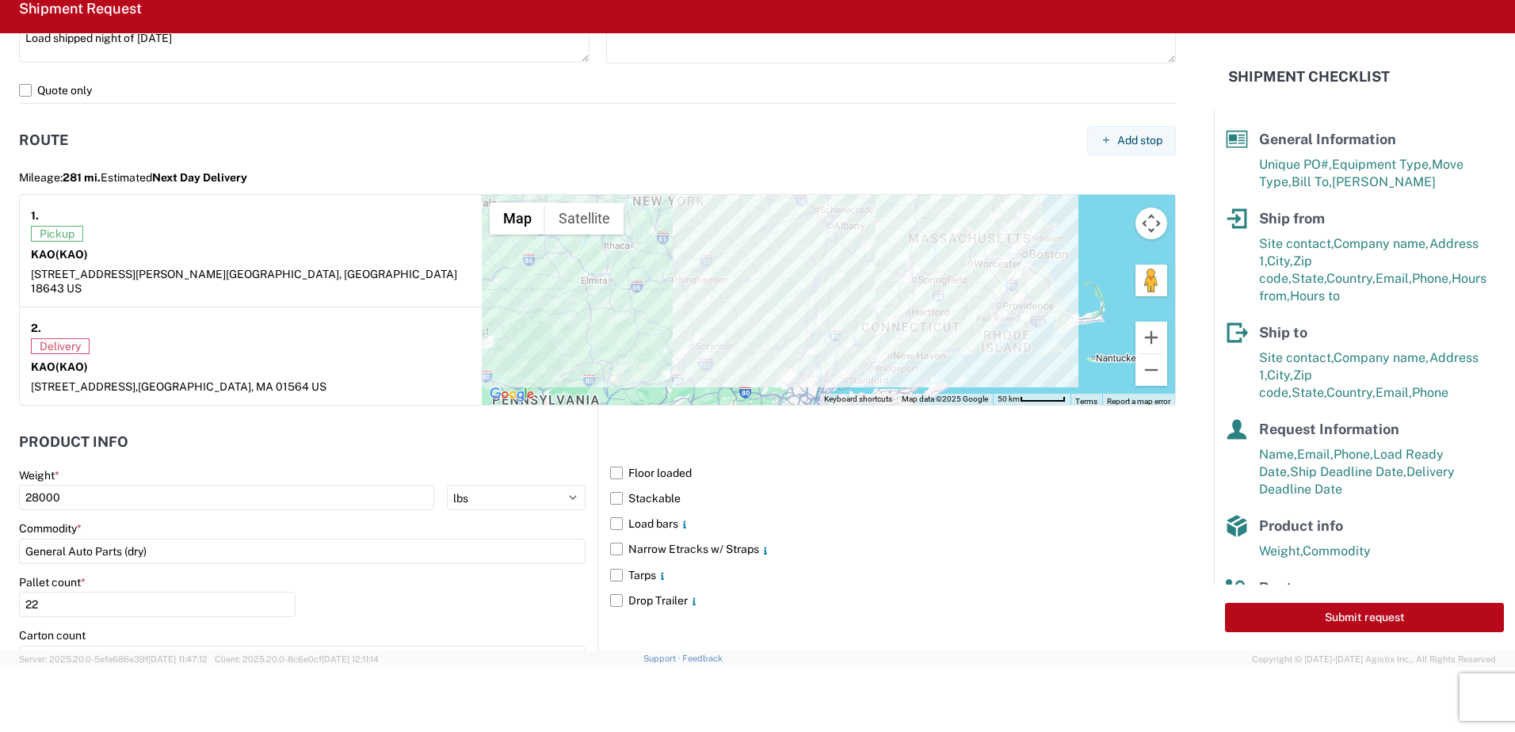
scroll to position [1268, 0]
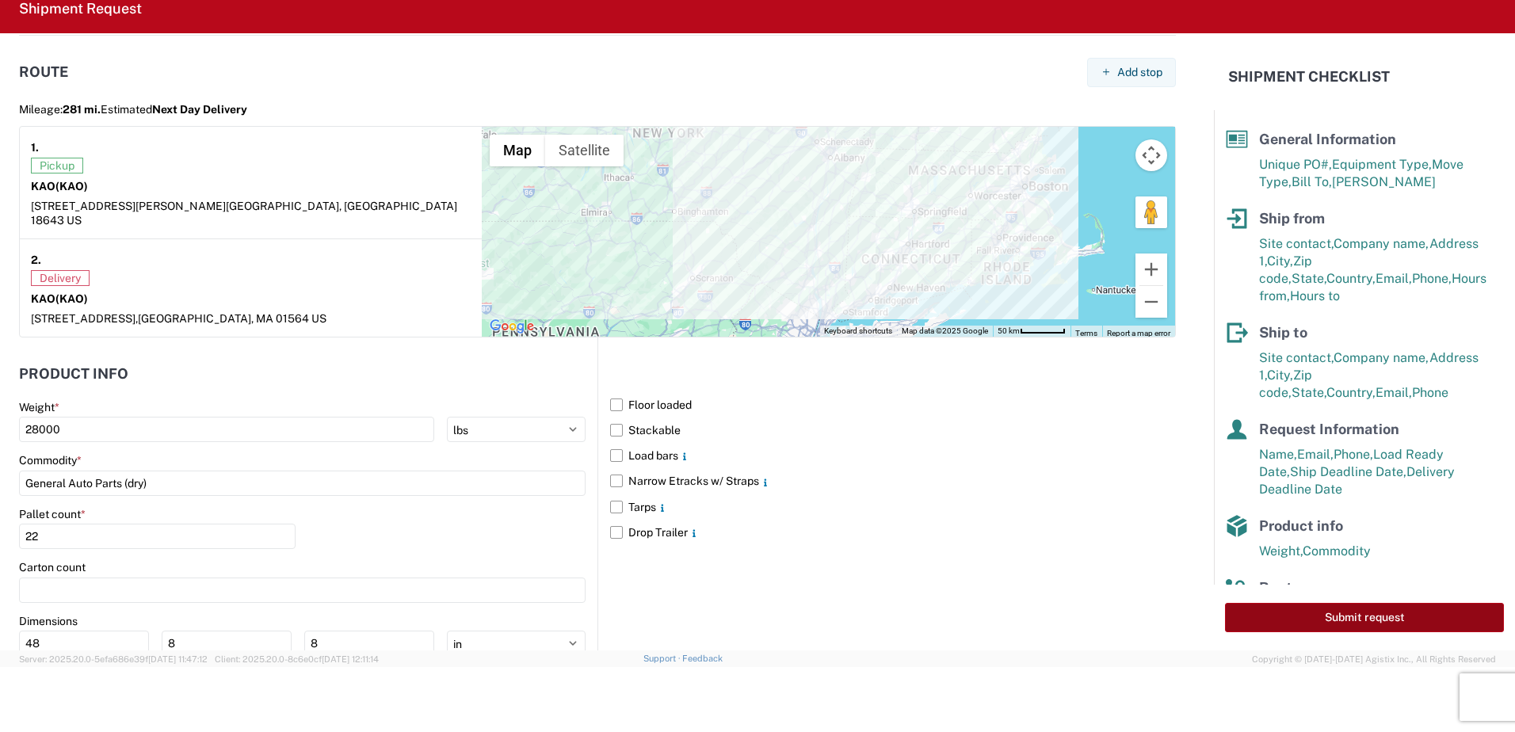
click at [1372, 614] on button "Submit request" at bounding box center [1364, 617] width 279 height 29
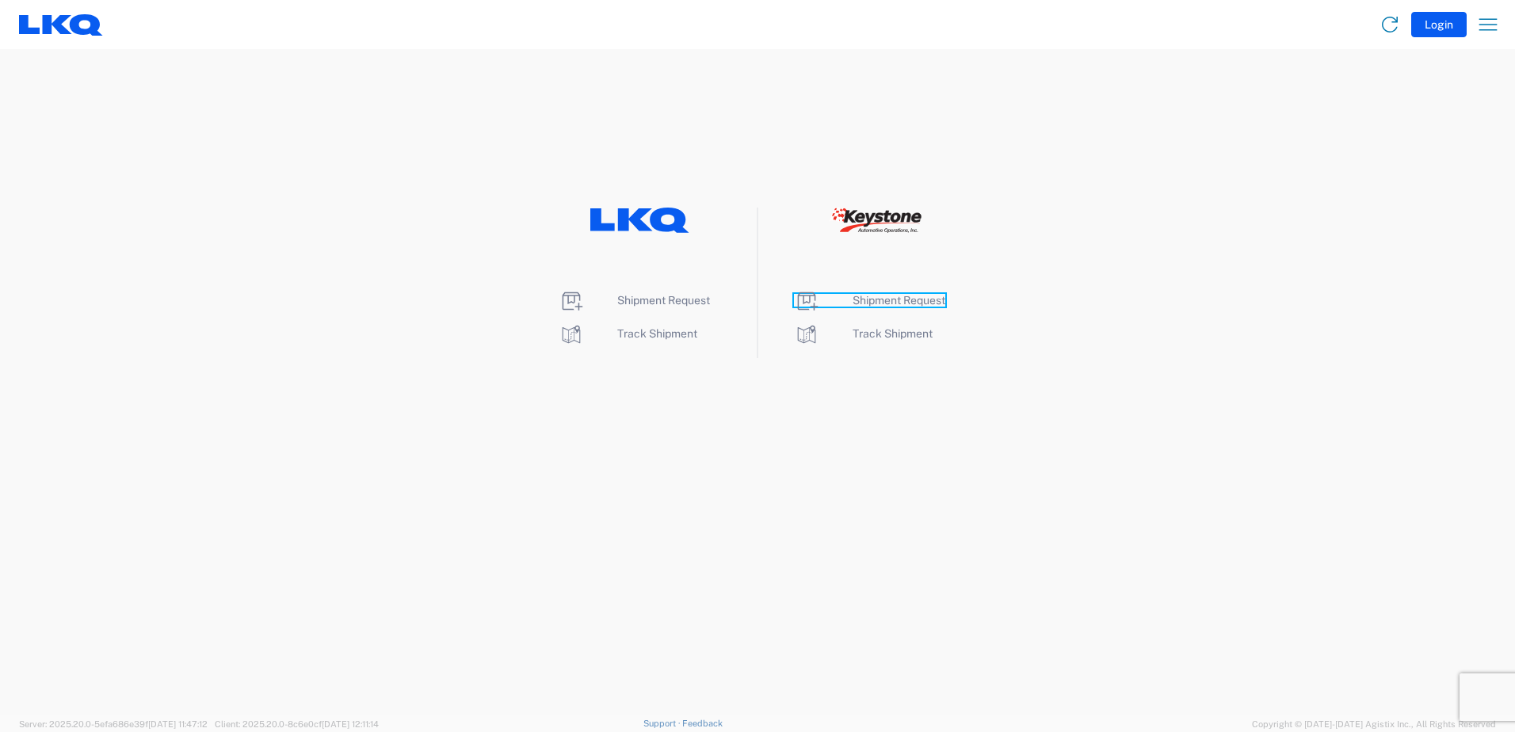
click at [922, 301] on span "Shipment Request" at bounding box center [899, 300] width 93 height 13
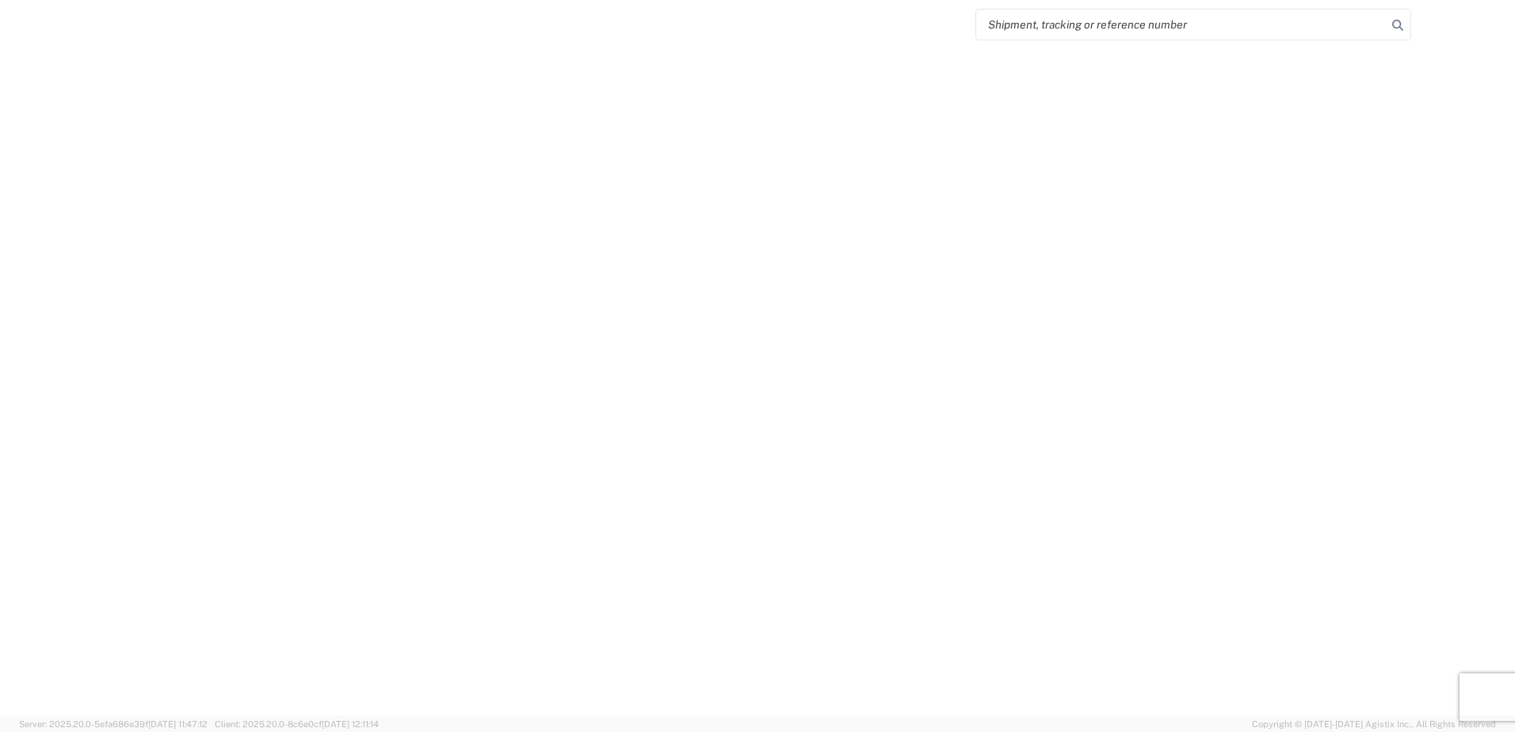
select select "FULL"
select select "LBS"
select select "IN"
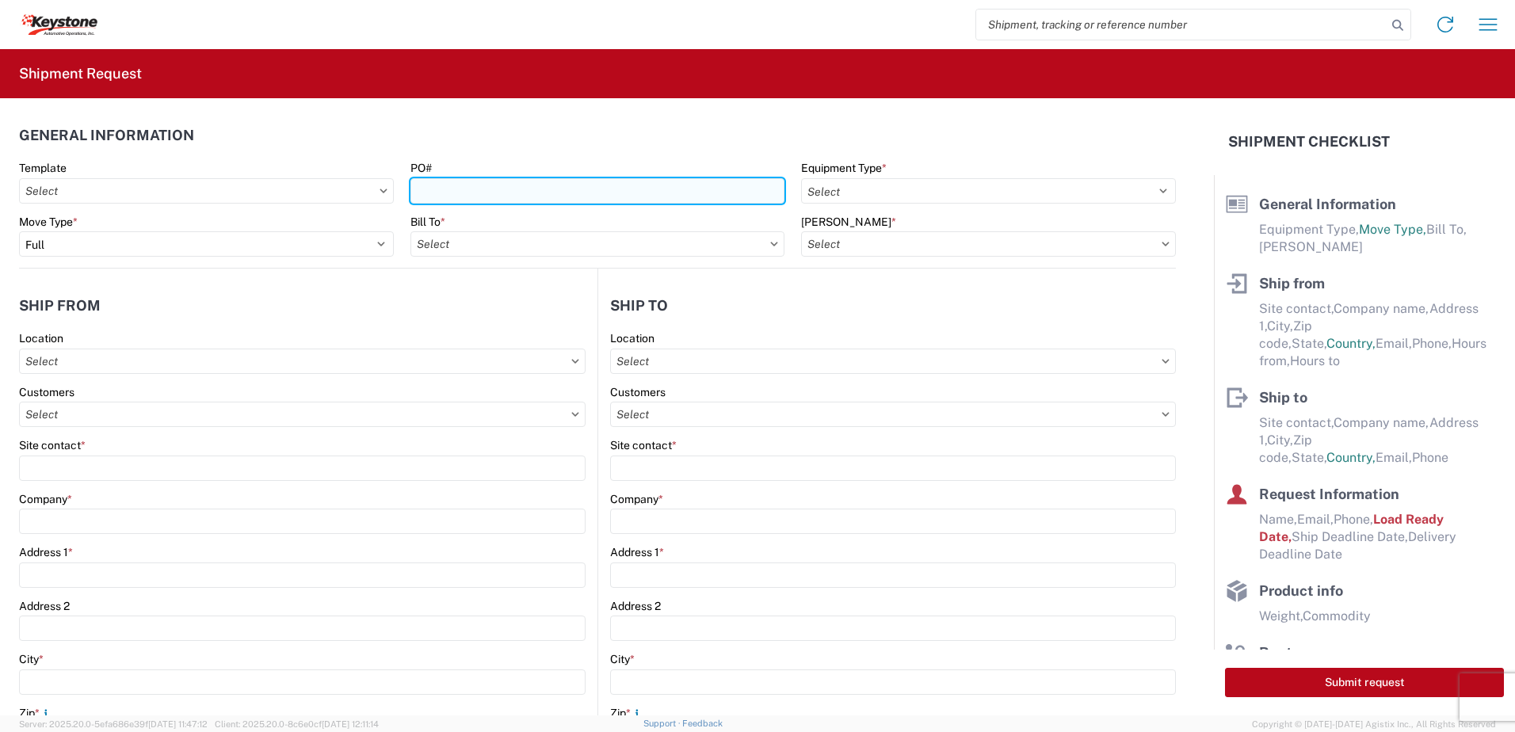
click at [470, 193] on input "PO#" at bounding box center [598, 190] width 375 height 25
type input "York [DATE]"
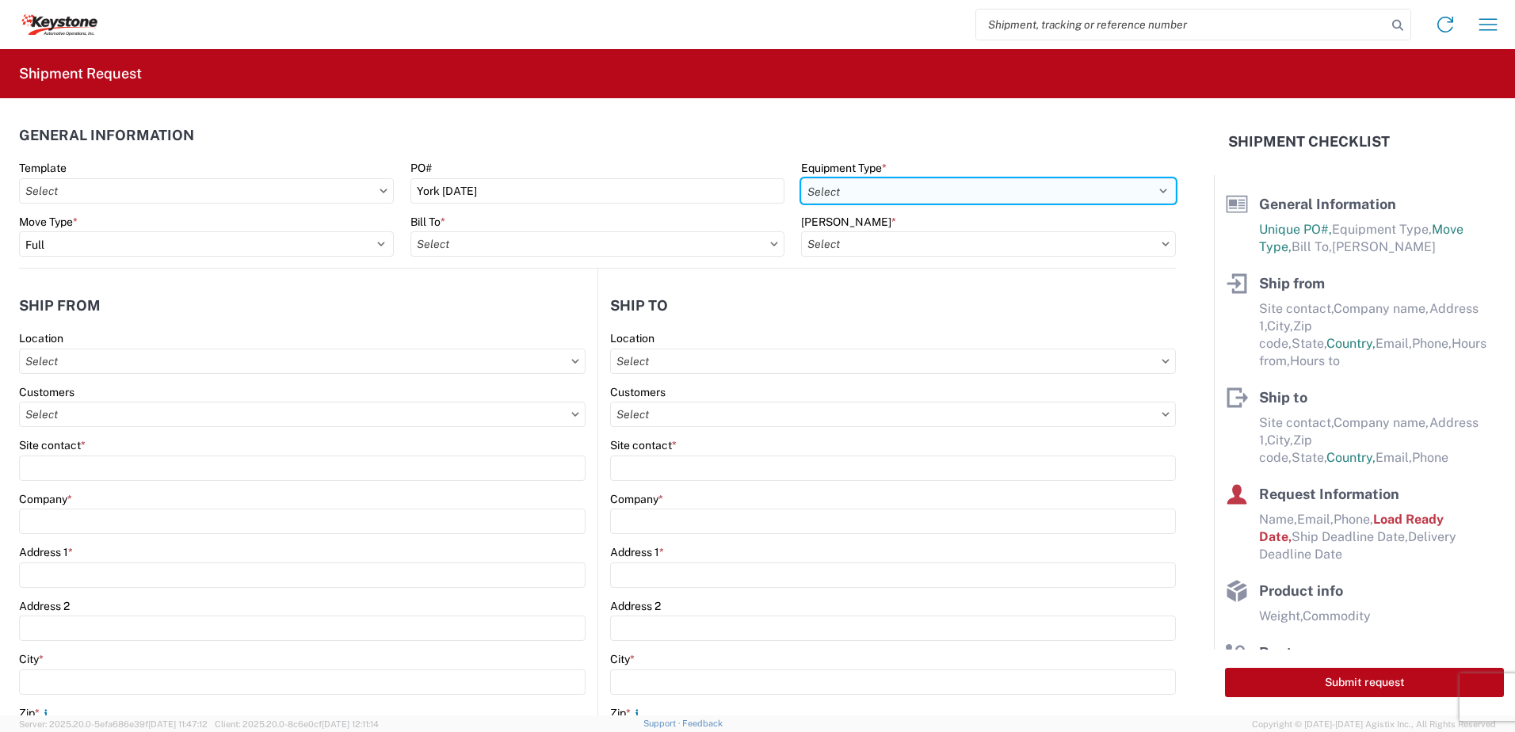
click at [828, 192] on select "Select 53’ Dry Van Flatbed Dropdeck (van) Lowboy (flatbed) Rail" at bounding box center [988, 190] width 375 height 25
select select "STDV"
click at [801, 178] on select "Select 53’ Dry Van Flatbed Dropdeck (van) Lowboy (flatbed) Rail" at bounding box center [988, 190] width 375 height 25
click at [650, 255] on input "text" at bounding box center [598, 243] width 375 height 25
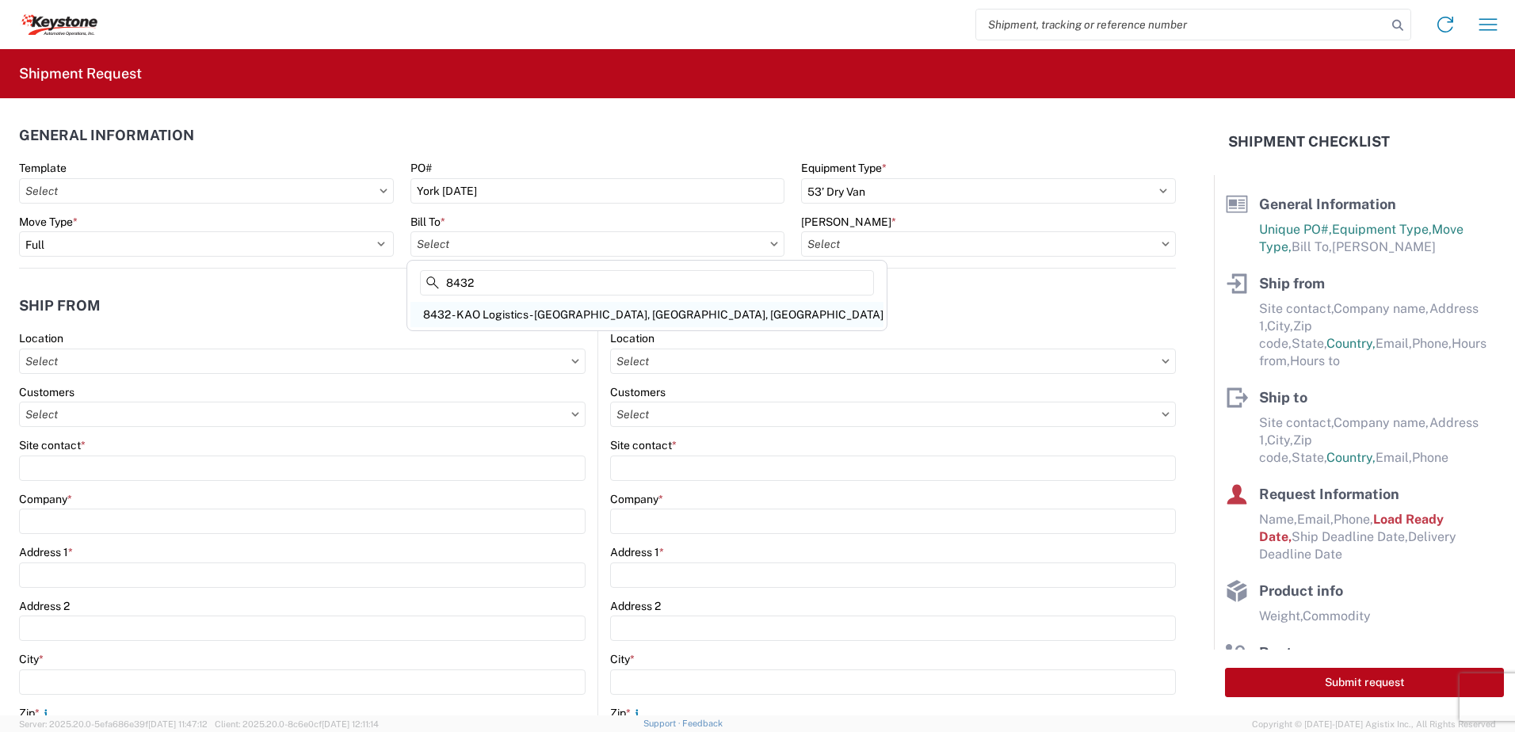
type input "8432"
click at [539, 307] on div "8432 - KAO Logistics - [GEOGRAPHIC_DATA], [GEOGRAPHIC_DATA], [GEOGRAPHIC_DATA]" at bounding box center [647, 314] width 473 height 25
type input "8432 - KAO Logistics - [GEOGRAPHIC_DATA], [GEOGRAPHIC_DATA], [GEOGRAPHIC_DATA]"
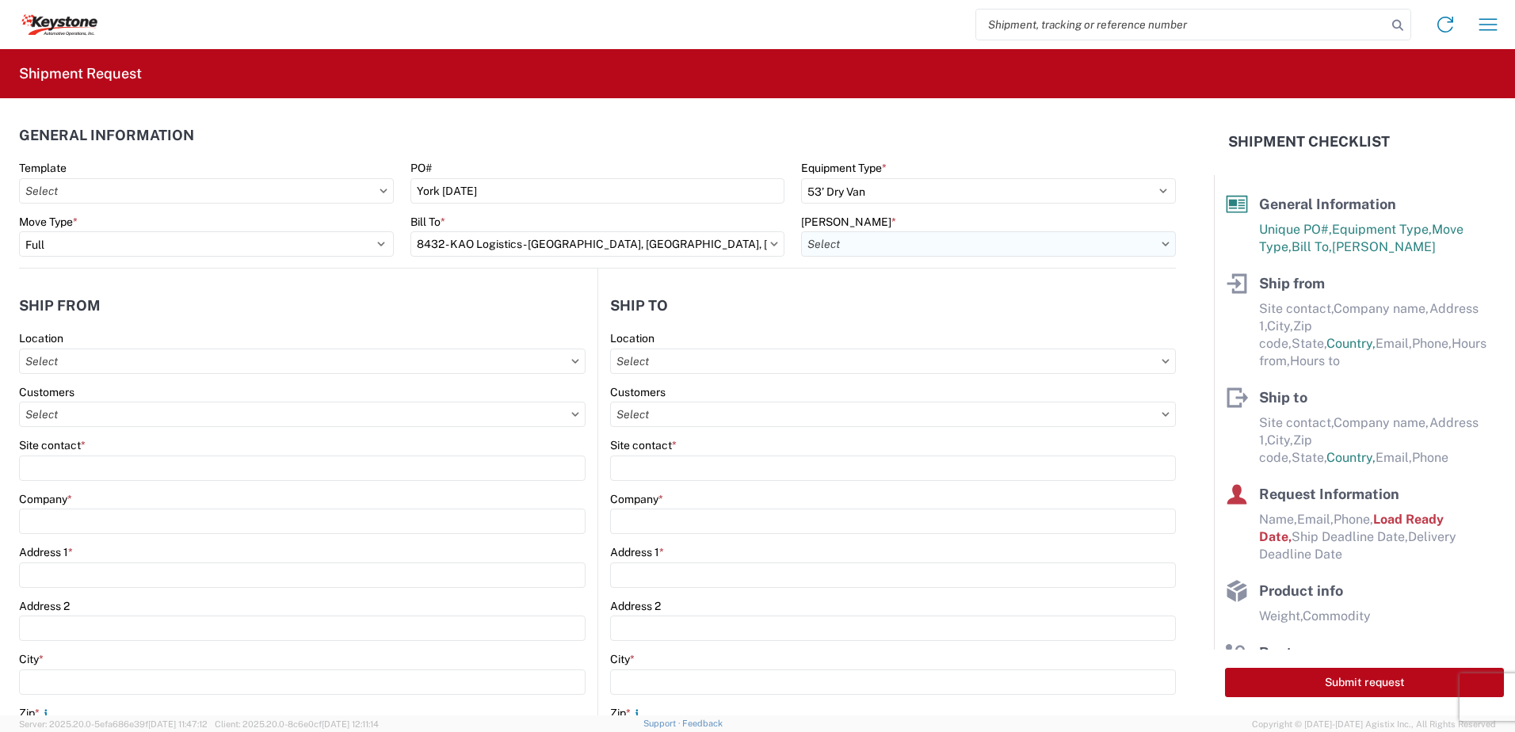
click at [842, 247] on input "text" at bounding box center [988, 243] width 375 height 25
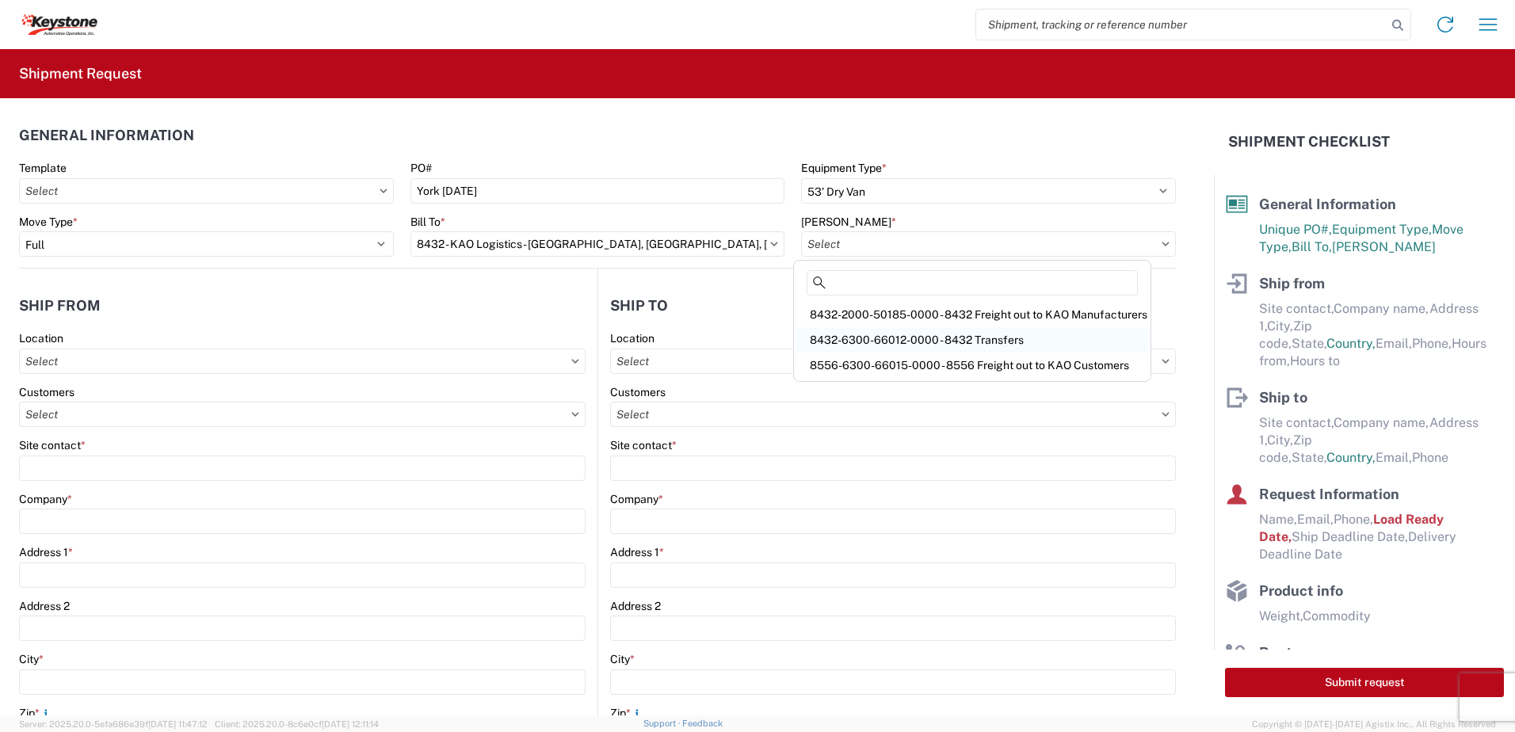
click at [892, 333] on div "8432-6300-66012-0000 - 8432 Transfers" at bounding box center [972, 339] width 350 height 25
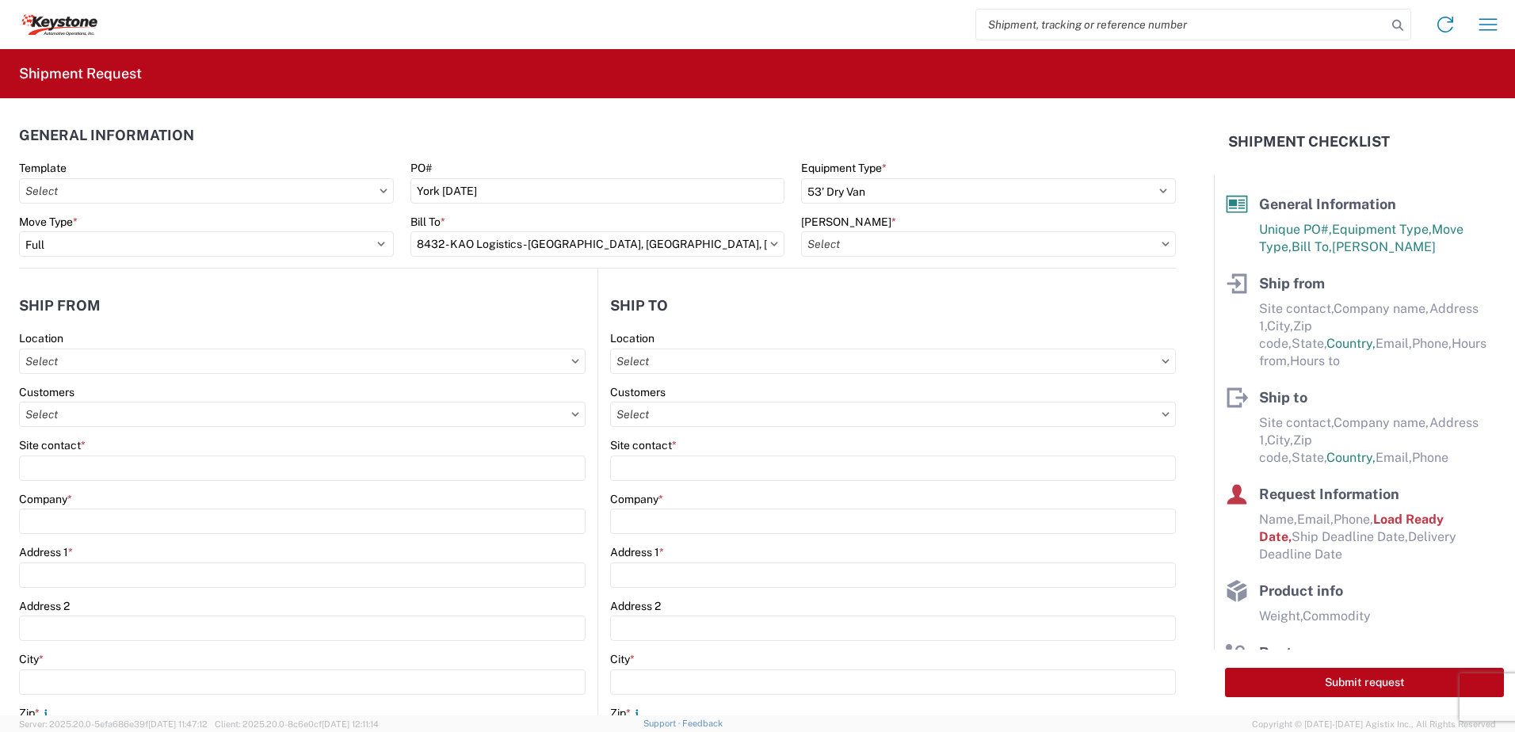
type input "8432-6300-66012-0000 - 8432 Transfers, 8432-6300-66012-0000 - 8432 Transfers"
click at [158, 362] on input "text" at bounding box center [302, 361] width 567 height 25
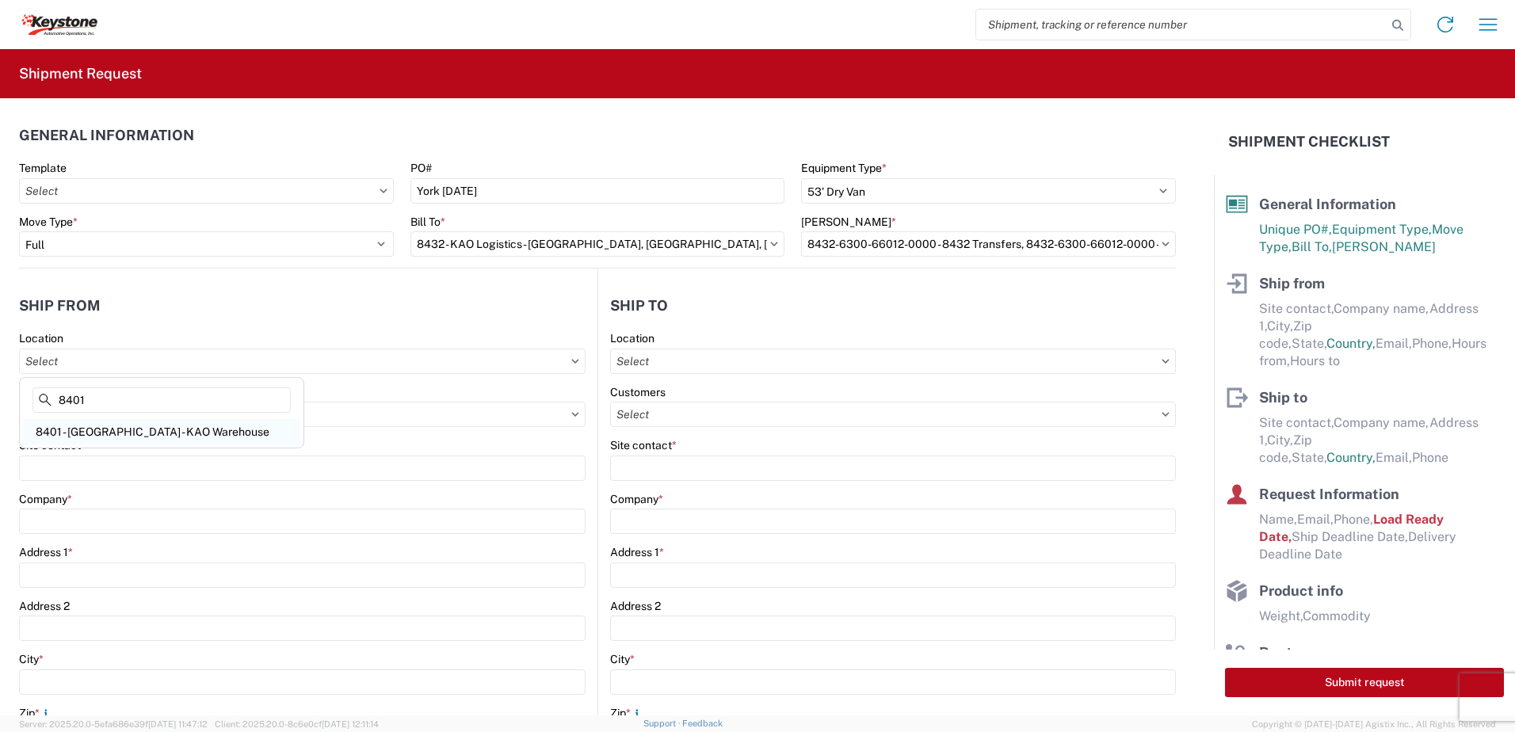
type input "8401"
click at [124, 437] on div "8401 - [GEOGRAPHIC_DATA] - KAO Warehouse" at bounding box center [161, 431] width 277 height 25
type input "8401 - [GEOGRAPHIC_DATA] - KAO Warehouse"
type input "KAO"
type input "[STREET_ADDRESS][PERSON_NAME]"
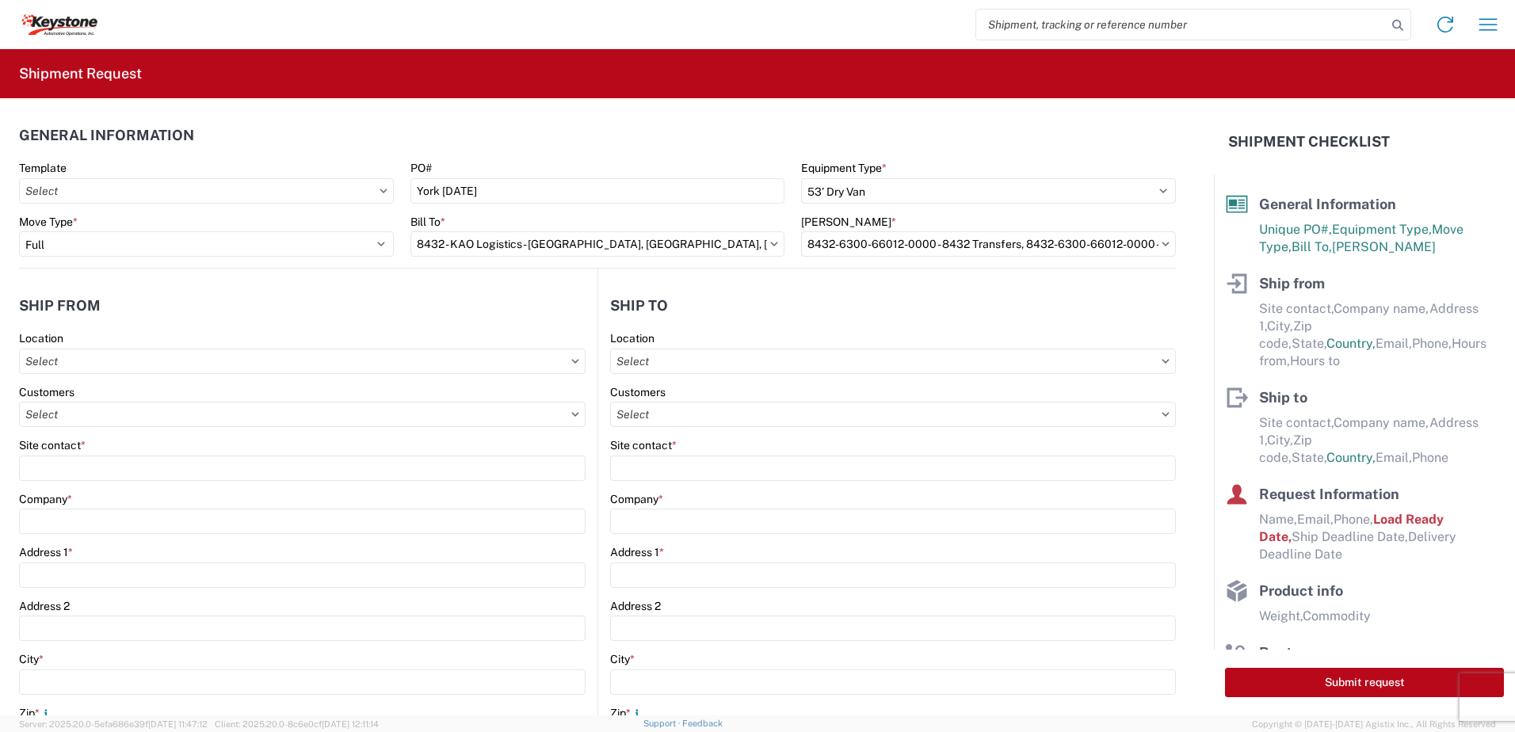
type input "[GEOGRAPHIC_DATA]"
type input "18643"
select select "PA"
select select "US"
type input "07:00"
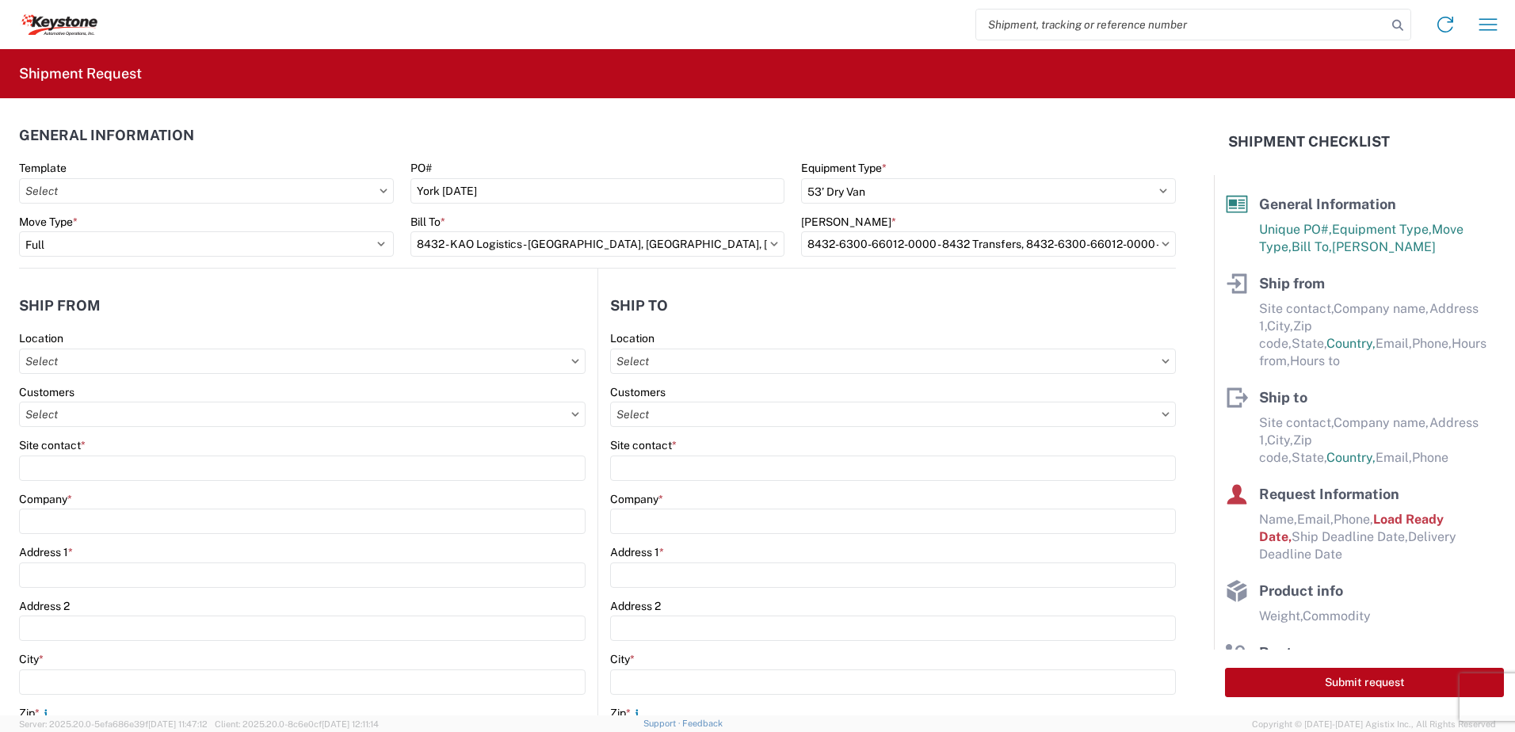
type input "17:00"
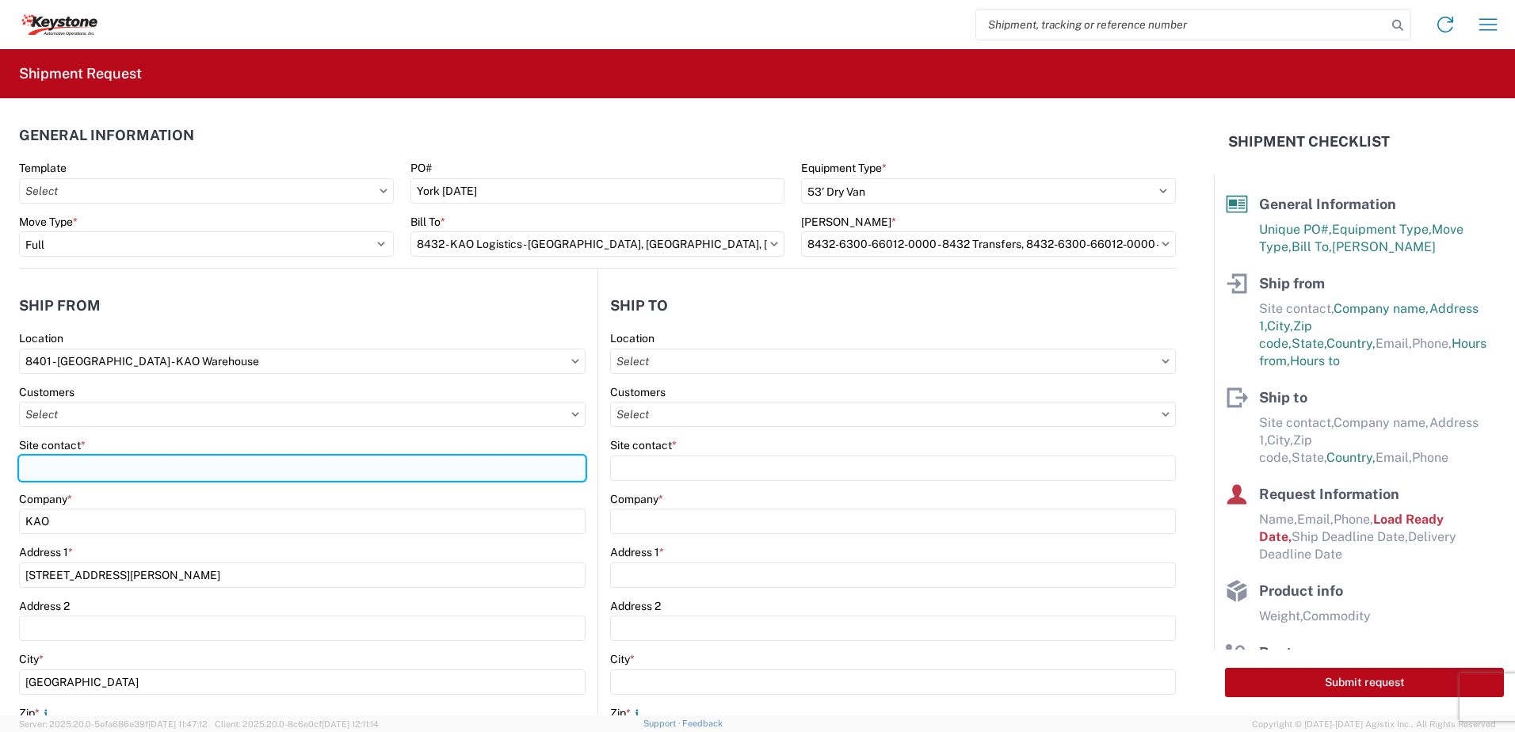
click at [48, 460] on input "Site contact *" at bounding box center [302, 468] width 567 height 25
type input "shipping"
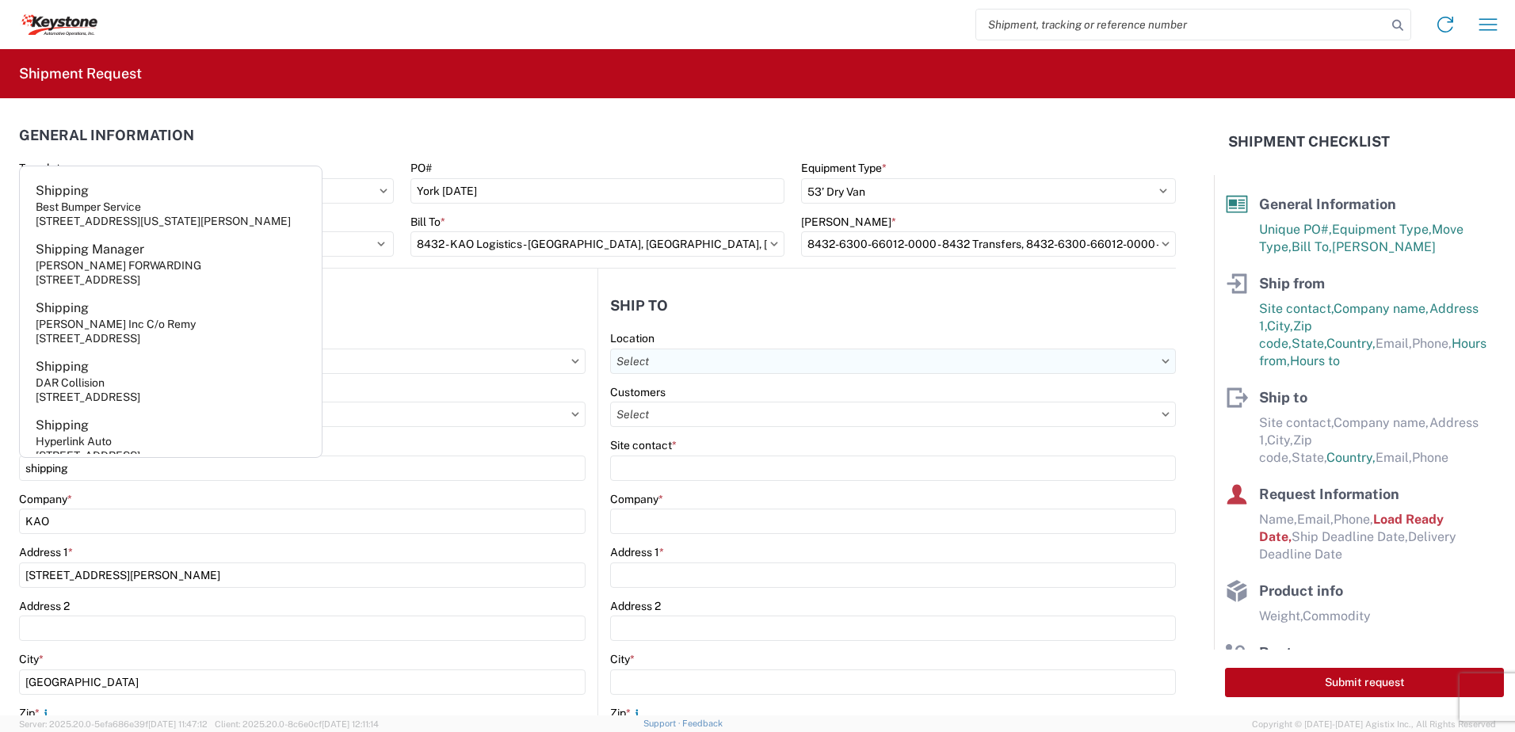
click at [671, 368] on input "text" at bounding box center [893, 361] width 566 height 25
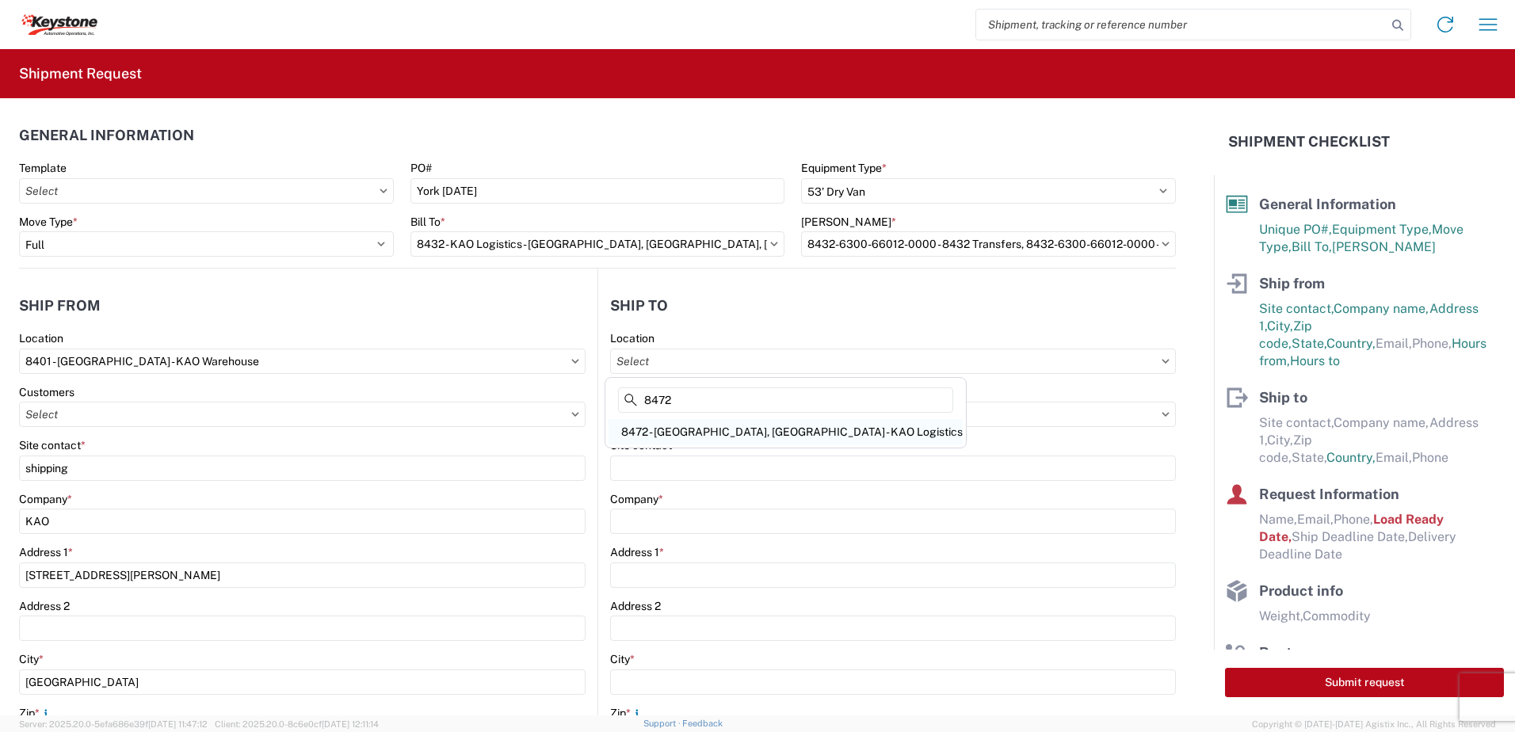
type input "8472"
click at [678, 435] on div "8472 - [GEOGRAPHIC_DATA], [GEOGRAPHIC_DATA] - KAO Logistics" at bounding box center [786, 431] width 354 height 25
type input "8472 - [GEOGRAPHIC_DATA], [GEOGRAPHIC_DATA] - KAO Logistics"
type input "KAO"
type input "[STREET_ADDRESS]"
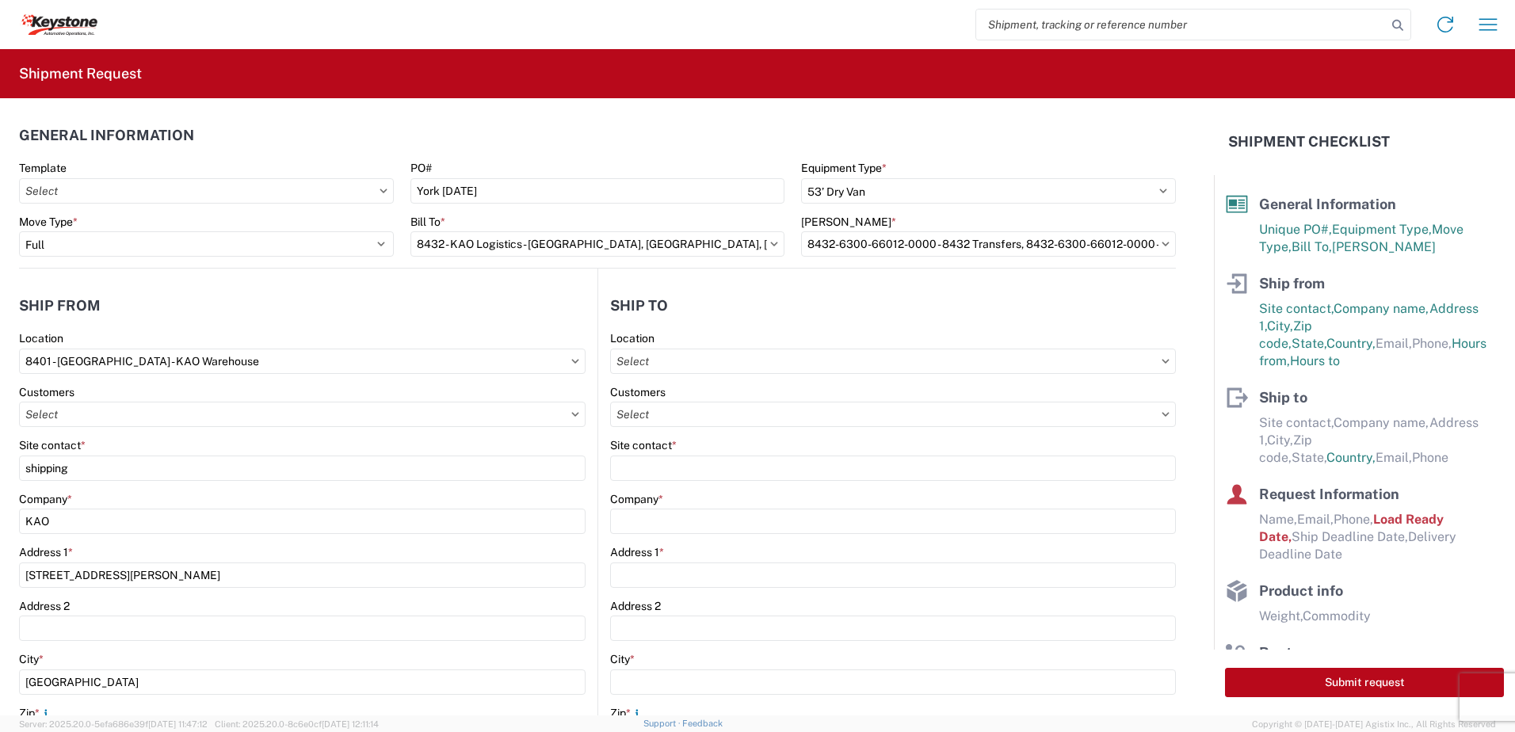
type input "[GEOGRAPHIC_DATA]"
type input "17406"
select select "US"
type input "07:00"
type input "17:00"
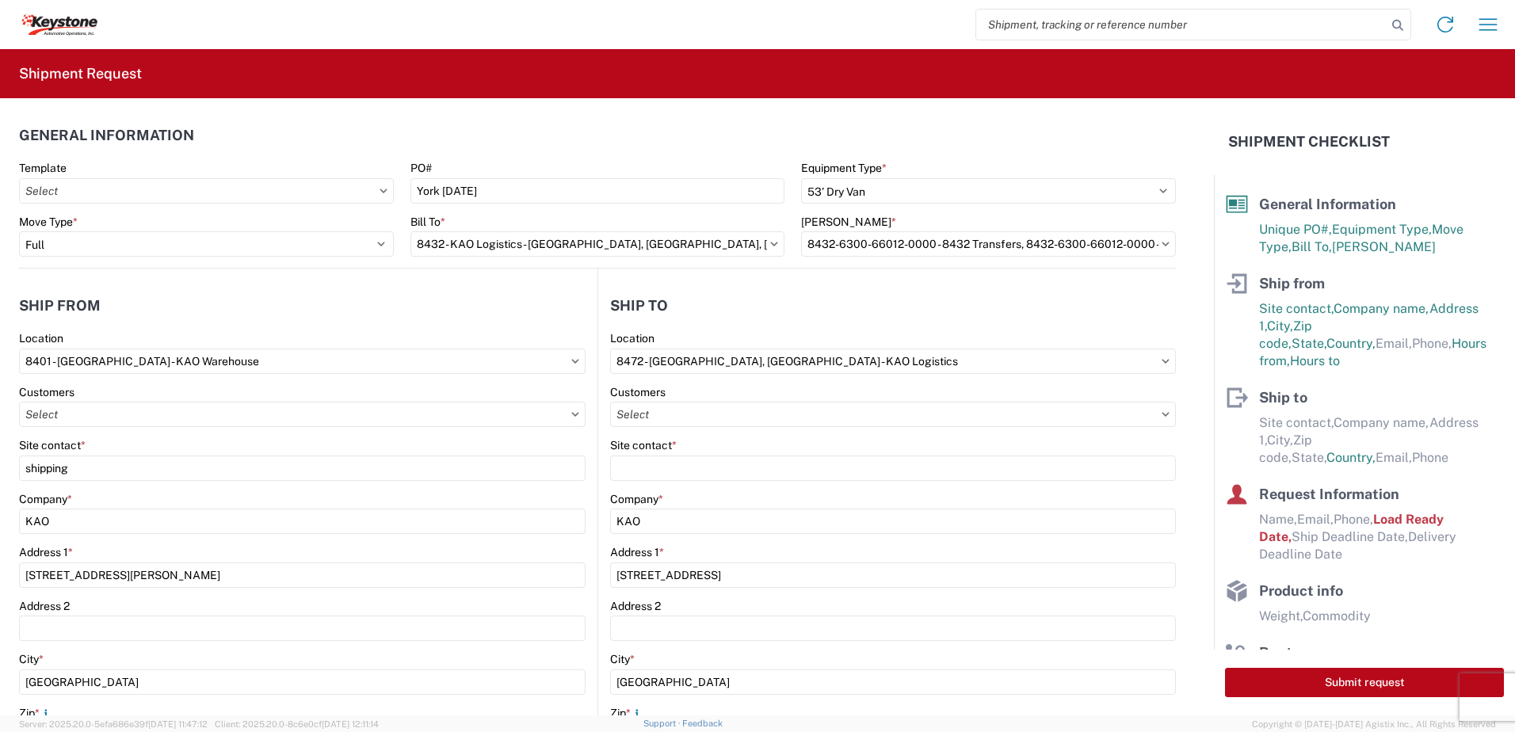
select select
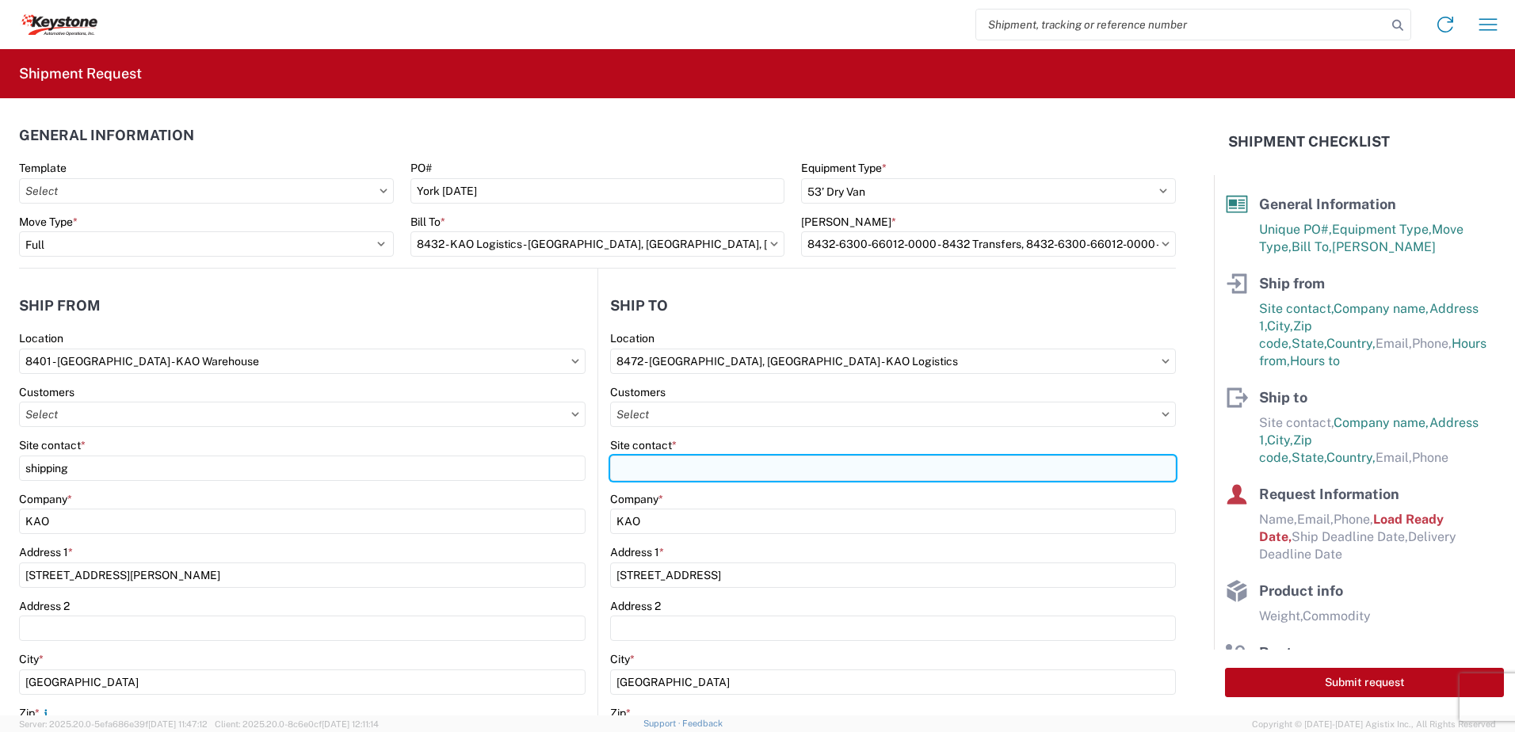
click at [650, 464] on input "Site contact *" at bounding box center [893, 468] width 566 height 25
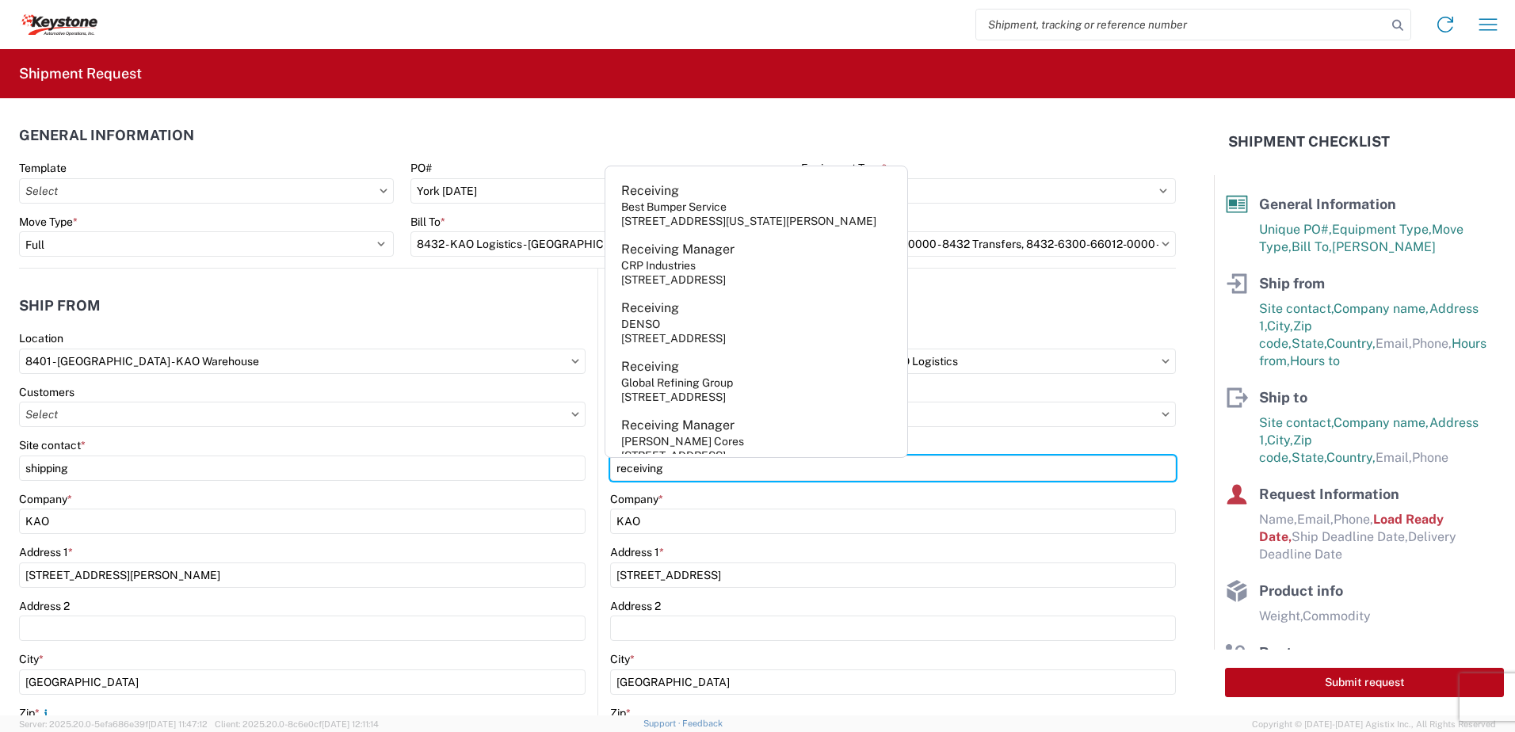
type input "receiving"
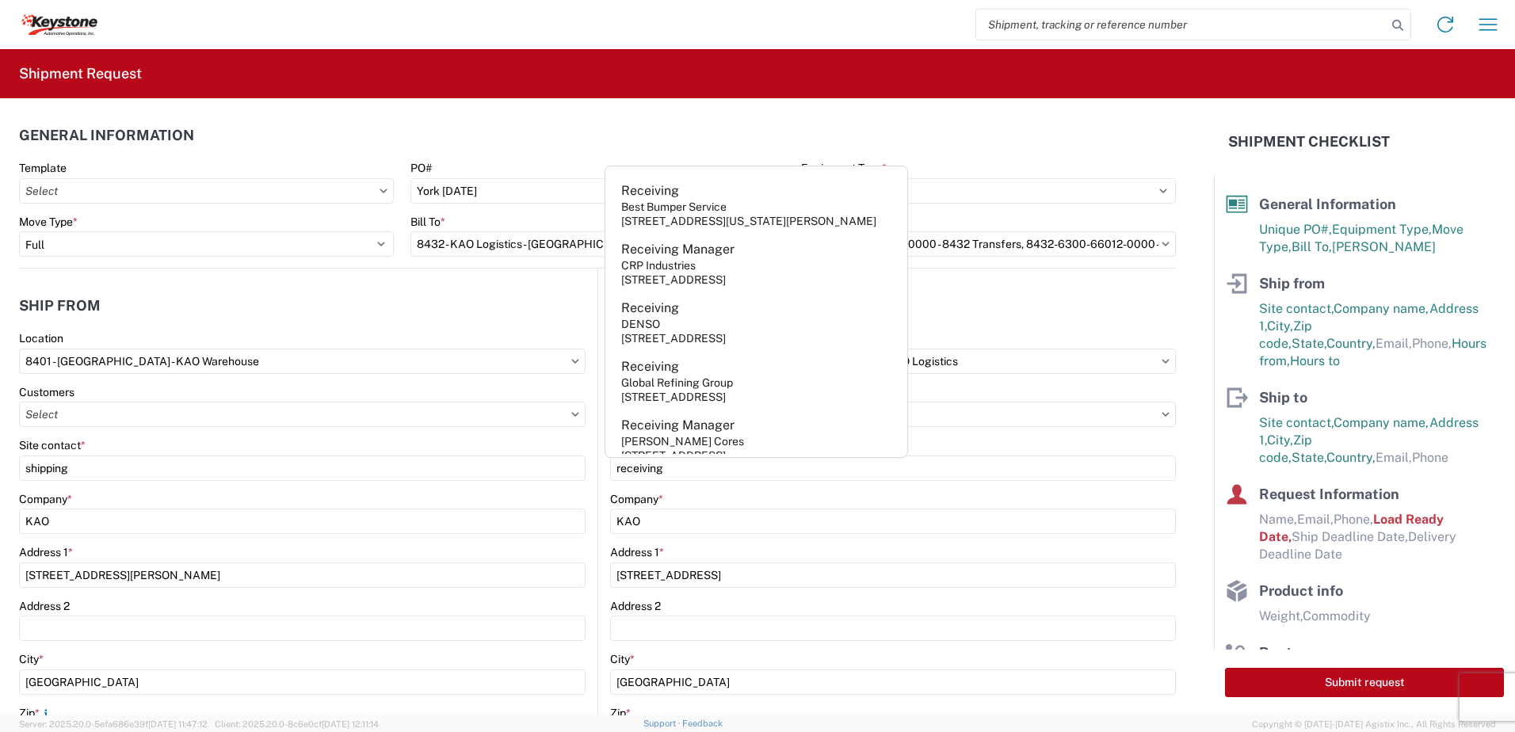
click at [963, 297] on header "Ship to" at bounding box center [887, 306] width 578 height 36
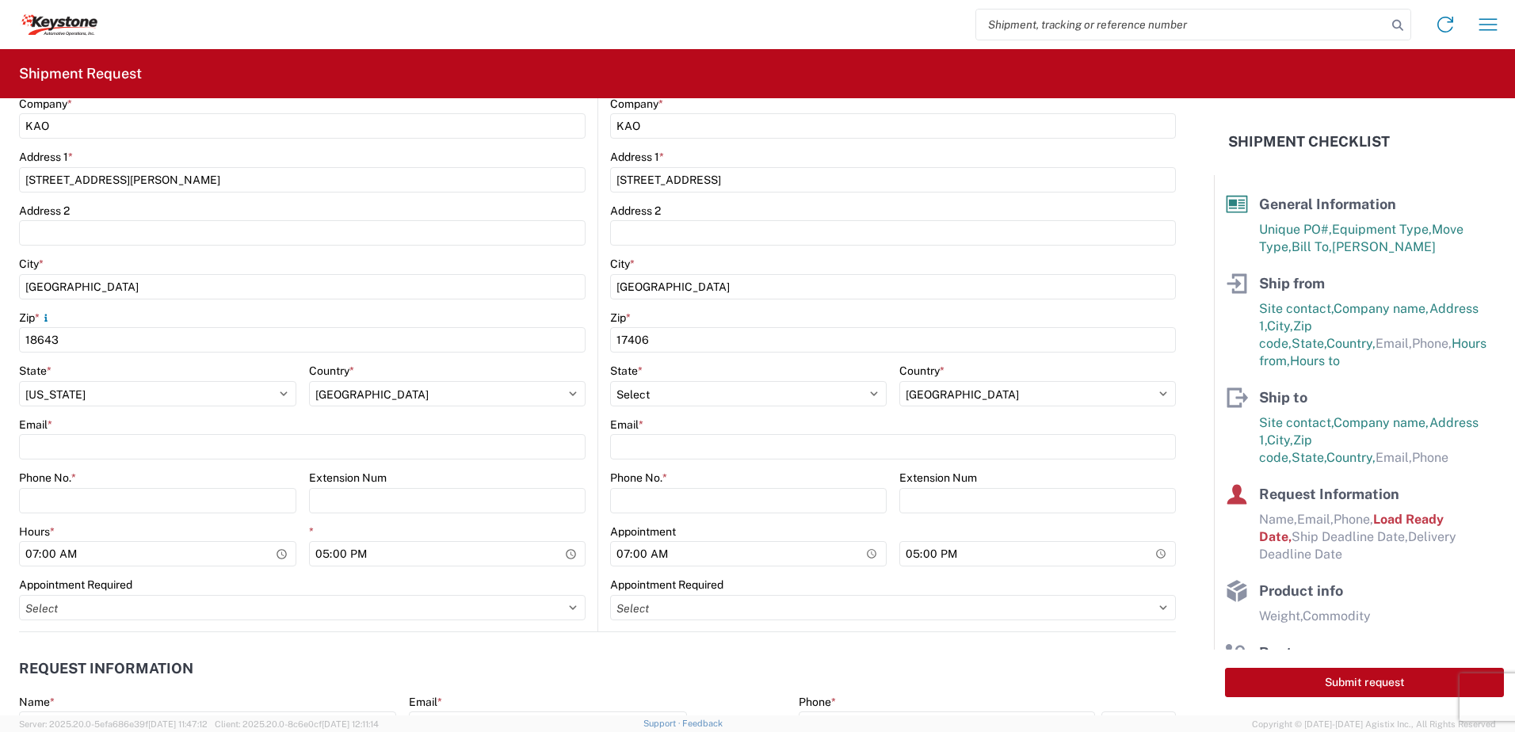
scroll to position [396, 0]
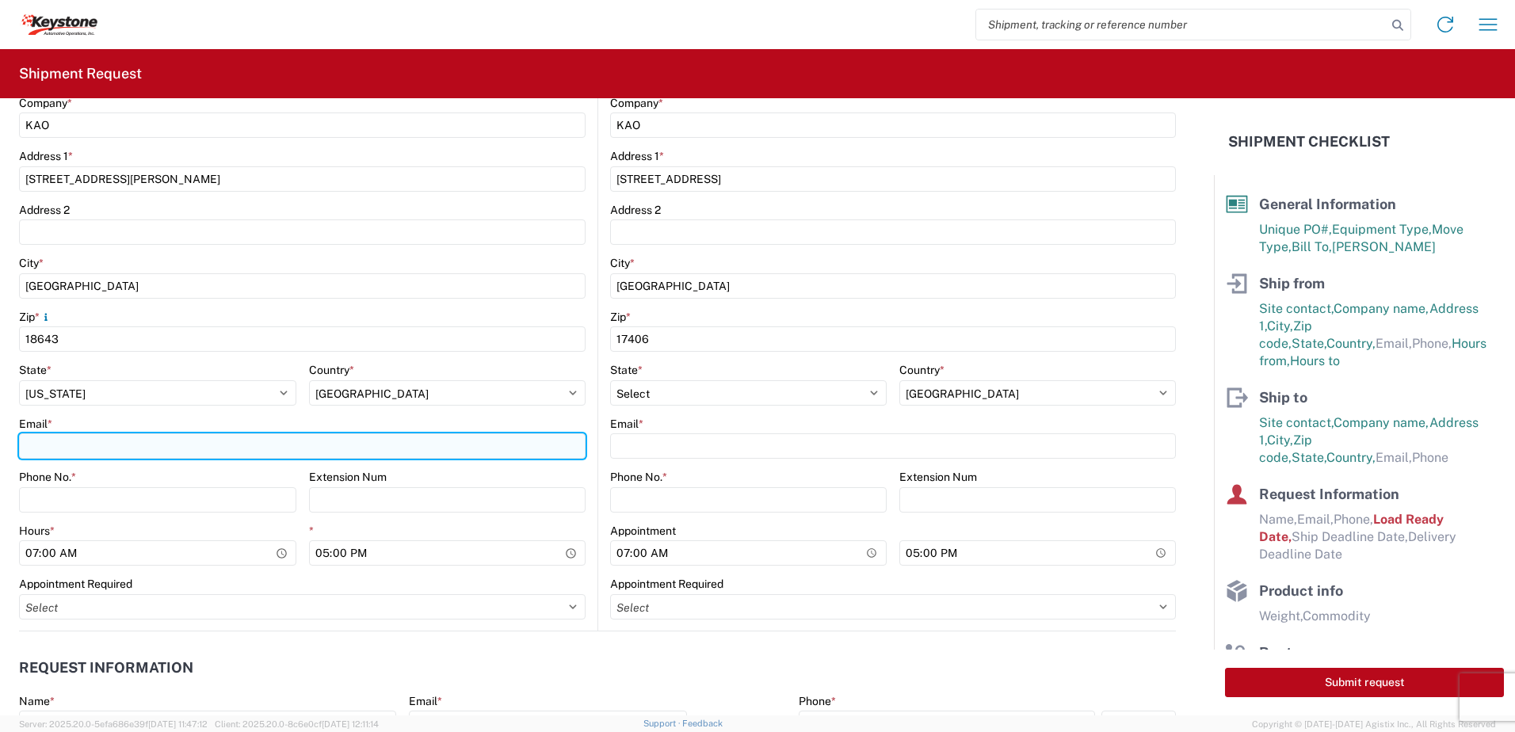
click at [94, 457] on input "Email *" at bounding box center [302, 445] width 567 height 25
type input "[EMAIL_ADDRESS][DOMAIN_NAME]"
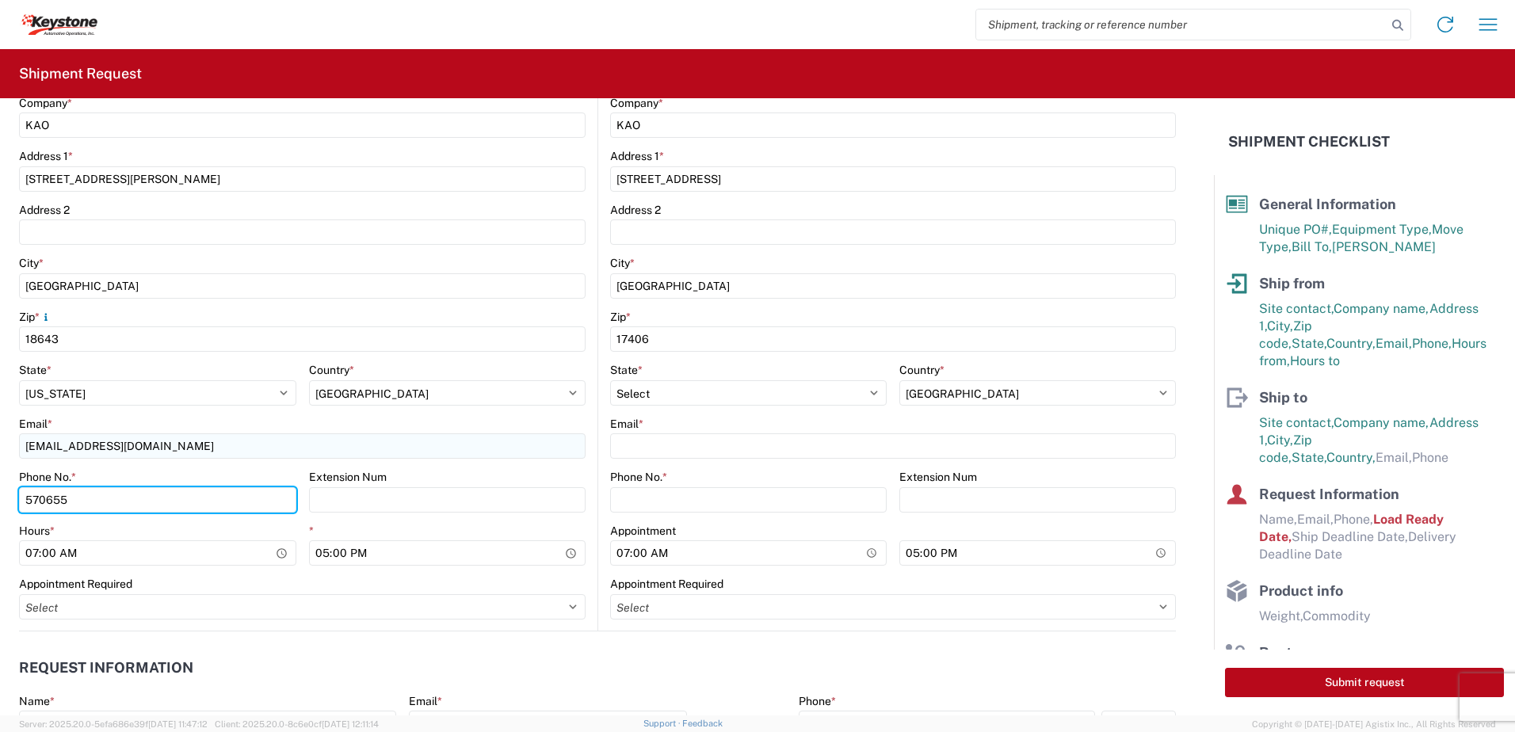
type input "5706554514"
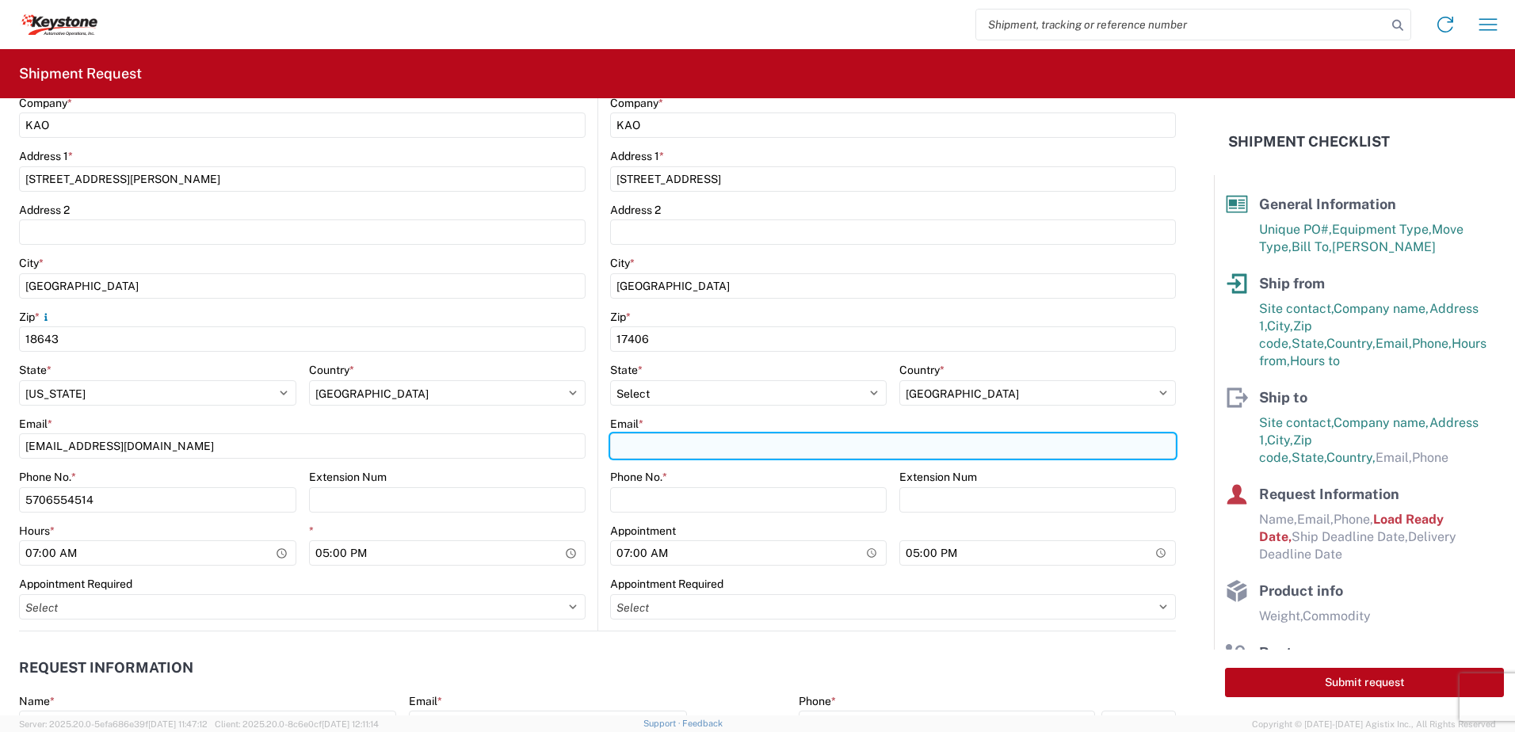
click at [743, 445] on input "Email *" at bounding box center [893, 445] width 566 height 25
type input "[EMAIL_ADDRESS][DOMAIN_NAME]"
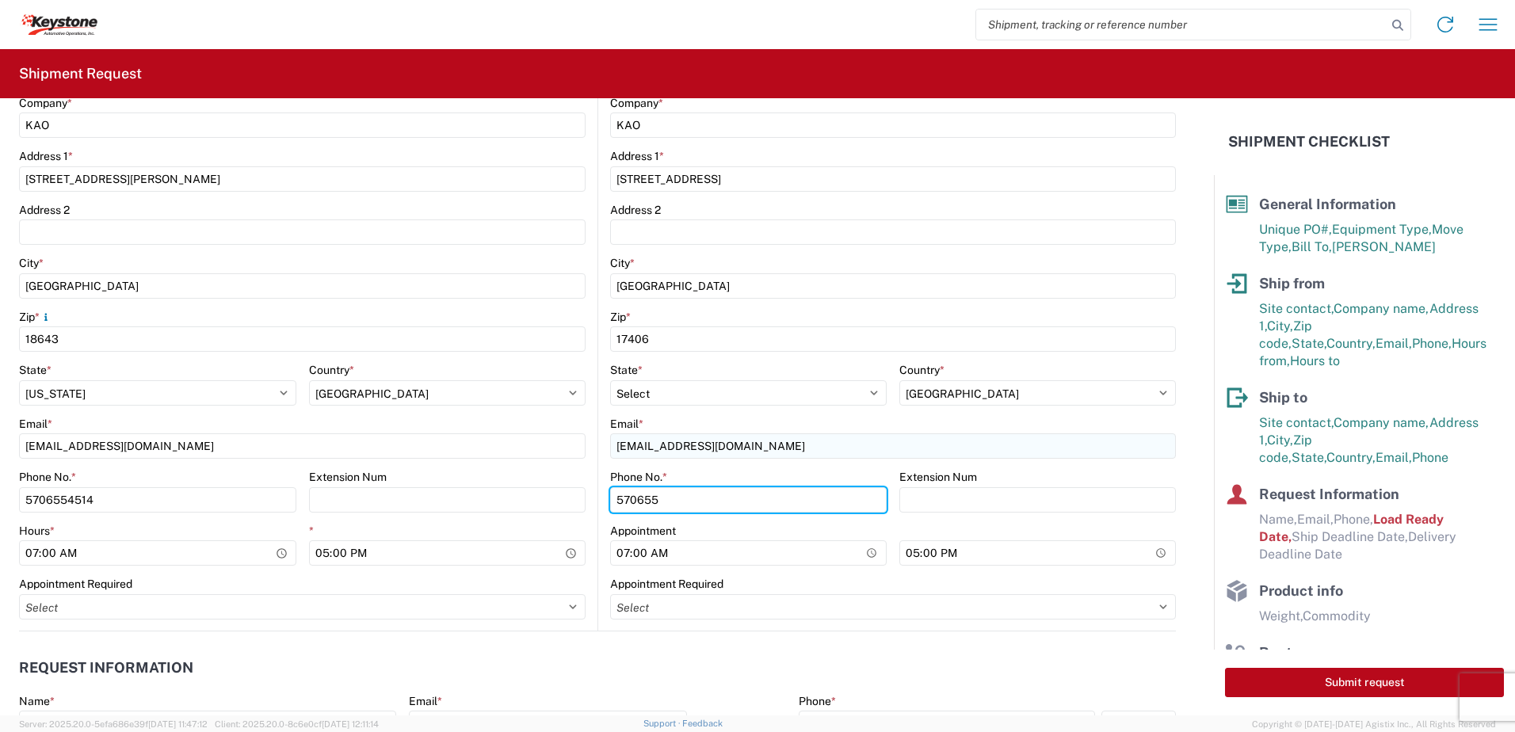
type input "5706554514"
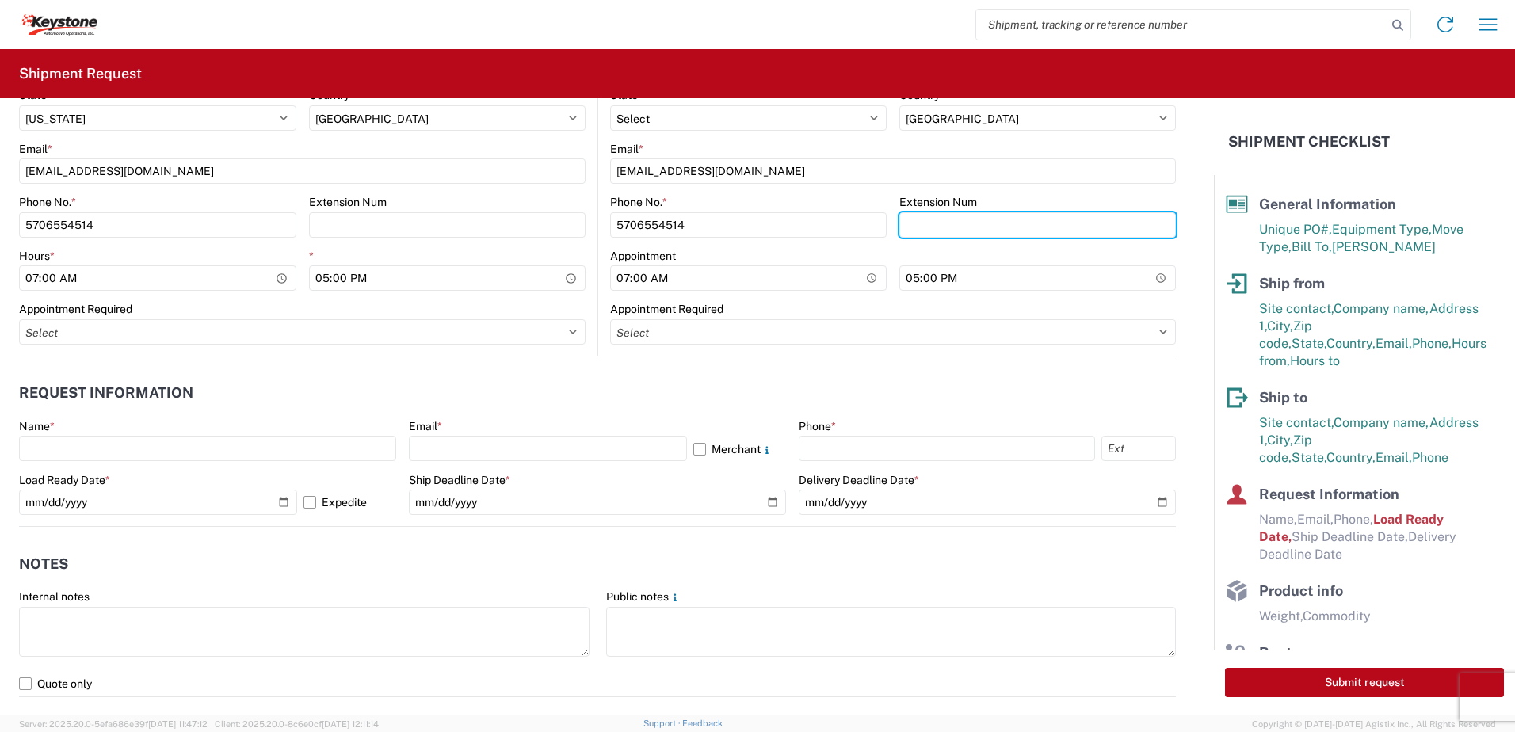
scroll to position [872, 0]
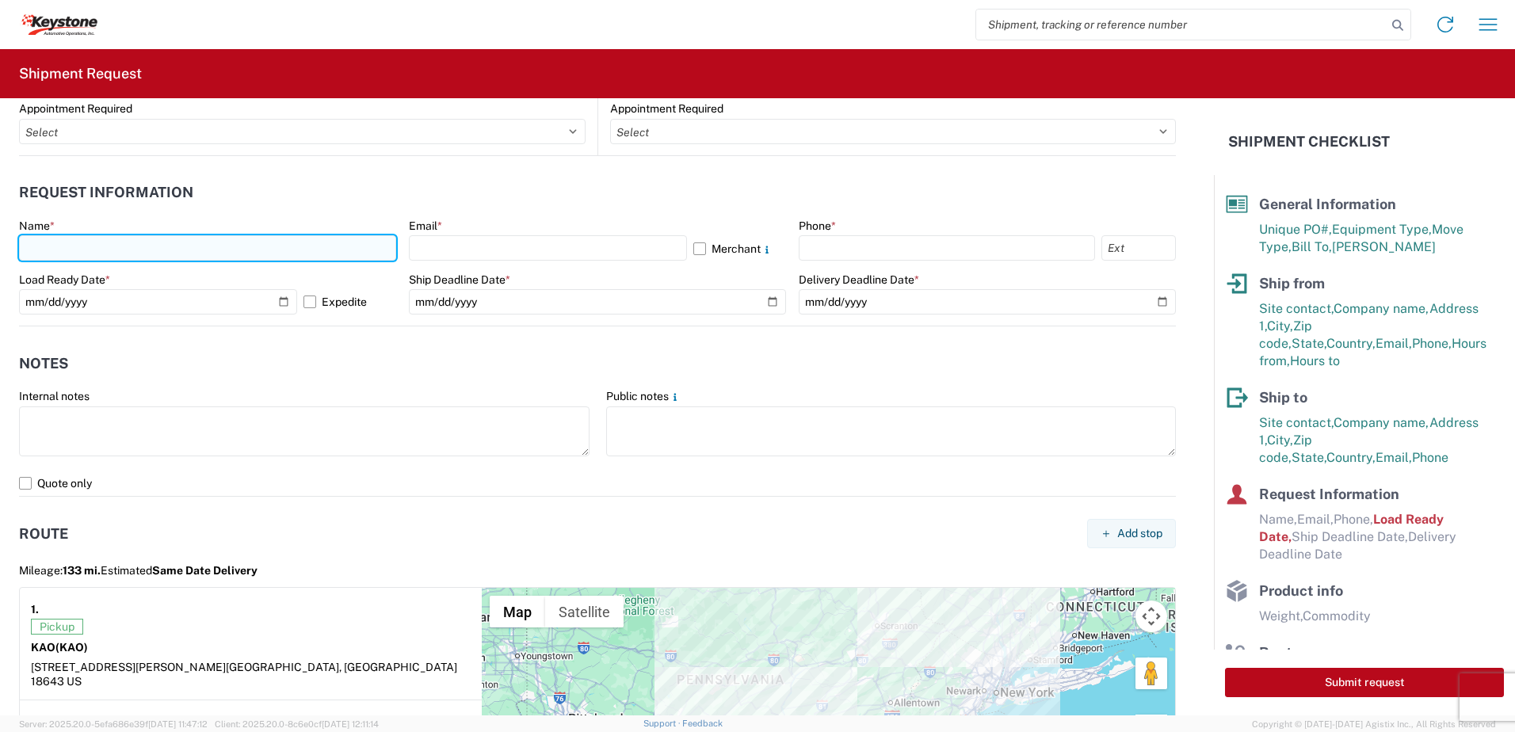
click at [85, 246] on input "text" at bounding box center [207, 247] width 377 height 25
type input "[PERSON_NAME]"
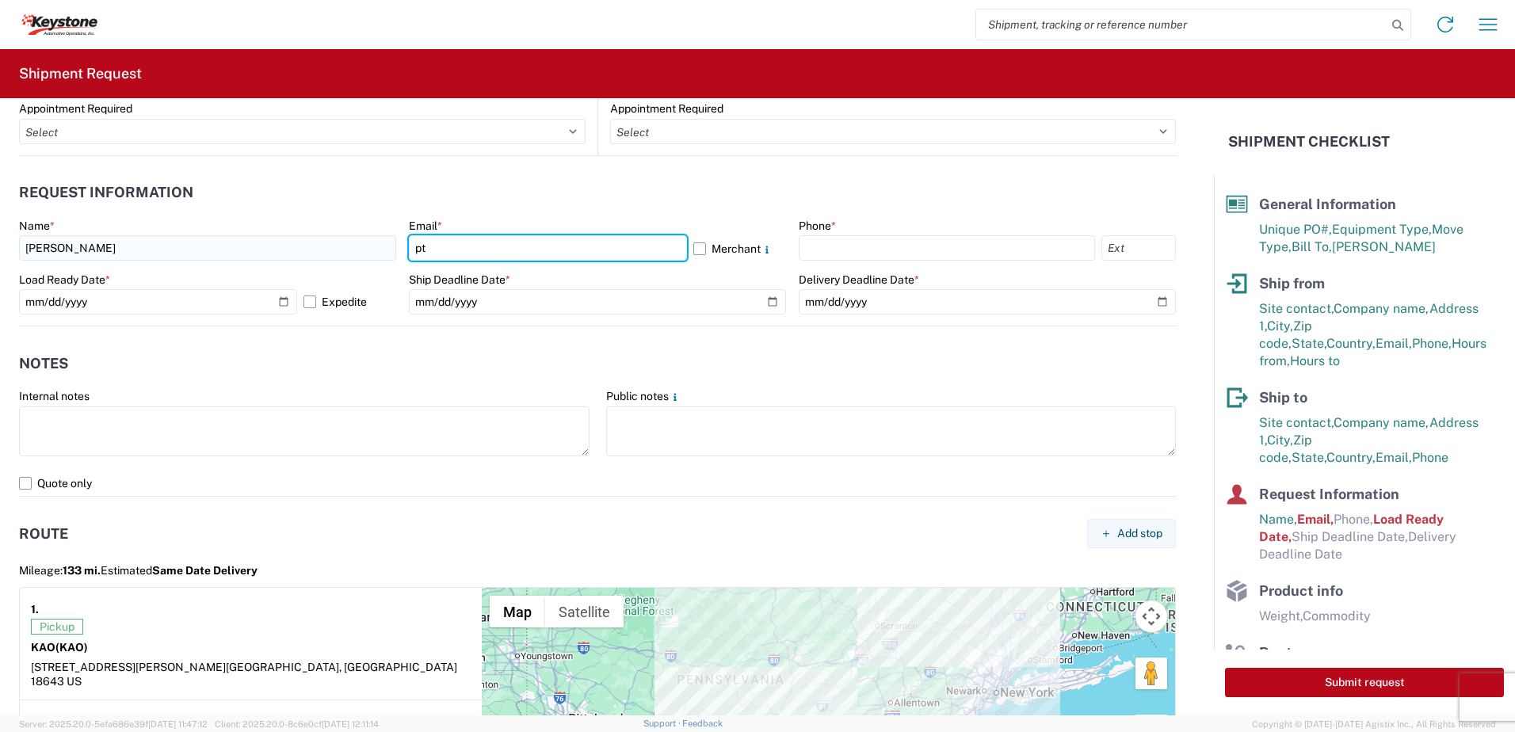
type input "[EMAIL_ADDRESS][DOMAIN_NAME]"
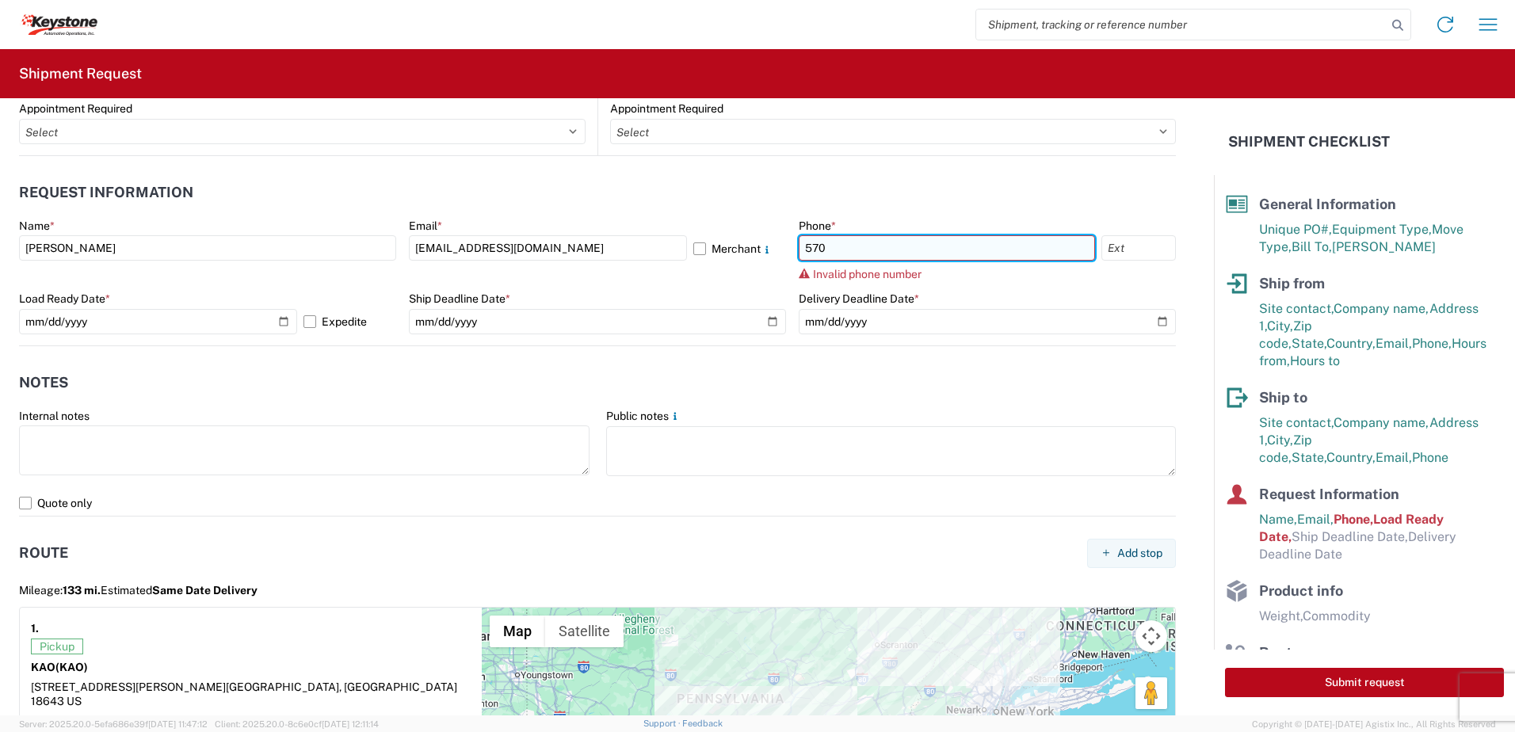
click at [835, 240] on input "570" at bounding box center [947, 247] width 296 height 25
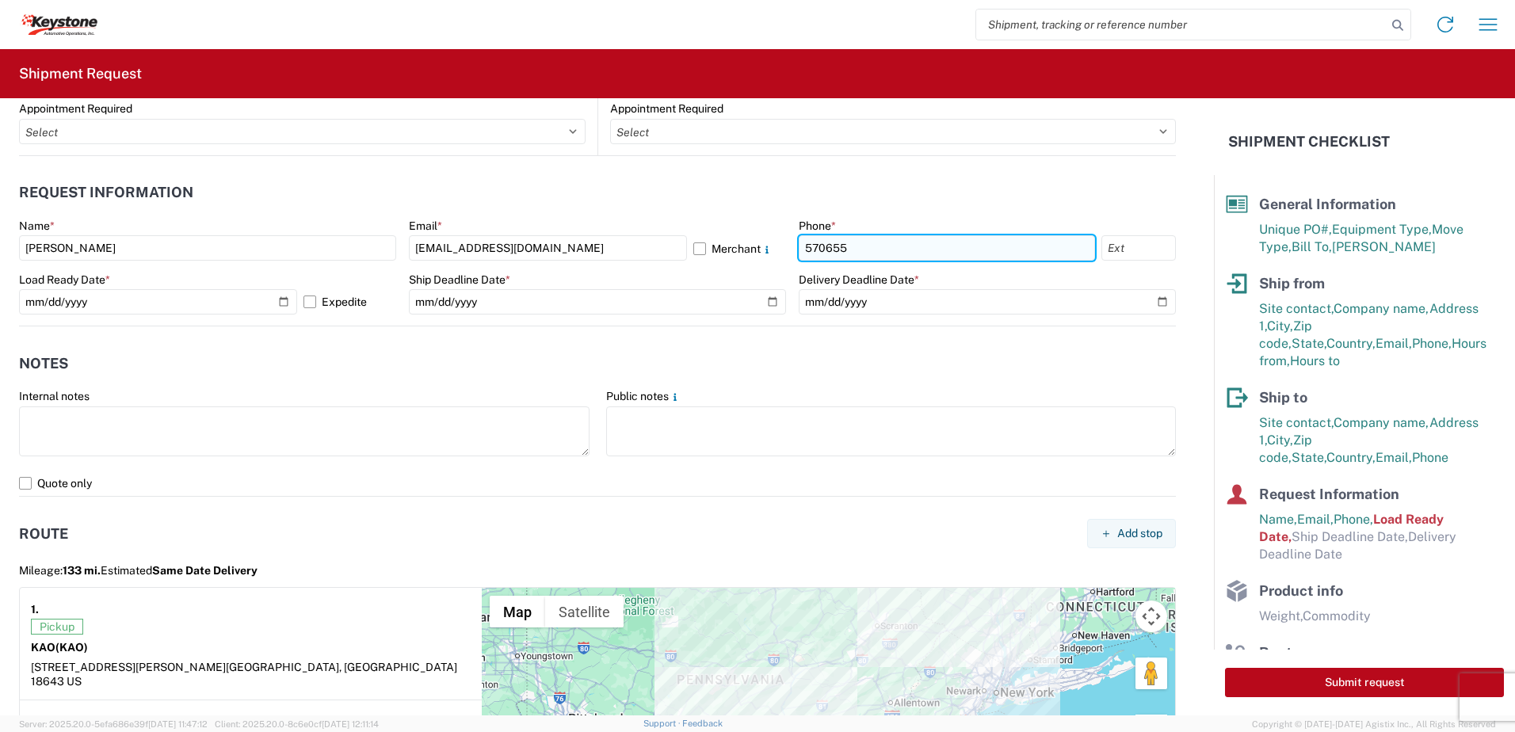
type input "5706554514"
click at [307, 302] on label "Expedite" at bounding box center [350, 301] width 93 height 25
click at [0, 0] on input "Expedite" at bounding box center [0, 0] width 0 height 0
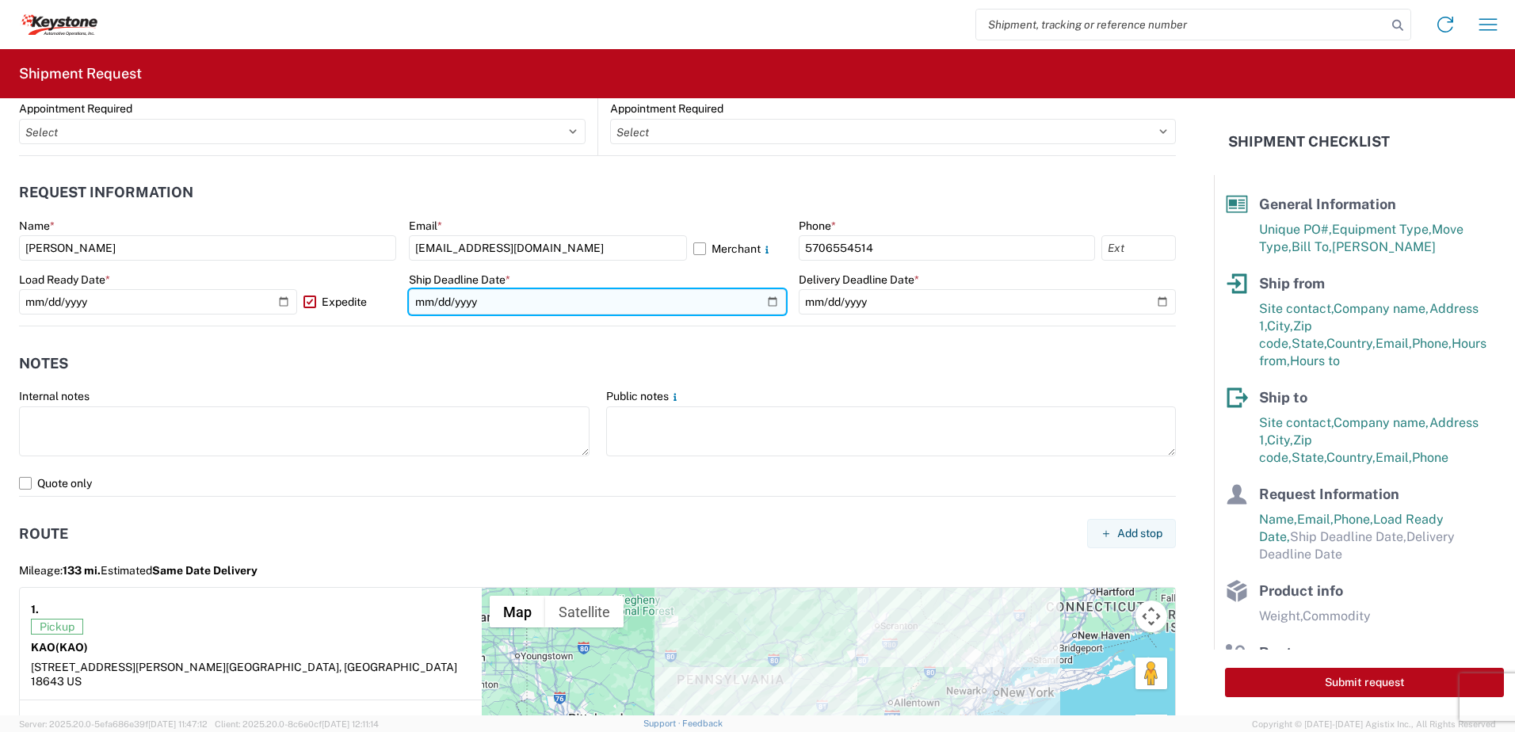
click at [765, 302] on input "date" at bounding box center [597, 301] width 377 height 25
type input "[DATE]"
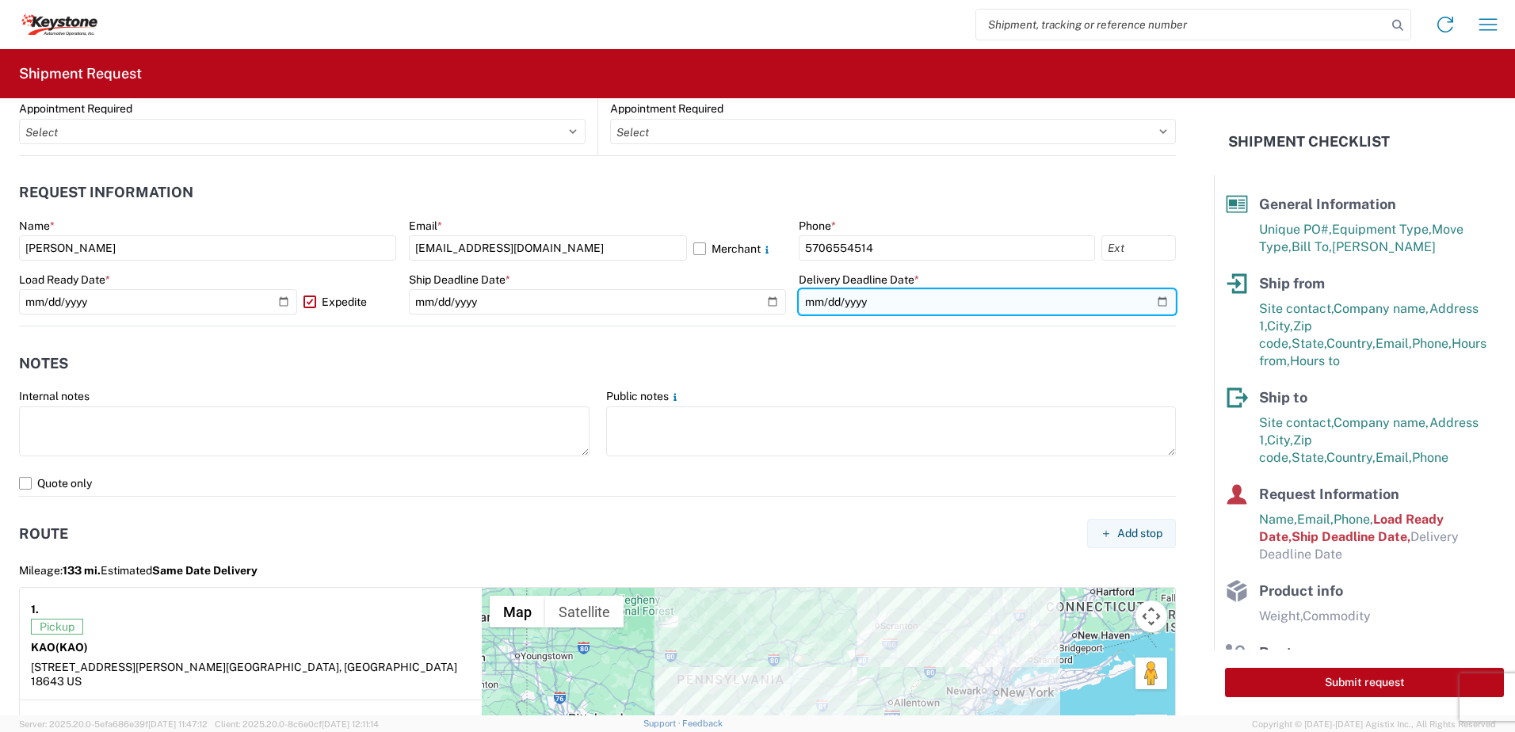
click at [1148, 300] on input "date" at bounding box center [987, 301] width 377 height 25
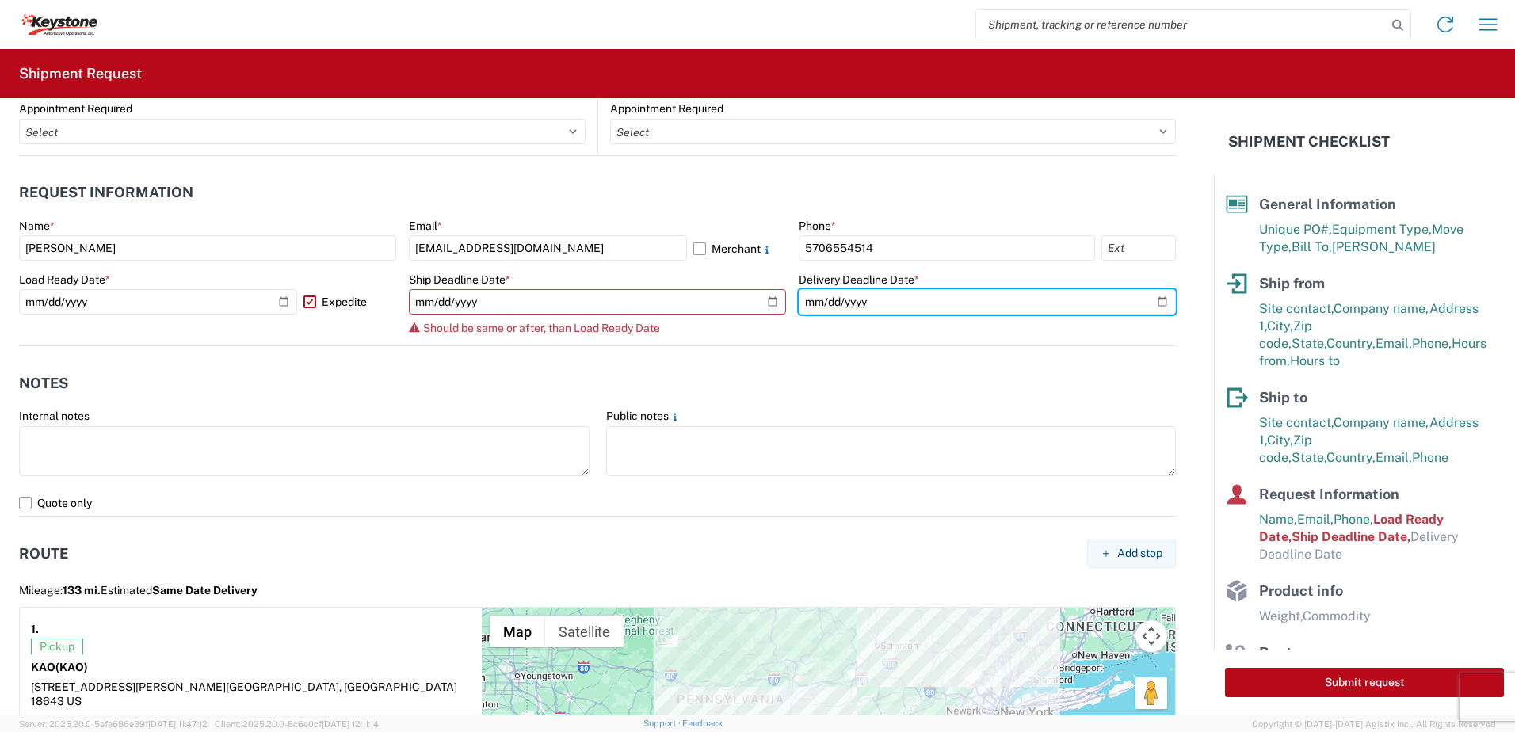
type input "[DATE]"
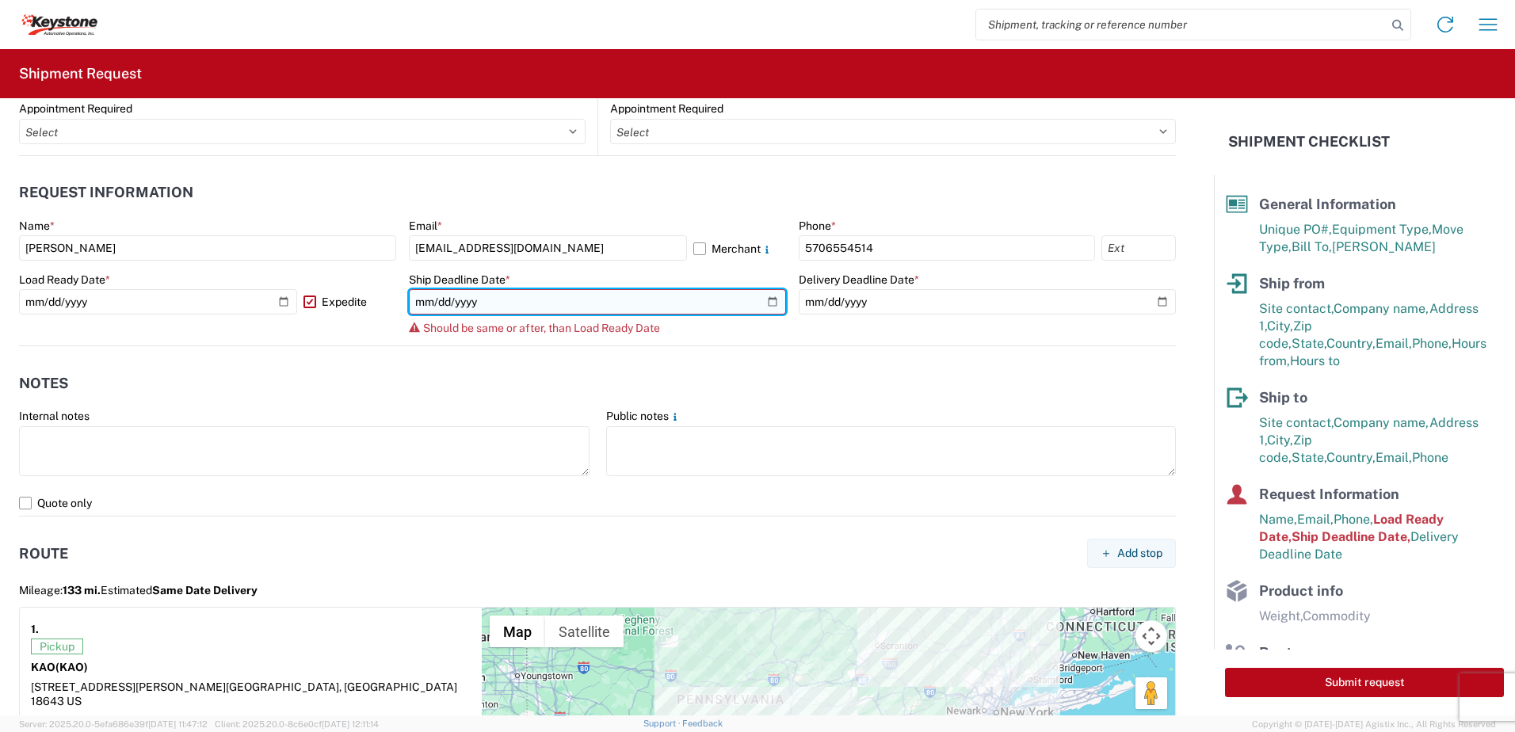
click at [762, 306] on input "[DATE]" at bounding box center [597, 301] width 377 height 25
type input "[DATE]"
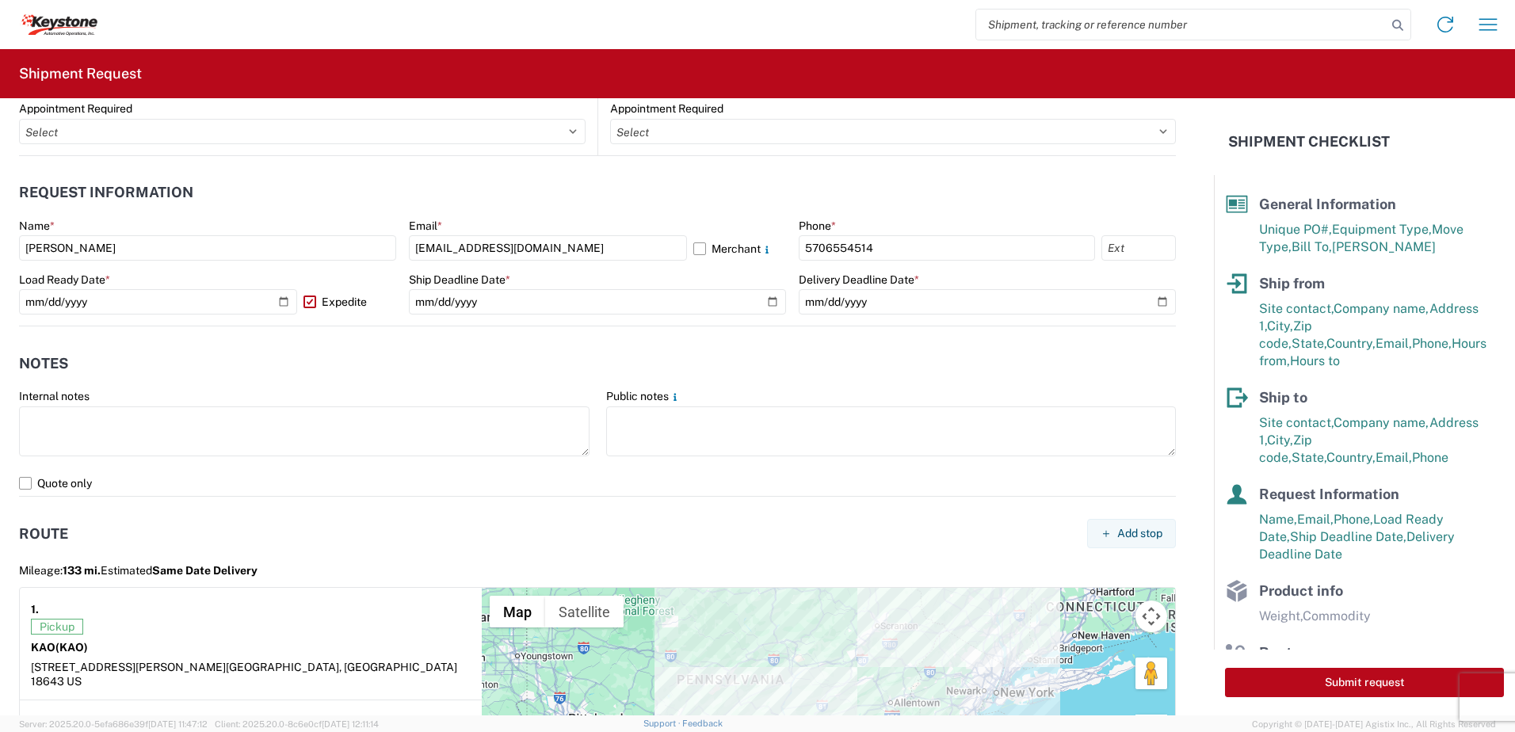
click at [418, 354] on header "Notes" at bounding box center [597, 364] width 1157 height 36
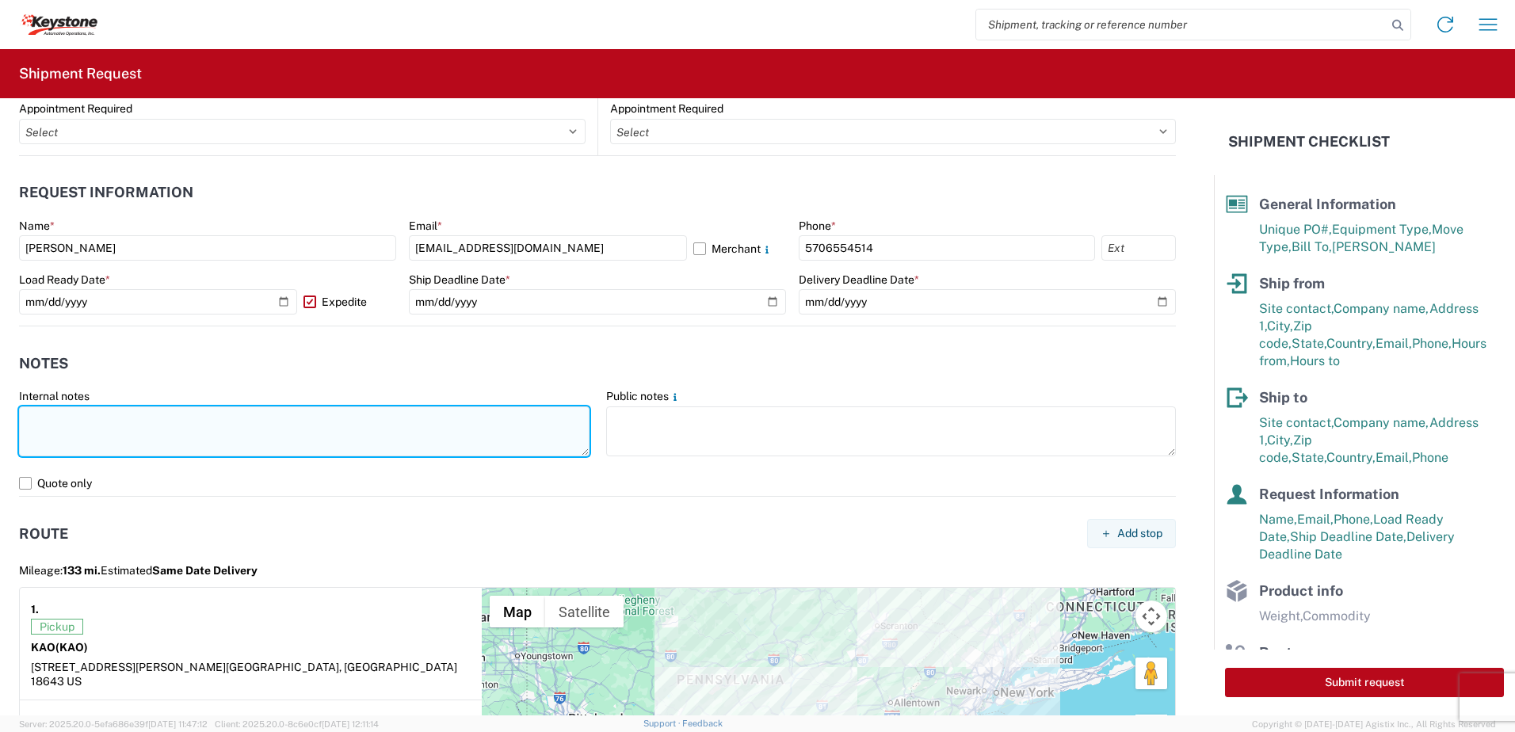
click at [212, 421] on textarea at bounding box center [304, 432] width 571 height 50
type textarea "S"
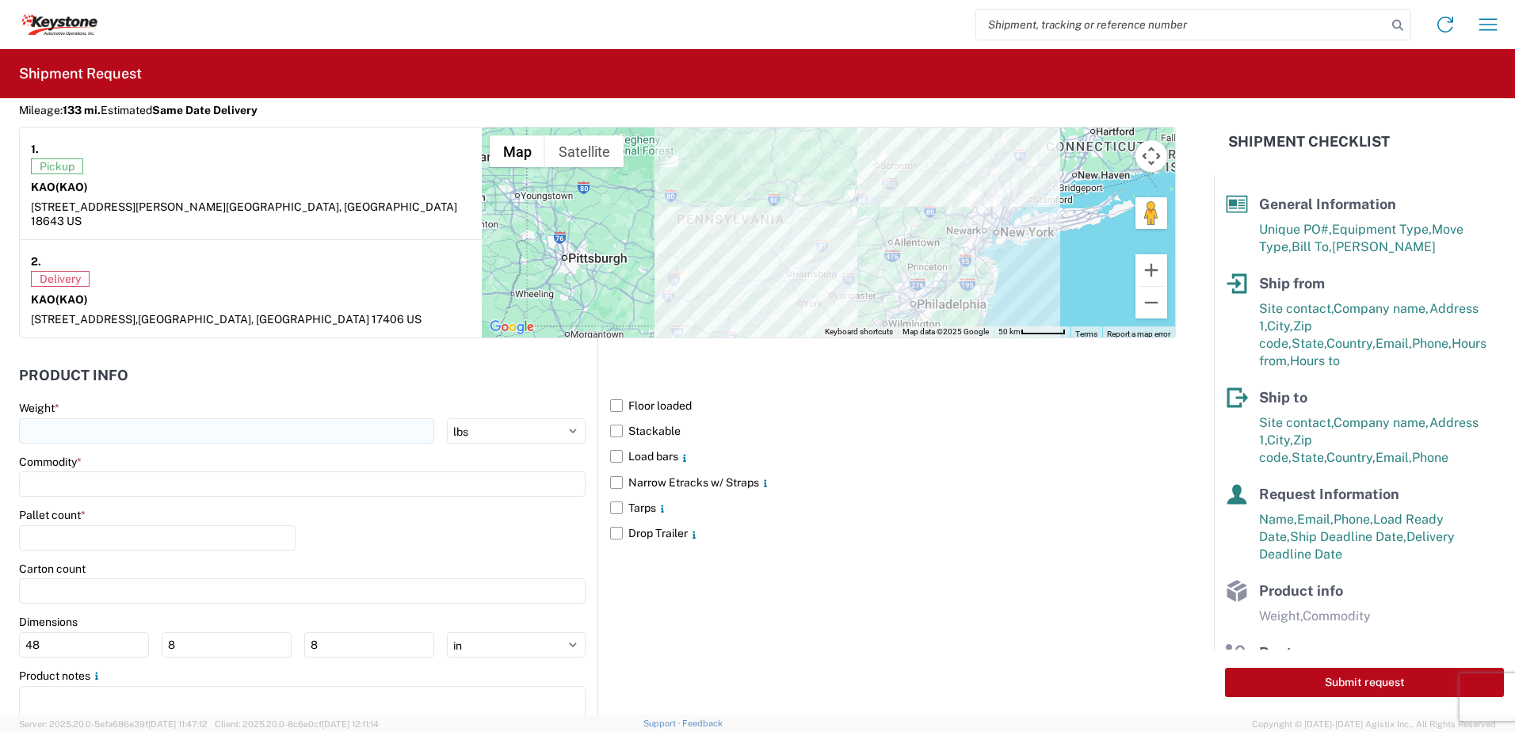
scroll to position [1347, 0]
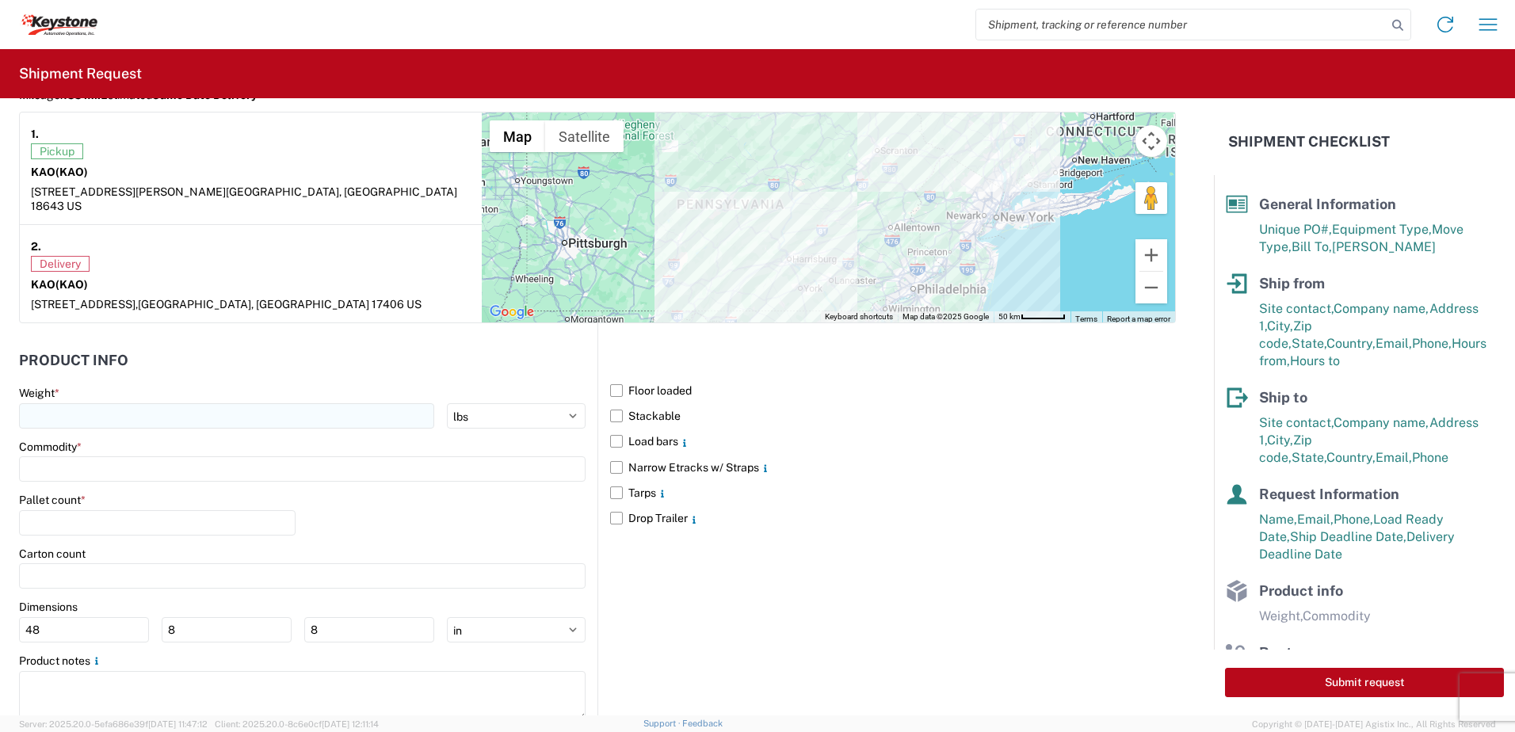
type textarea "Already booked with R & L. Load shipped night of [DATE]"
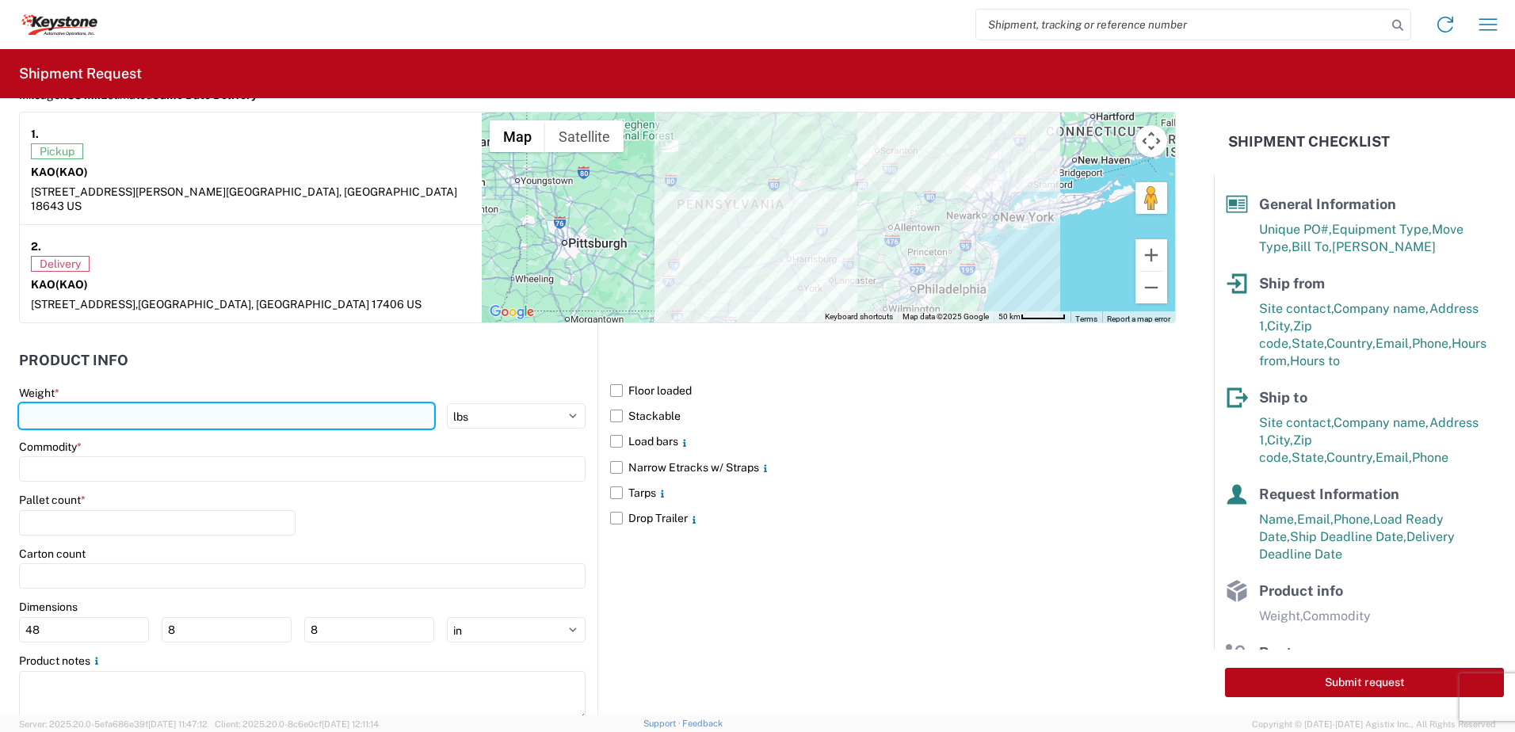
click at [59, 412] on input "number" at bounding box center [226, 415] width 415 height 25
type input "28000"
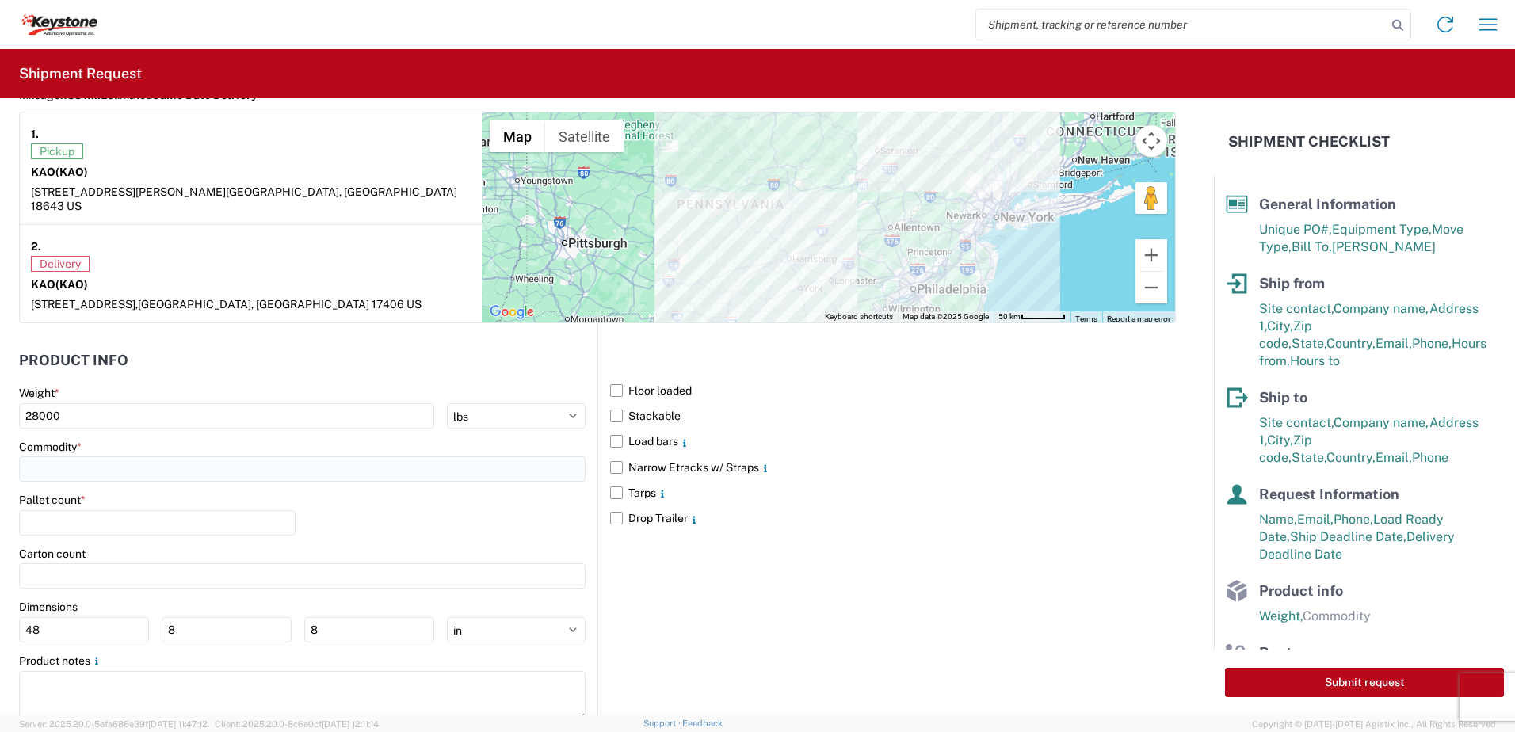
click at [173, 456] on input at bounding box center [302, 468] width 567 height 25
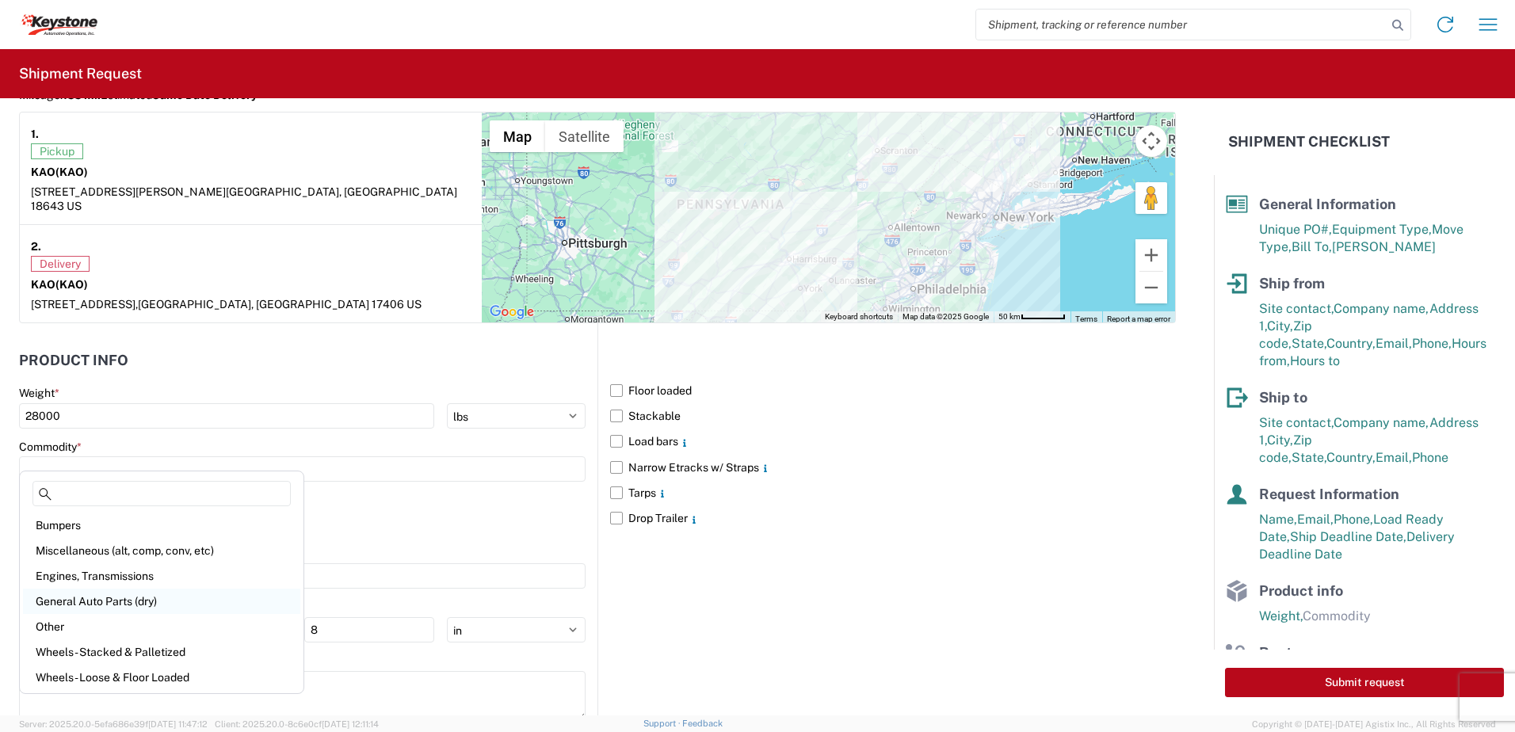
click at [103, 601] on div "General Auto Parts (dry)" at bounding box center [161, 601] width 277 height 25
type input "General Auto Parts (dry)"
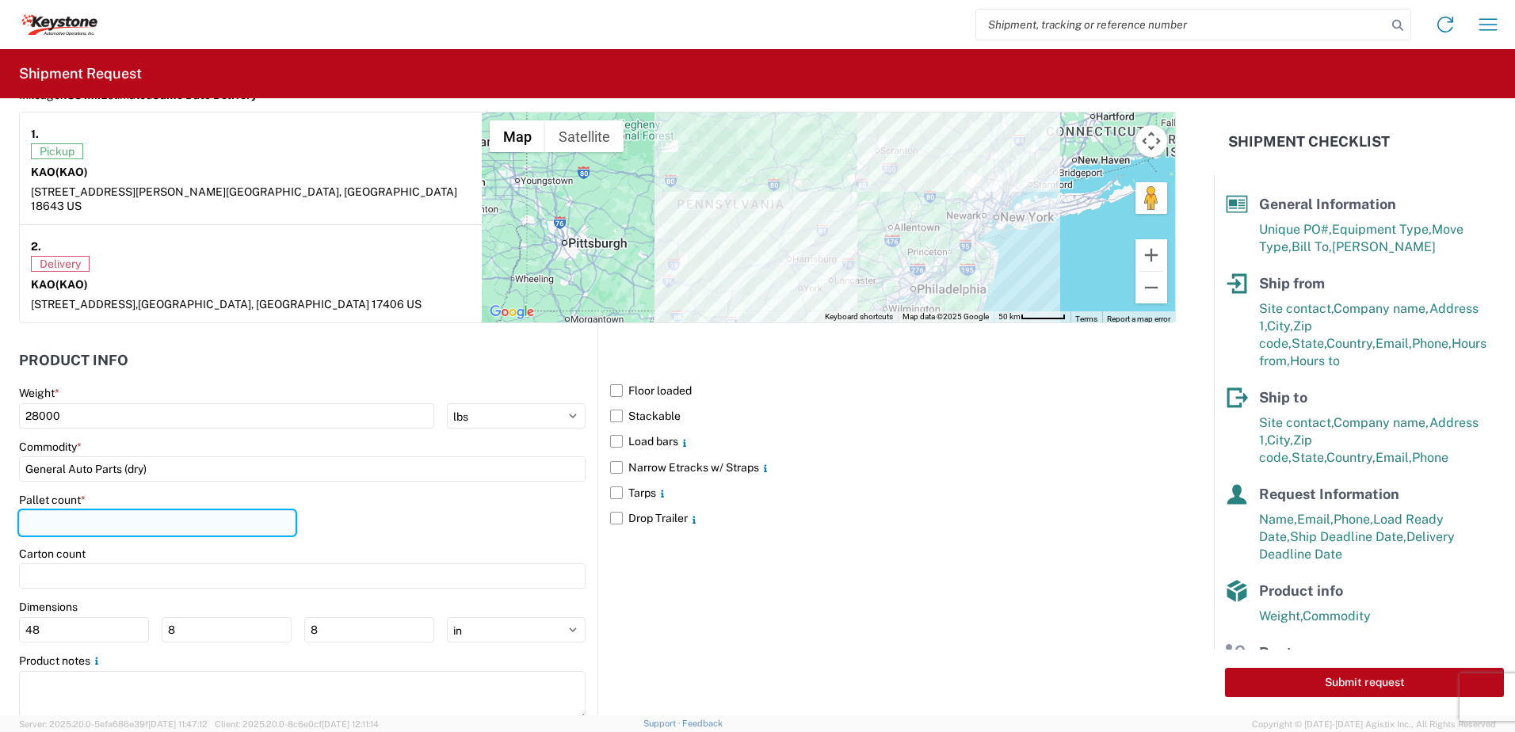
click at [59, 510] on input "number" at bounding box center [157, 522] width 277 height 25
type input "20"
click at [333, 501] on div "Pallet count * 20" at bounding box center [302, 520] width 567 height 54
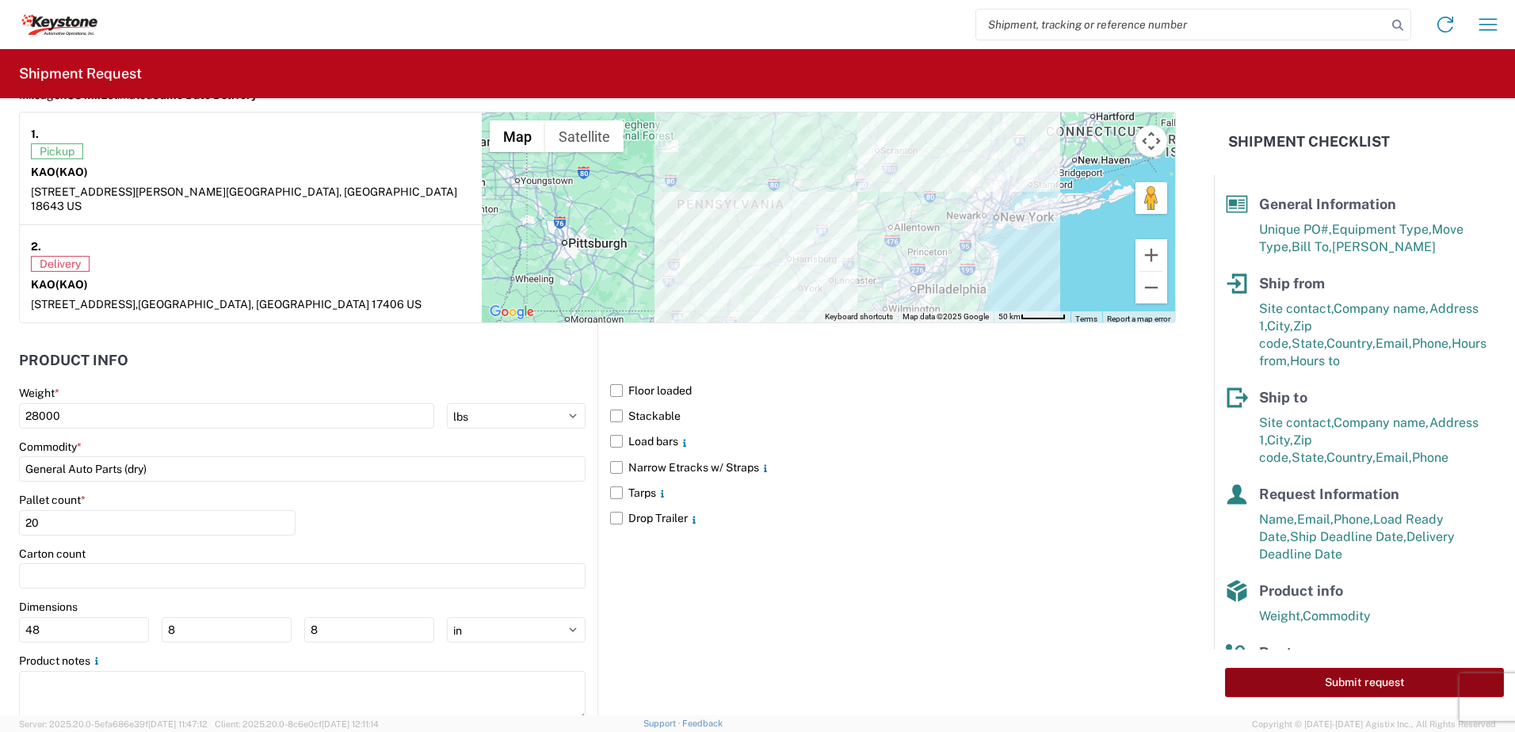
click at [1357, 687] on button "Submit request" at bounding box center [1364, 682] width 279 height 29
